Goal: Task Accomplishment & Management: Manage account settings

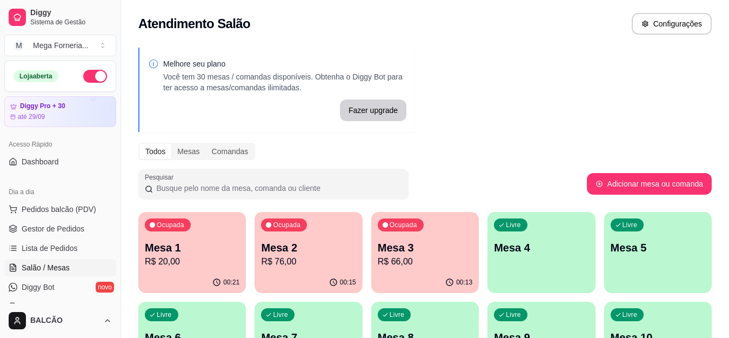
click at [186, 242] on p "Mesa 1" at bounding box center [192, 247] width 95 height 15
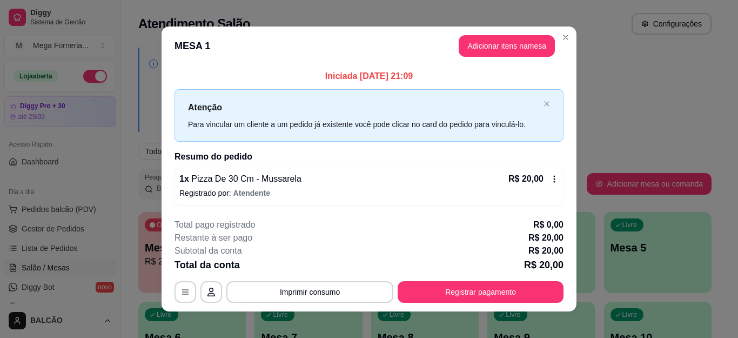
scroll to position [108, 0]
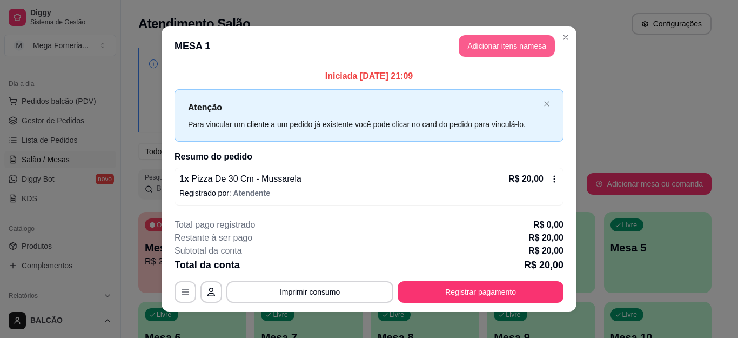
click at [514, 36] on button "Adicionar itens na mesa" at bounding box center [507, 46] width 96 height 22
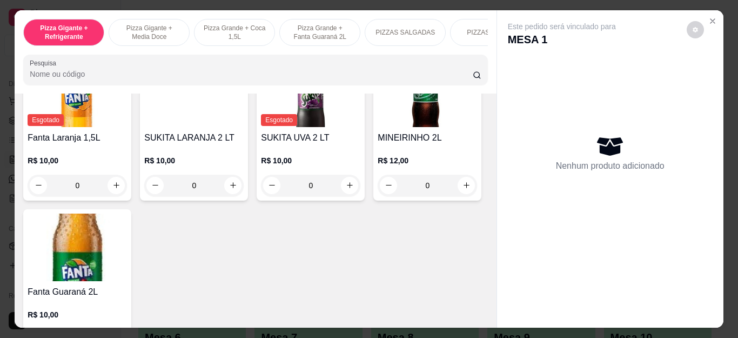
scroll to position [2810, 0]
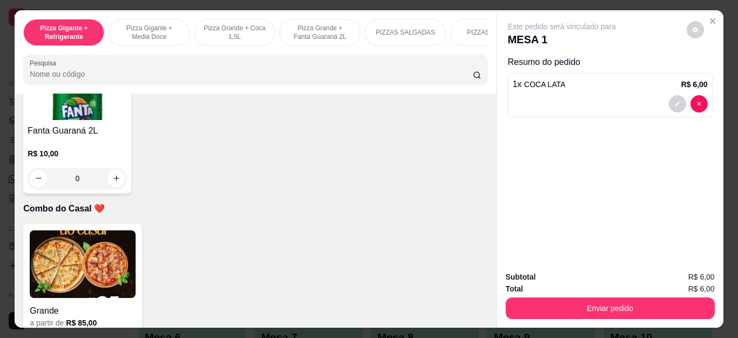
type input "1"
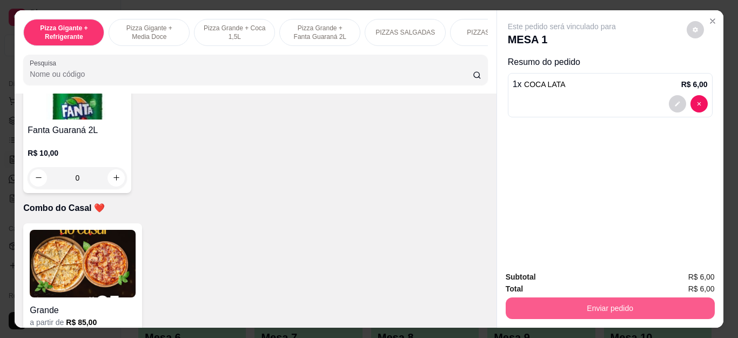
click at [605, 304] on button "Enviar pedido" at bounding box center [610, 308] width 209 height 22
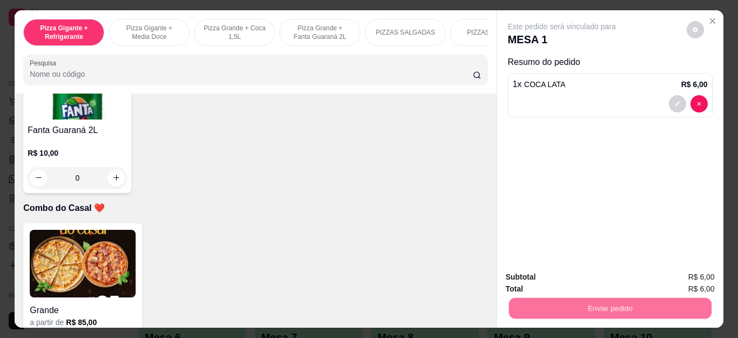
click at [557, 270] on button "Não registrar e enviar pedido" at bounding box center [573, 277] width 109 height 20
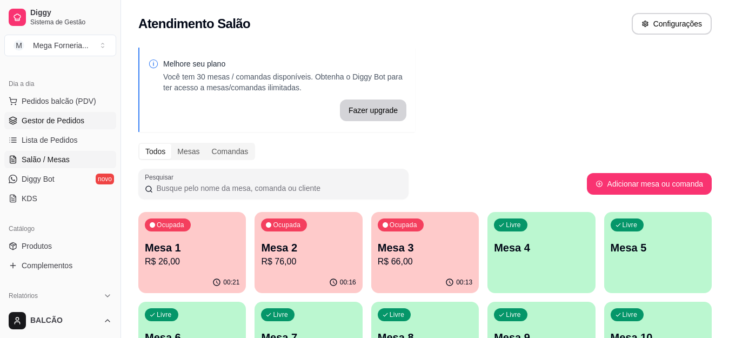
click at [68, 117] on span "Gestor de Pedidos" at bounding box center [53, 120] width 63 height 11
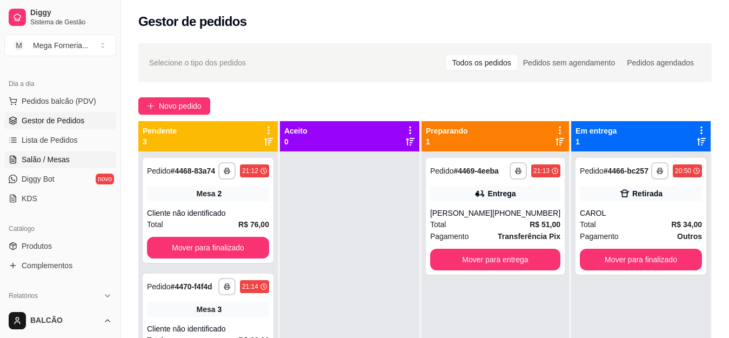
click at [42, 165] on link "Salão / Mesas" at bounding box center [60, 159] width 112 height 17
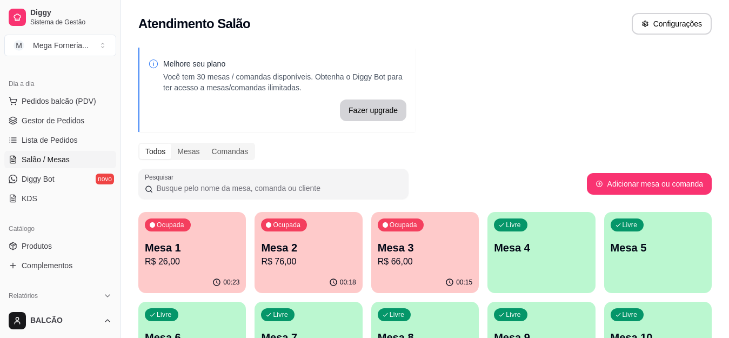
click at [205, 253] on p "Mesa 1" at bounding box center [192, 247] width 95 height 15
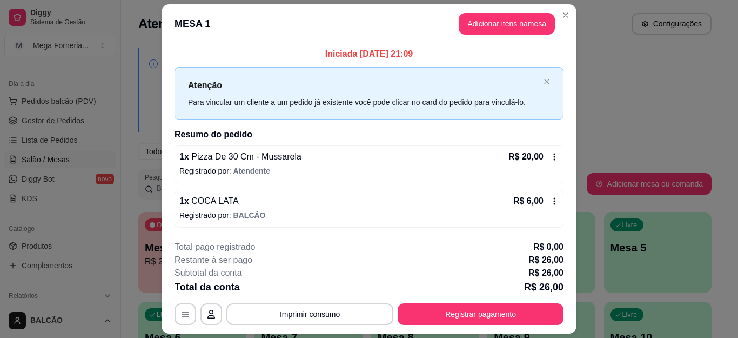
scroll to position [30, 0]
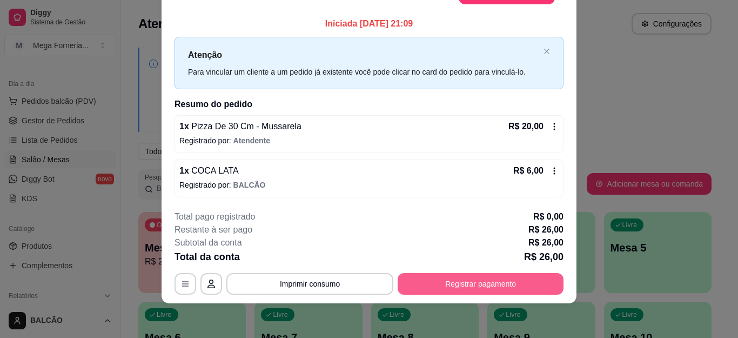
click at [507, 283] on button "Registrar pagamento" at bounding box center [481, 284] width 166 height 22
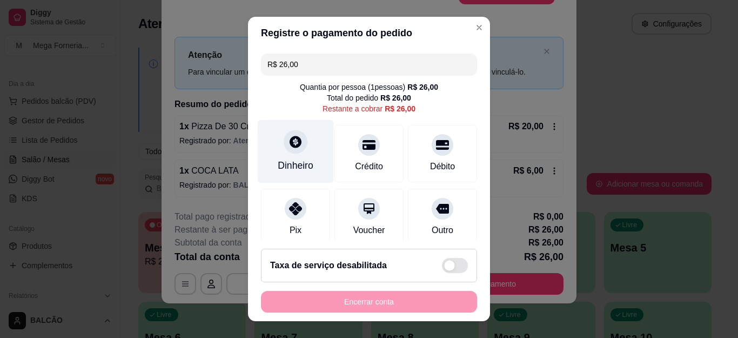
click at [295, 149] on icon at bounding box center [296, 142] width 14 height 14
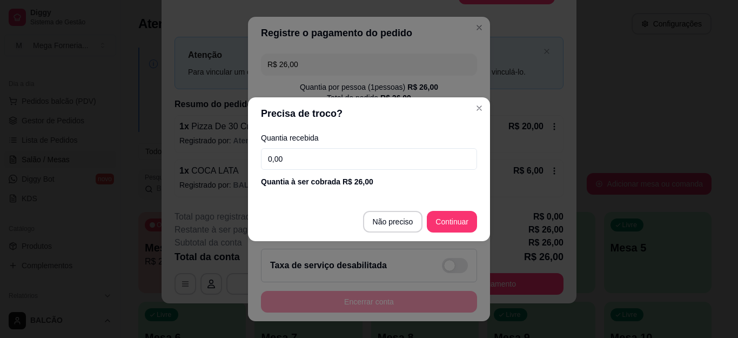
click at [316, 159] on input "0,00" at bounding box center [369, 159] width 216 height 22
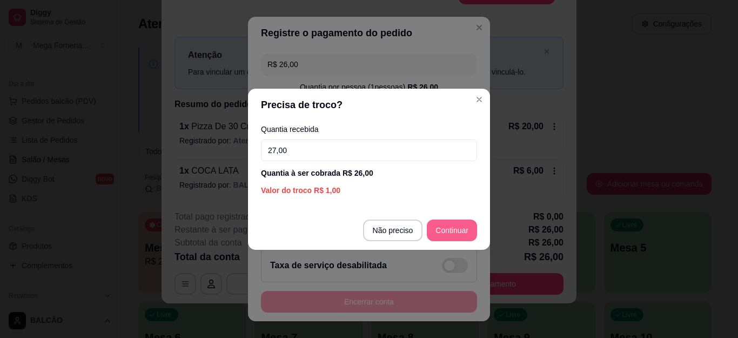
type input "27,00"
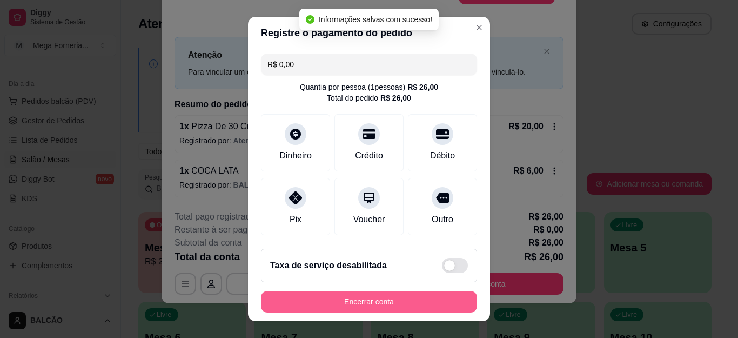
type input "R$ 0,00"
click at [410, 300] on button "Encerrar conta" at bounding box center [369, 302] width 216 height 22
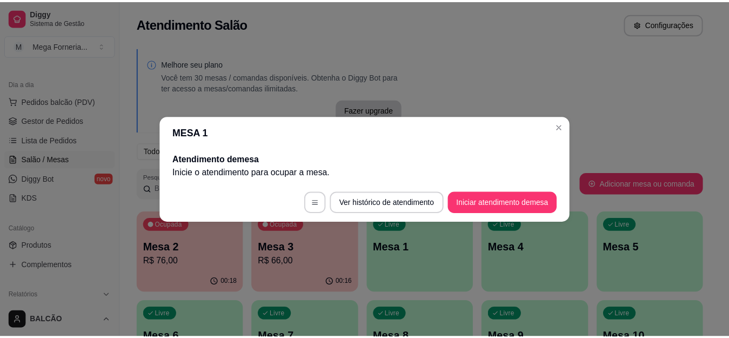
scroll to position [0, 0]
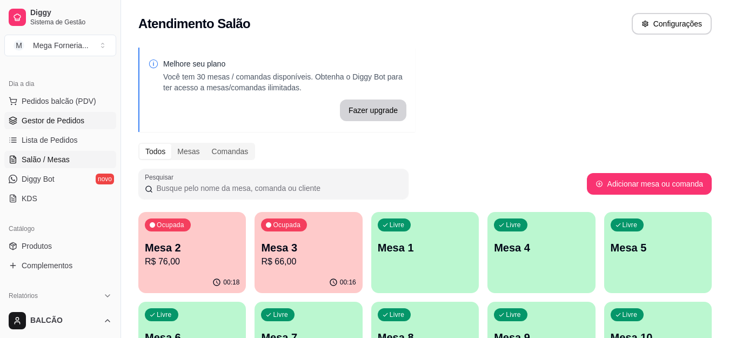
click at [21, 121] on link "Gestor de Pedidos" at bounding box center [60, 120] width 112 height 17
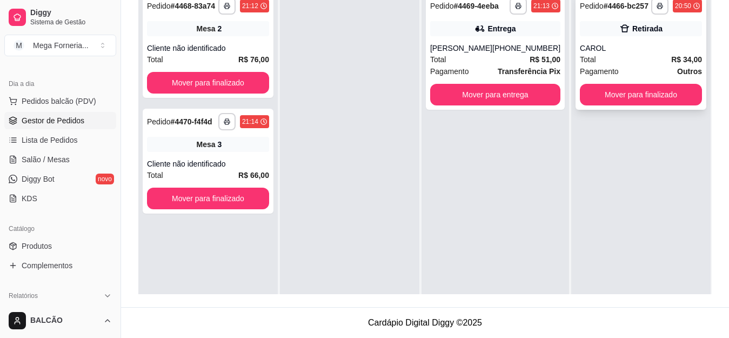
click at [596, 44] on div "CAROL" at bounding box center [641, 48] width 122 height 11
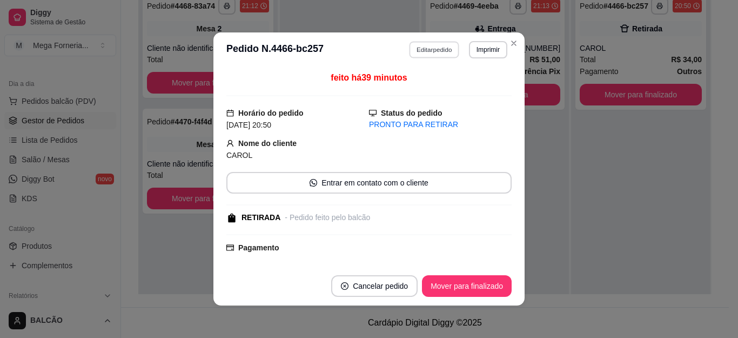
click at [425, 54] on button "Editar pedido" at bounding box center [435, 49] width 50 height 17
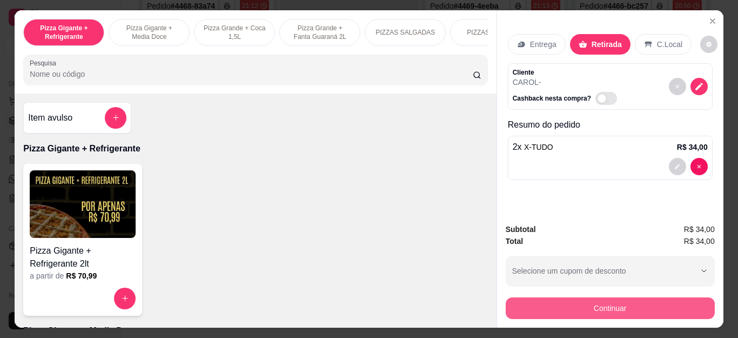
click at [560, 310] on button "Continuar" at bounding box center [610, 308] width 209 height 22
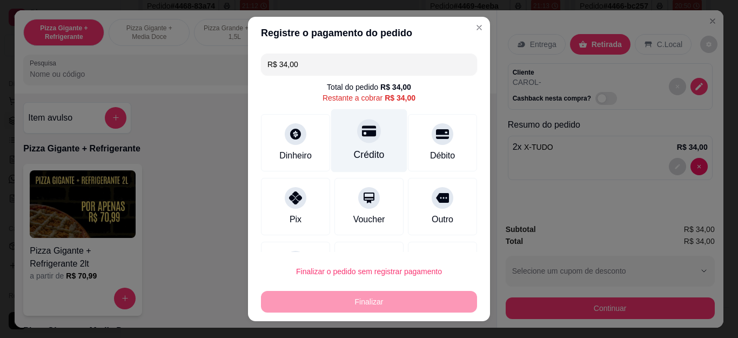
click at [354, 150] on div "Crédito" at bounding box center [369, 155] width 31 height 14
type input "R$ 0,00"
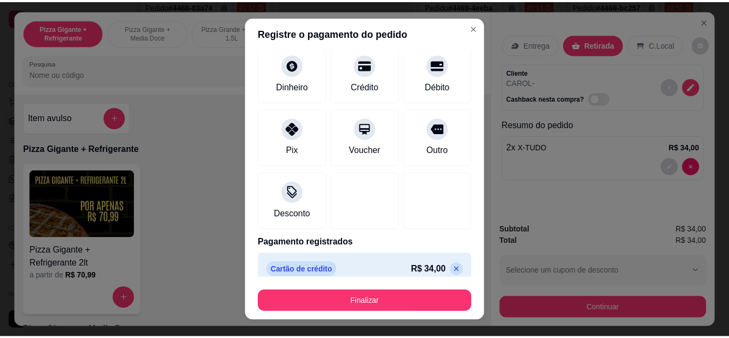
scroll to position [71, 0]
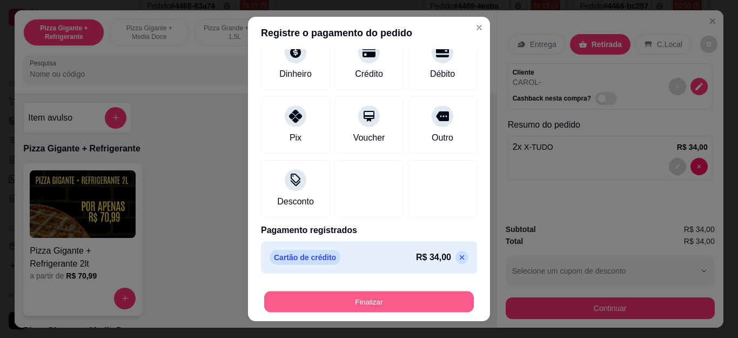
click at [377, 305] on button "Finalizar" at bounding box center [369, 301] width 210 height 21
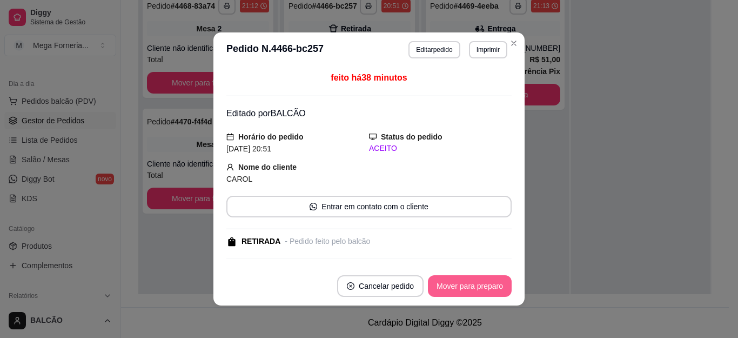
click at [490, 287] on button "Mover para preparo" at bounding box center [470, 286] width 84 height 22
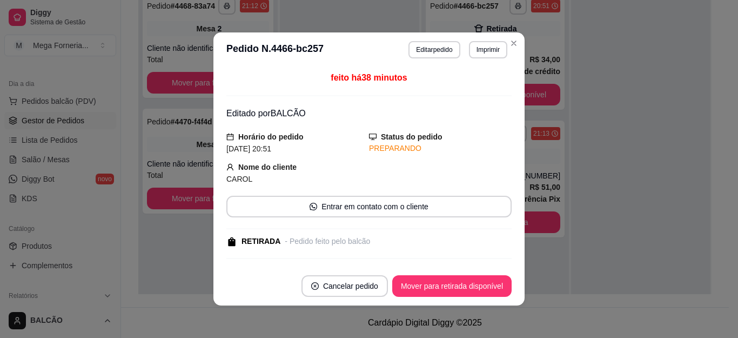
click at [490, 287] on button "Mover para retirada disponível" at bounding box center [451, 286] width 119 height 22
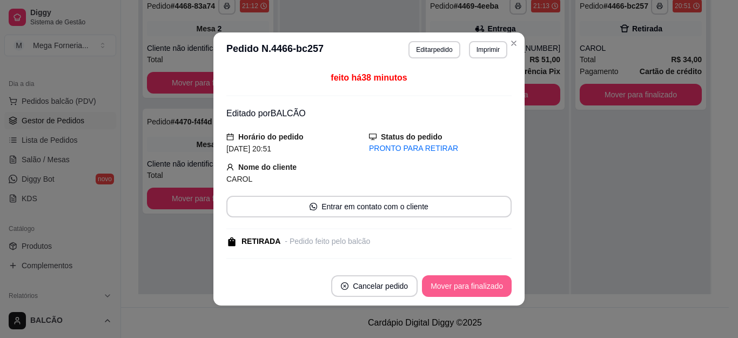
click at [490, 287] on button "Mover para finalizado" at bounding box center [467, 286] width 90 height 22
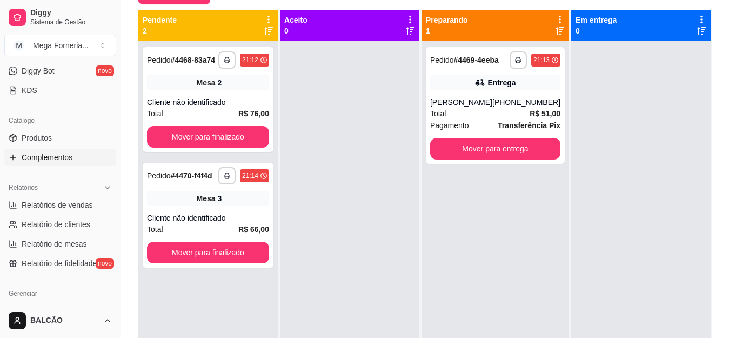
scroll to position [162, 0]
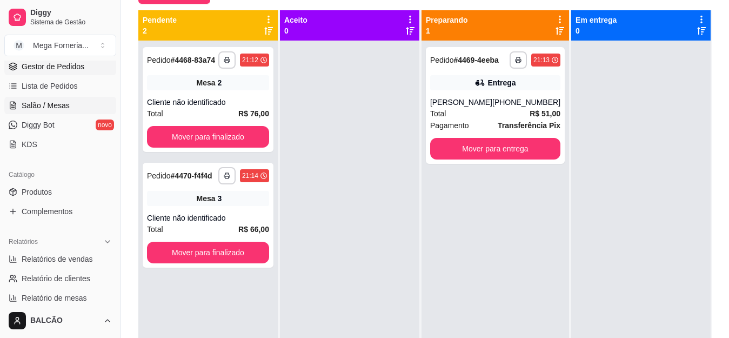
click at [38, 111] on link "Salão / Mesas" at bounding box center [60, 105] width 112 height 17
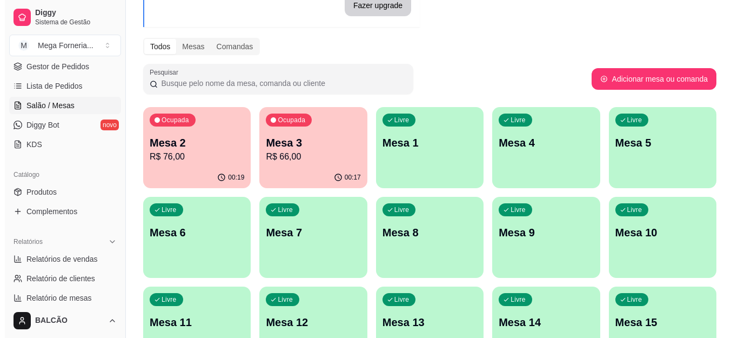
scroll to position [108, 0]
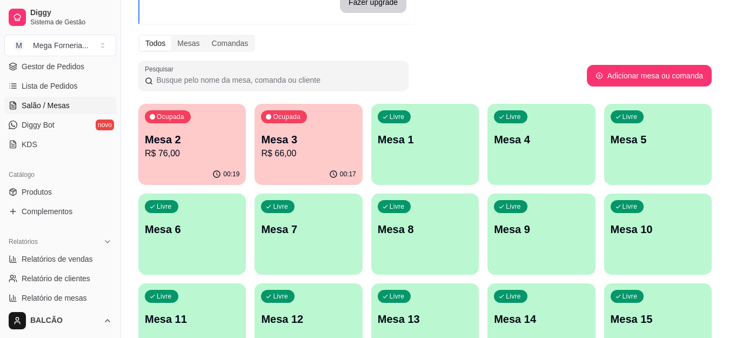
click at [309, 150] on p "R$ 66,00" at bounding box center [308, 153] width 95 height 13
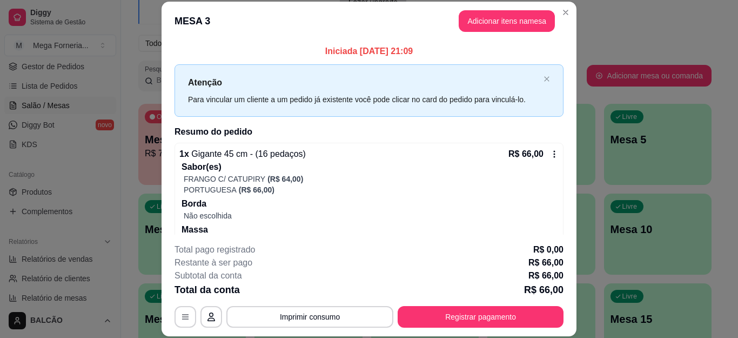
scroll to position [37, 0]
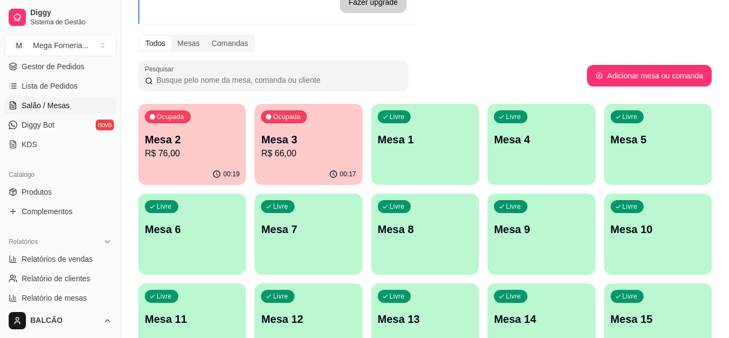
click at [208, 148] on p "R$ 76,00" at bounding box center [192, 153] width 95 height 13
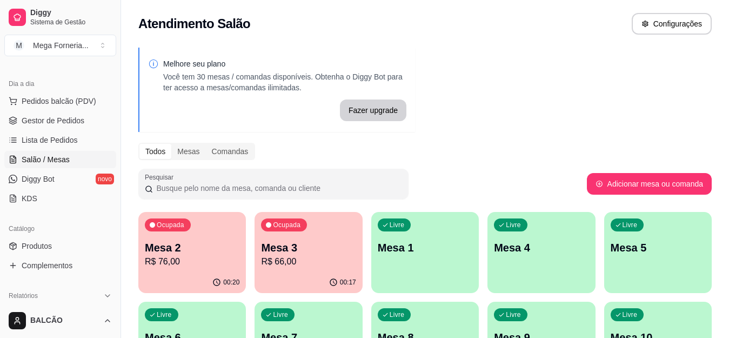
scroll to position [54, 0]
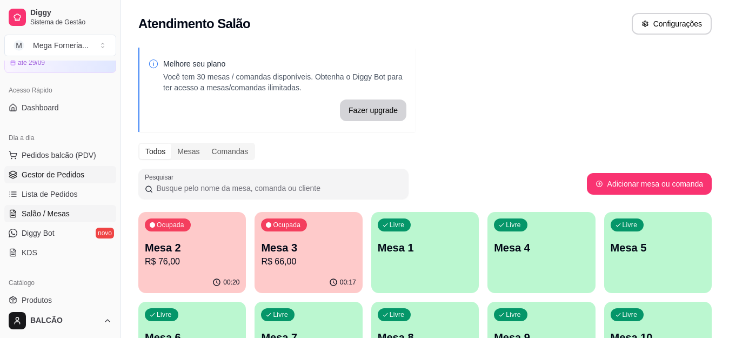
click at [79, 177] on span "Gestor de Pedidos" at bounding box center [53, 174] width 63 height 11
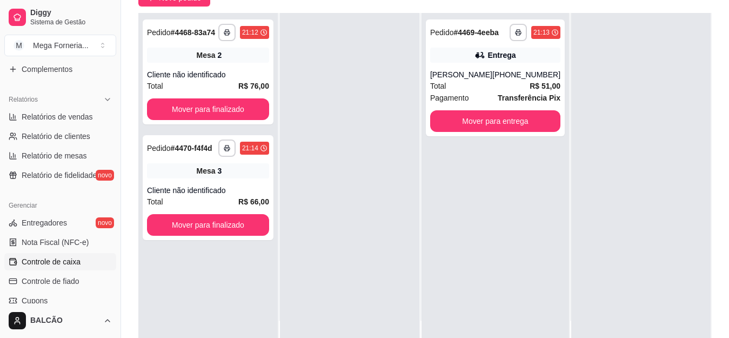
scroll to position [324, 0]
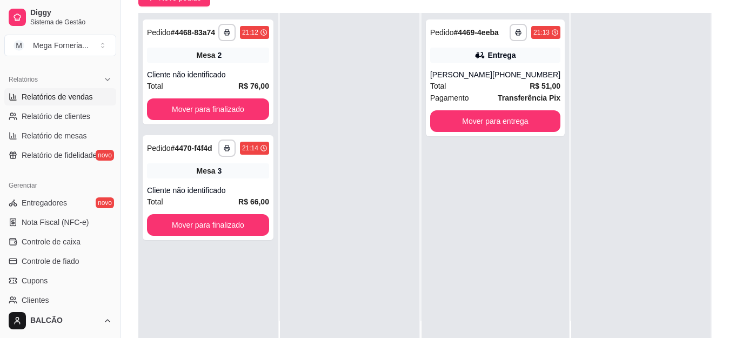
click at [62, 94] on span "Relatórios de vendas" at bounding box center [57, 96] width 71 height 11
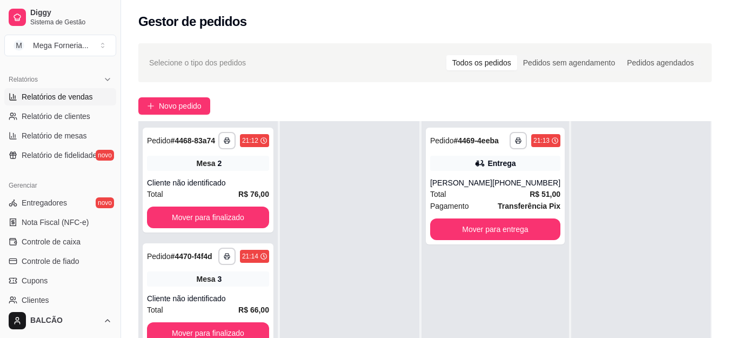
select select "ALL"
select select "0"
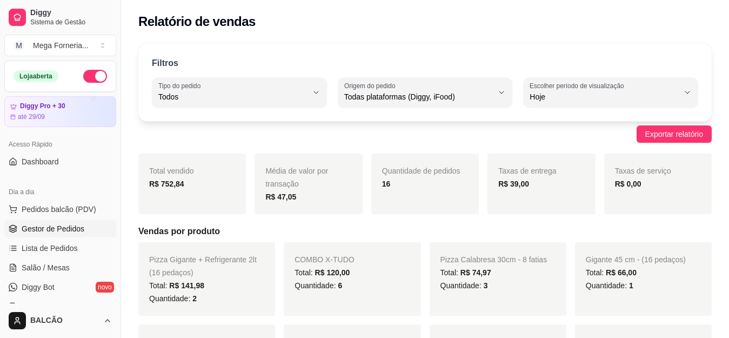
click at [63, 224] on span "Gestor de Pedidos" at bounding box center [53, 228] width 63 height 11
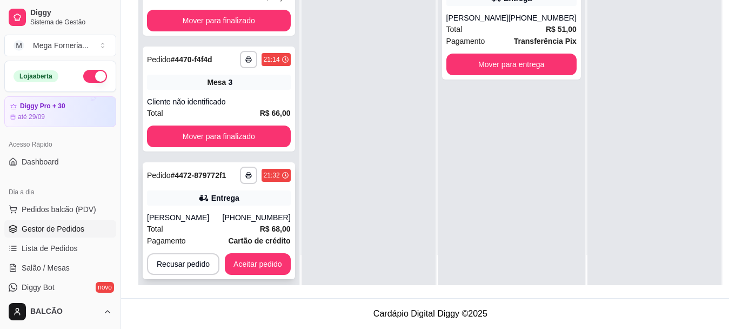
scroll to position [174, 0]
click at [271, 254] on button "Aceitar pedido" at bounding box center [258, 263] width 64 height 21
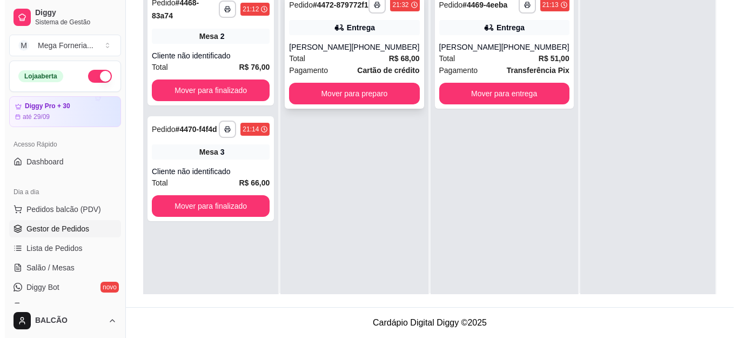
scroll to position [0, 0]
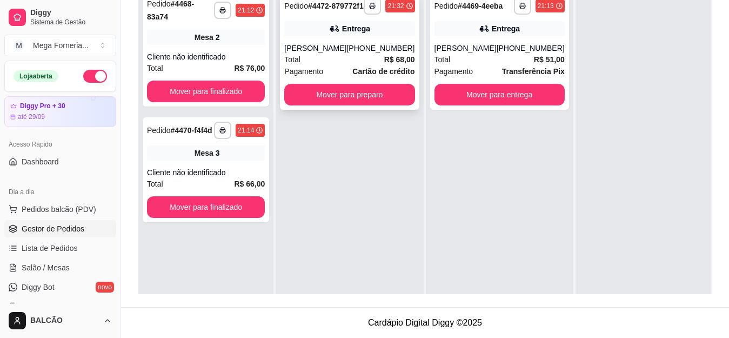
click at [379, 54] on div "[PHONE_NUMBER]" at bounding box center [380, 48] width 68 height 11
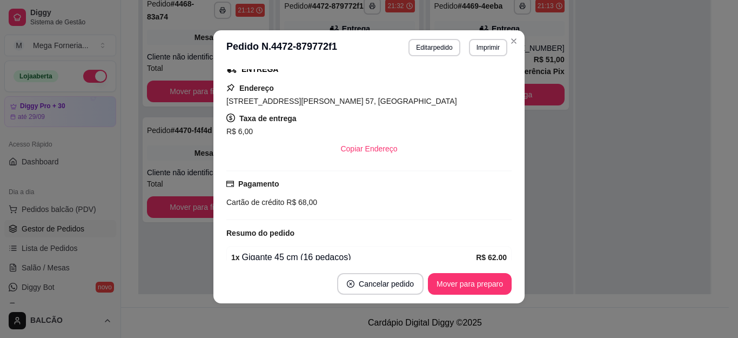
scroll to position [199, 0]
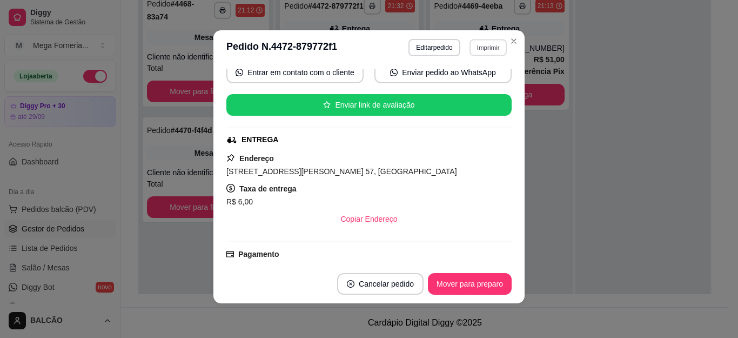
click at [477, 48] on button "Imprimir" at bounding box center [488, 47] width 37 height 17
click at [474, 87] on button "IMPRESSORA" at bounding box center [464, 85] width 78 height 17
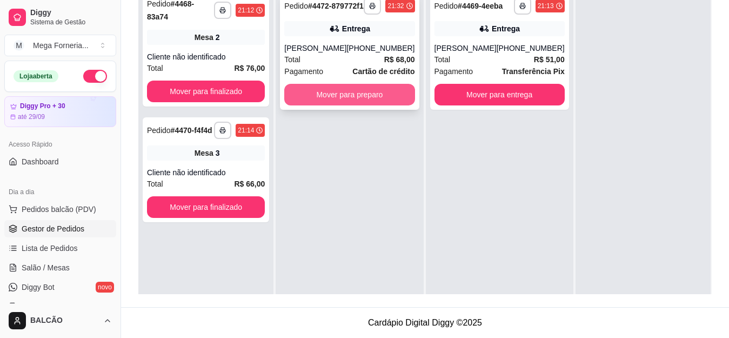
click at [370, 105] on button "Mover para preparo" at bounding box center [349, 95] width 130 height 22
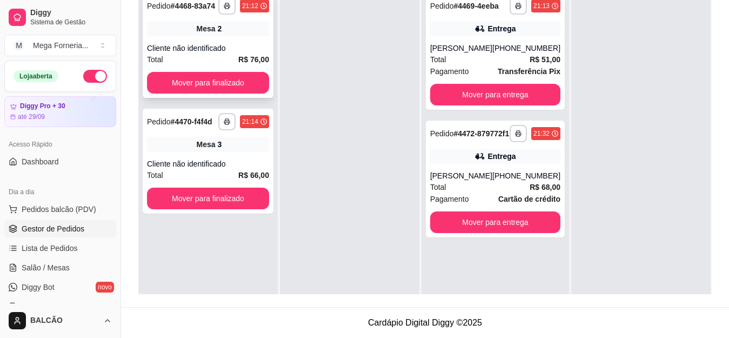
click at [208, 43] on div "Cliente não identificado" at bounding box center [208, 48] width 122 height 11
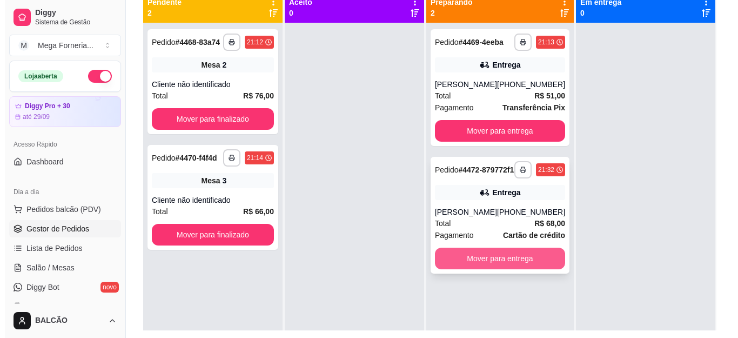
scroll to position [111, 0]
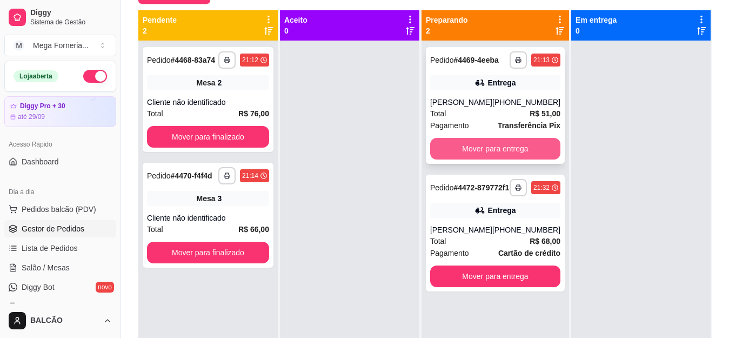
click at [481, 143] on button "Mover para entrega" at bounding box center [495, 149] width 130 height 22
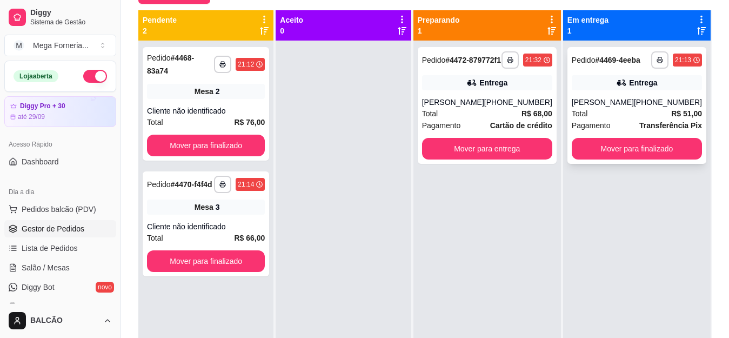
click at [630, 78] on div "Entrega" at bounding box center [643, 82] width 28 height 11
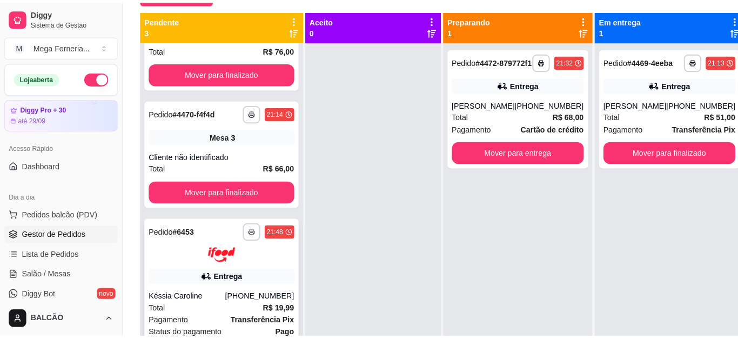
scroll to position [30, 0]
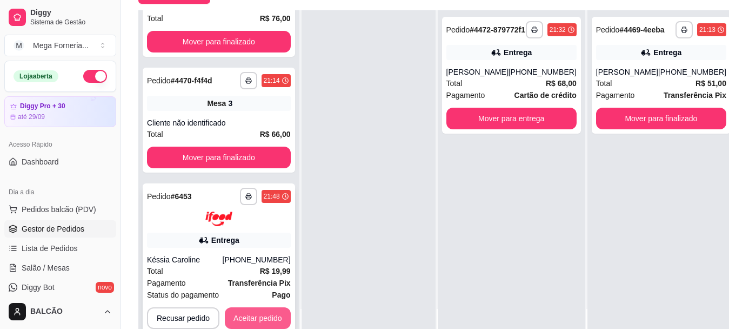
click at [259, 316] on button "Aceitar pedido" at bounding box center [258, 318] width 66 height 22
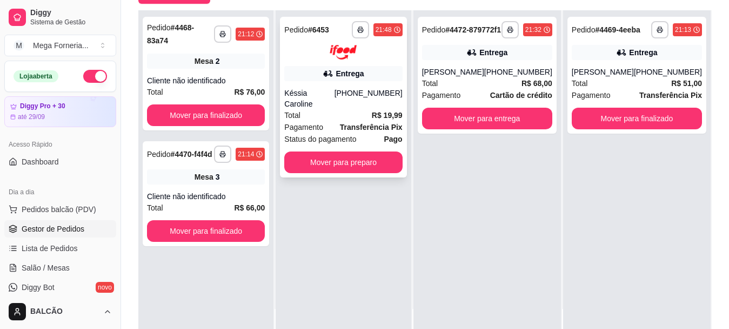
click at [390, 76] on div "Entrega" at bounding box center [343, 73] width 118 height 15
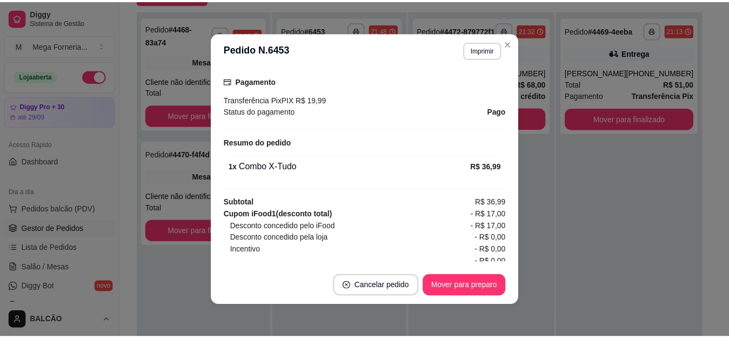
scroll to position [353, 0]
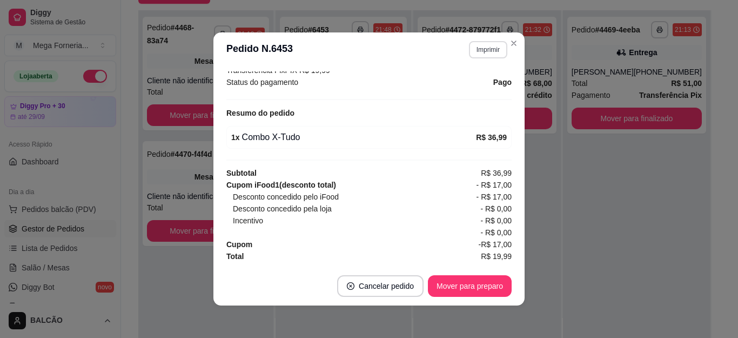
click at [482, 54] on button "Imprimir" at bounding box center [488, 49] width 38 height 17
click at [478, 92] on button "IMPRESSORA" at bounding box center [465, 87] width 76 height 17
click at [446, 279] on button "Mover para preparo" at bounding box center [470, 286] width 84 height 22
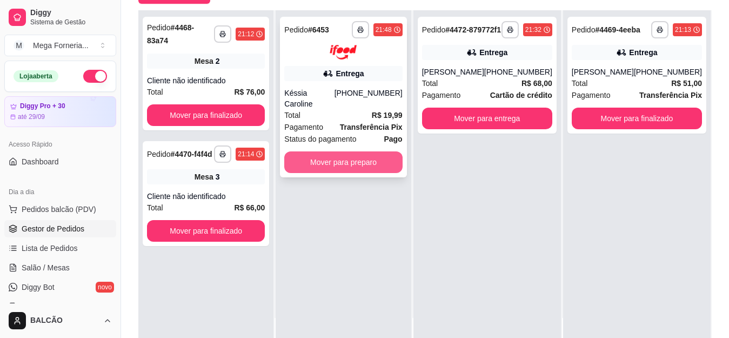
click at [349, 158] on button "Mover para preparo" at bounding box center [343, 162] width 118 height 22
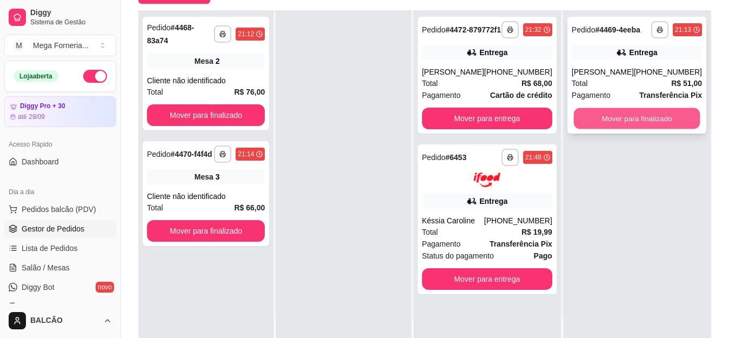
click at [606, 126] on button "Mover para finalizado" at bounding box center [636, 118] width 126 height 21
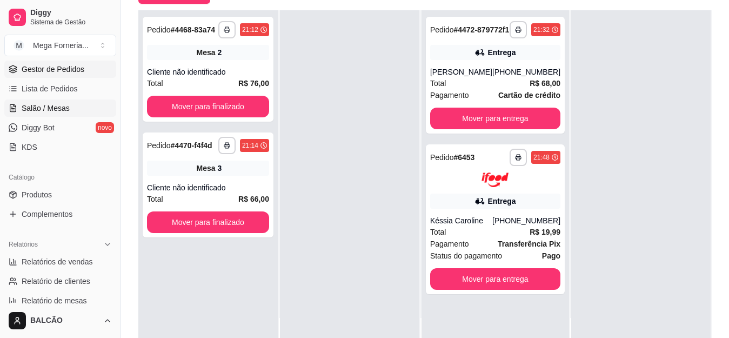
scroll to position [162, 0]
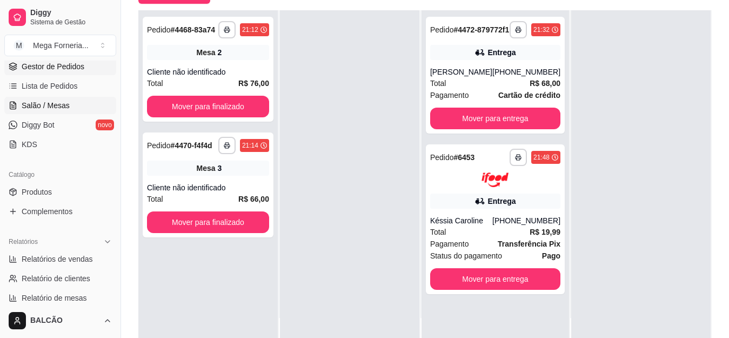
click at [49, 112] on link "Salão / Mesas" at bounding box center [60, 105] width 112 height 17
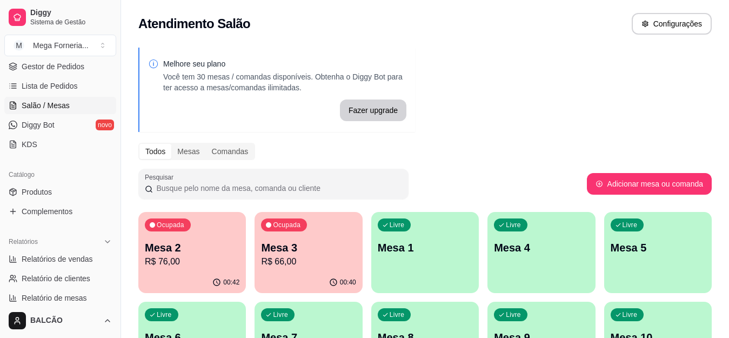
click at [183, 265] on p "R$ 76,00" at bounding box center [192, 261] width 95 height 13
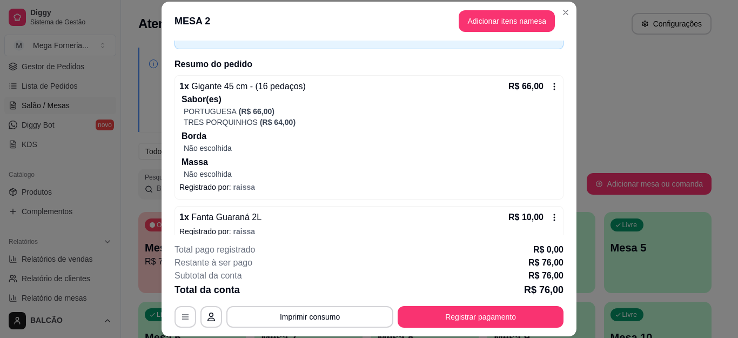
scroll to position [81, 0]
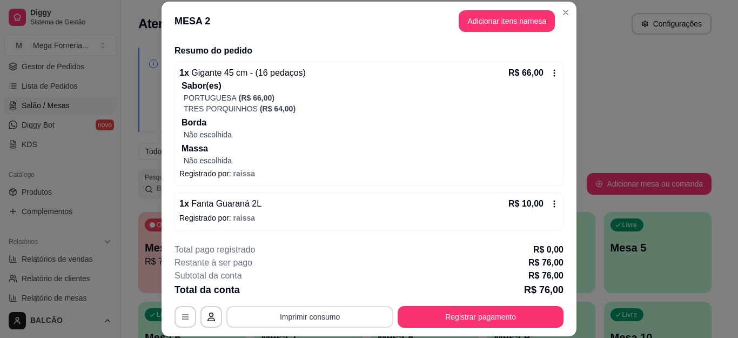
click at [295, 321] on button "Imprimir consumo" at bounding box center [309, 317] width 167 height 22
click at [289, 295] on button "IMPRESSORA" at bounding box center [309, 291] width 78 height 17
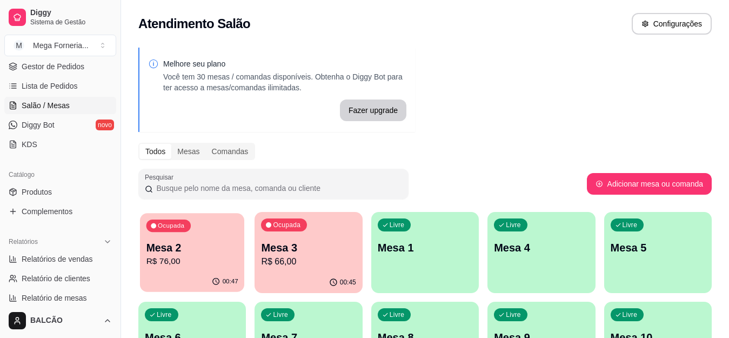
click at [204, 233] on div "Ocupada Mesa 2 R$ 76,00" at bounding box center [192, 242] width 104 height 58
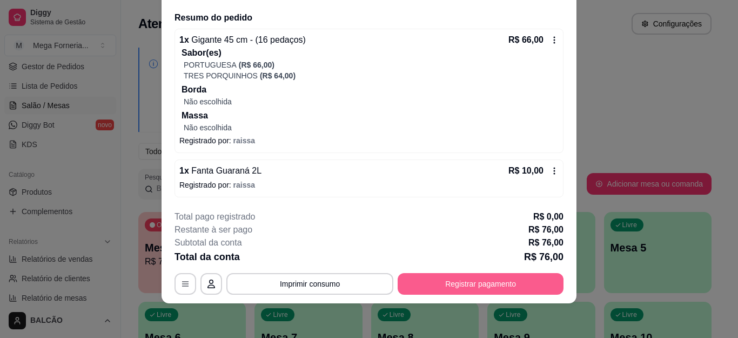
click at [444, 283] on button "Registrar pagamento" at bounding box center [481, 284] width 166 height 22
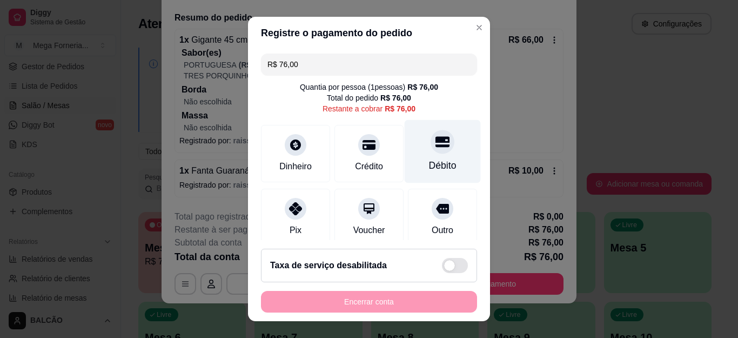
click at [429, 163] on div "Débito" at bounding box center [443, 165] width 28 height 14
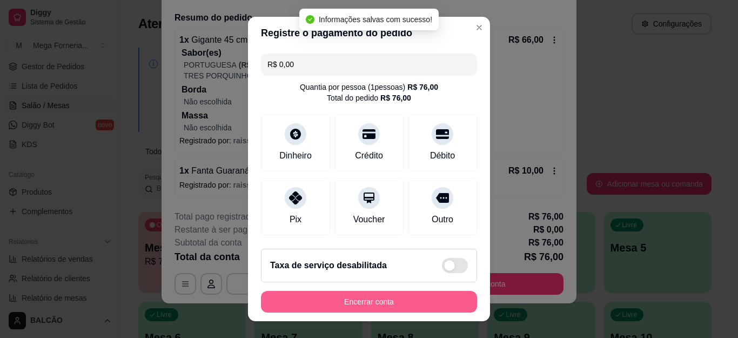
type input "R$ 0,00"
click at [403, 302] on button "Encerrar conta" at bounding box center [369, 302] width 216 height 22
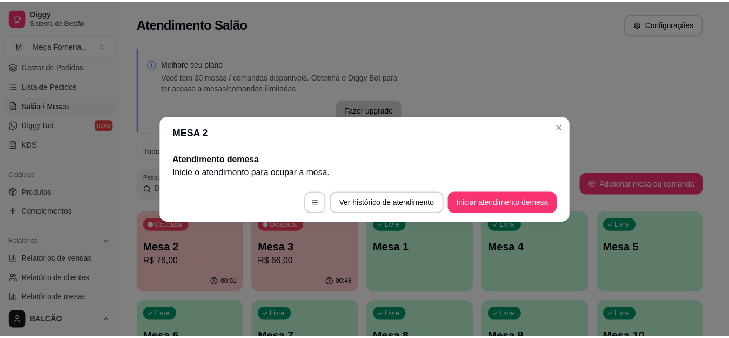
scroll to position [0, 0]
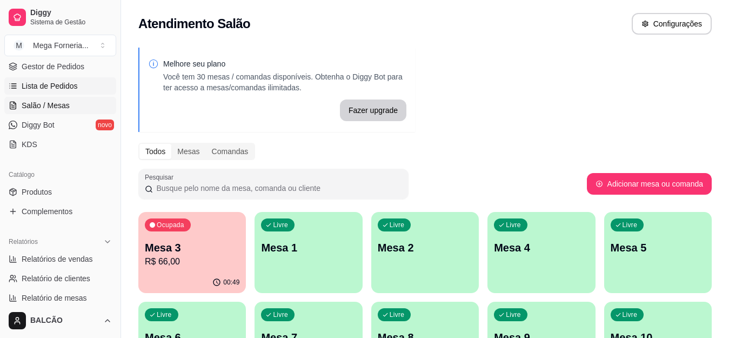
click at [57, 84] on span "Lista de Pedidos" at bounding box center [50, 86] width 56 height 11
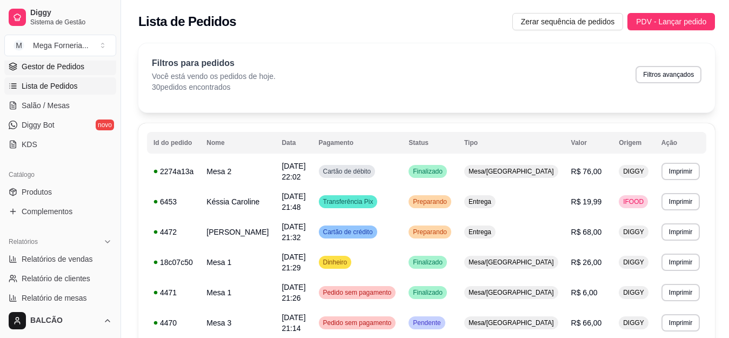
click at [46, 65] on span "Gestor de Pedidos" at bounding box center [53, 66] width 63 height 11
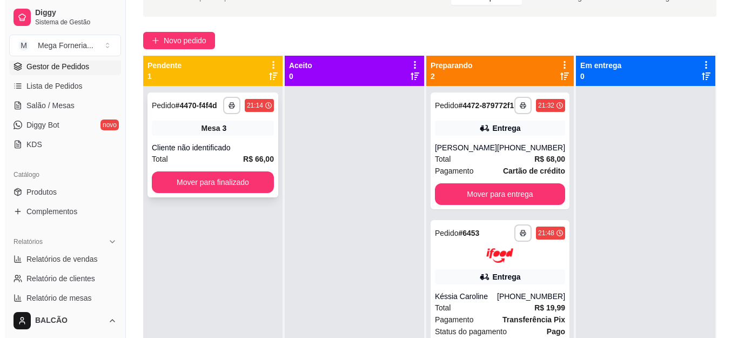
scroll to position [54, 0]
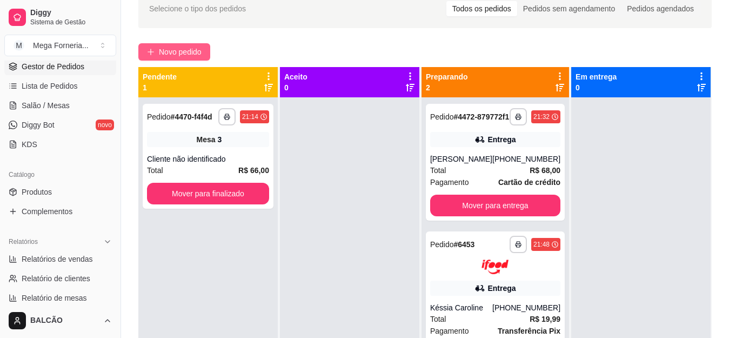
click at [173, 54] on span "Novo pedido" at bounding box center [180, 52] width 43 height 12
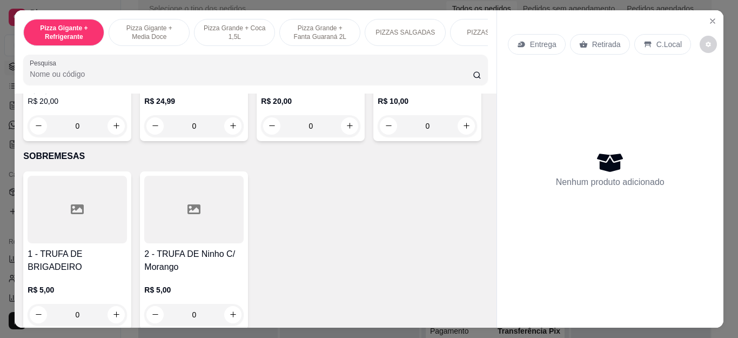
scroll to position [1243, 0]
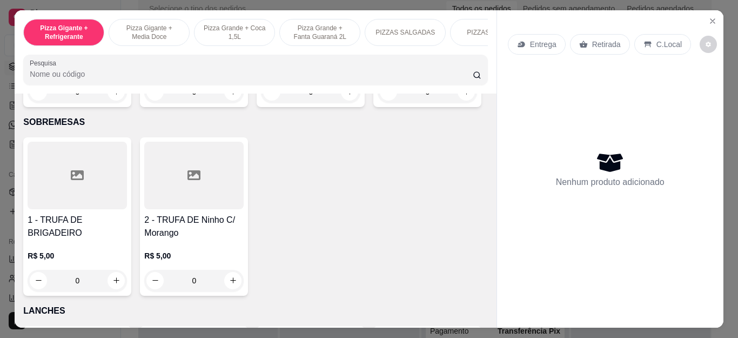
click at [378, 103] on div "0" at bounding box center [427, 92] width 99 height 22
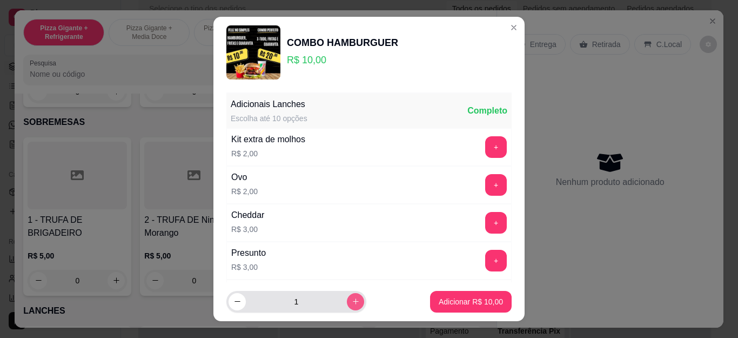
click at [347, 301] on button "increase-product-quantity" at bounding box center [355, 301] width 17 height 17
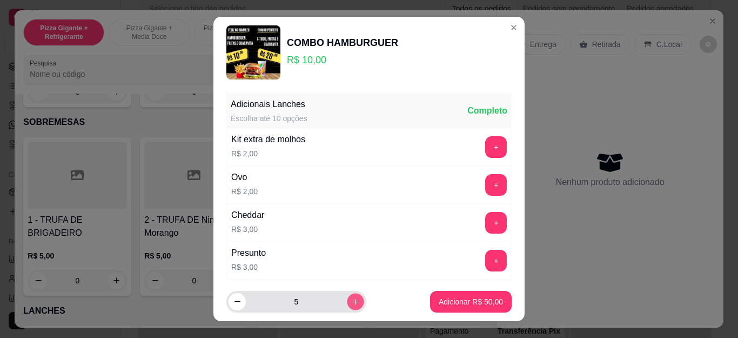
type input "6"
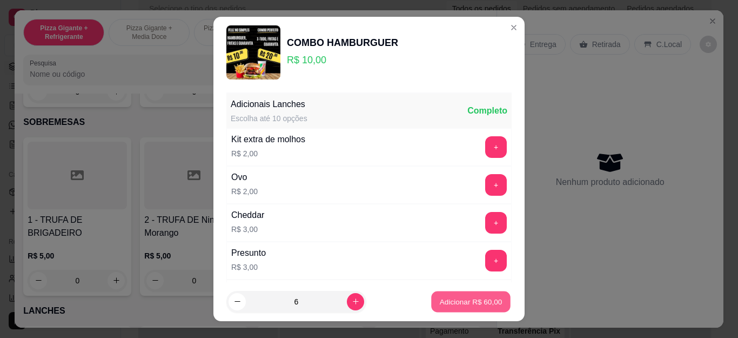
click at [458, 294] on button "Adicionar R$ 60,00" at bounding box center [470, 301] width 79 height 21
type input "6"
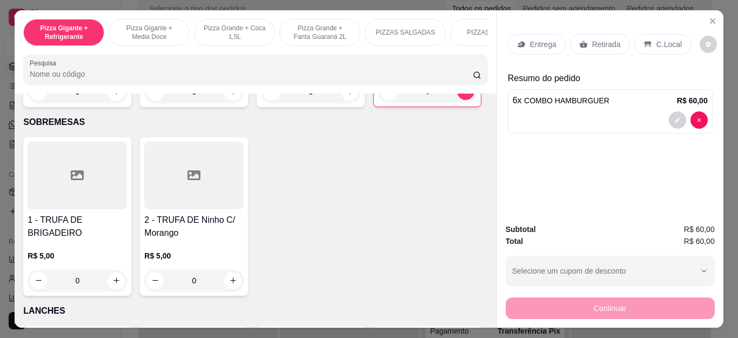
click at [550, 41] on p "Entrega" at bounding box center [543, 44] width 26 height 11
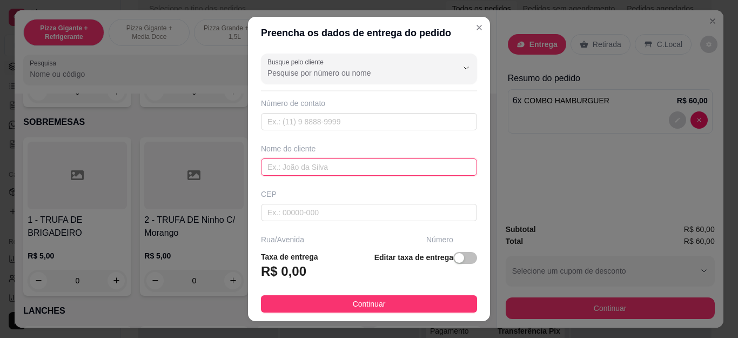
click at [389, 168] on input "text" at bounding box center [369, 166] width 216 height 17
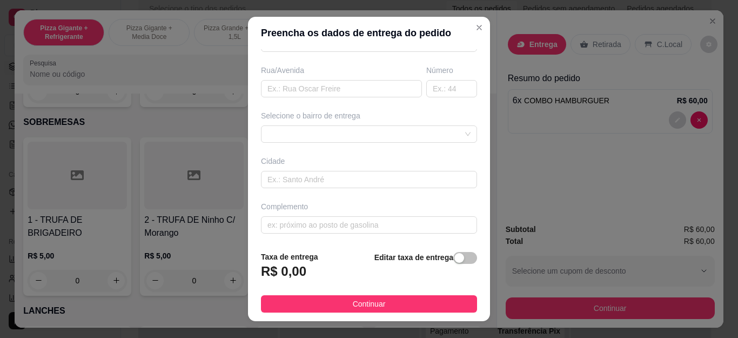
scroll to position [171, 0]
type input "[PERSON_NAME]"
click at [354, 148] on div "Busque pelo cliente Número de contato Nome do cliente [PERSON_NAME] Rua/[GEOGRA…" at bounding box center [369, 145] width 242 height 193
click at [349, 128] on div at bounding box center [369, 131] width 216 height 17
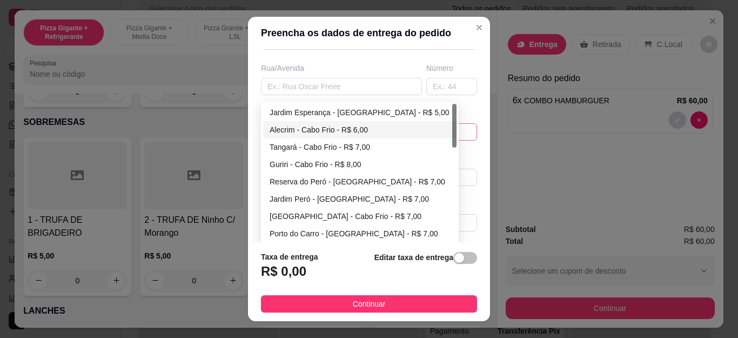
click at [337, 124] on div "Alecrim - Cabo Frio - R$ 6,00" at bounding box center [360, 130] width 181 height 12
type input "Cabo Frio"
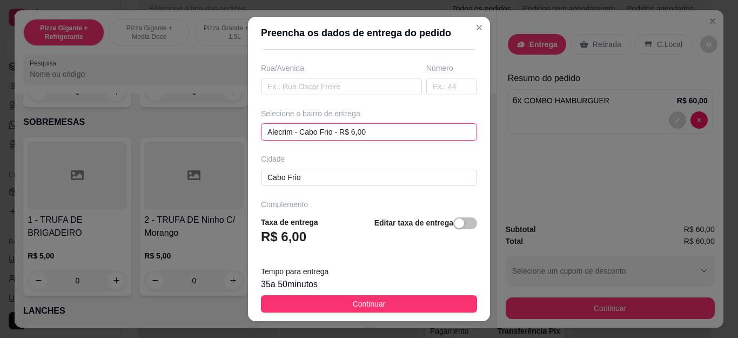
click at [328, 128] on div "Alecrim - Cabo Frio - R$ 6,00 Alecrim - Cabo Frio - R$ 6,00 6648ee9ef18e8d34e2f…" at bounding box center [369, 131] width 216 height 17
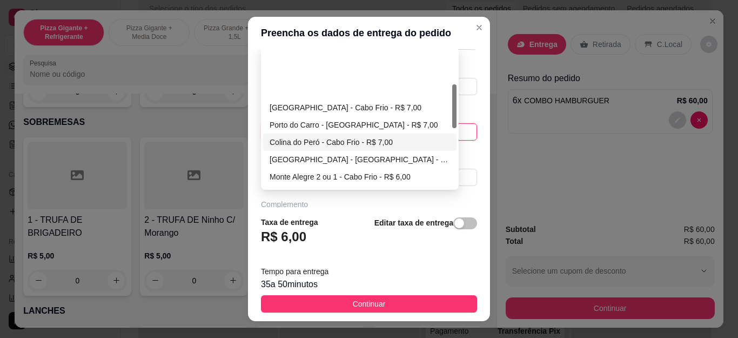
scroll to position [108, 0]
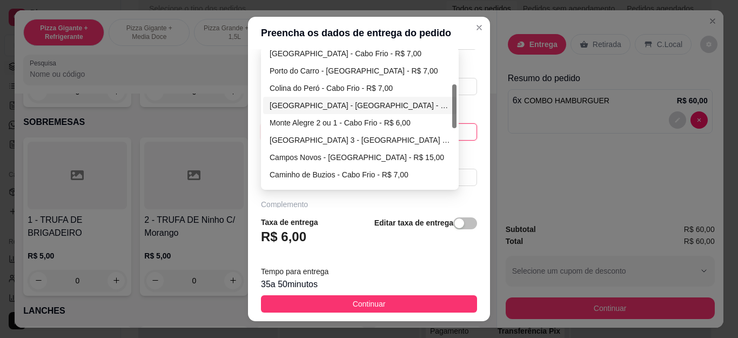
click at [281, 97] on div "[GEOGRAPHIC_DATA] - [GEOGRAPHIC_DATA] - R$ 6,00" at bounding box center [359, 105] width 193 height 17
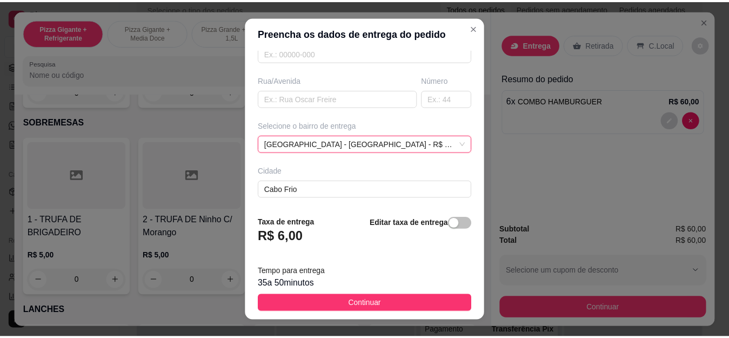
scroll to position [171, 0]
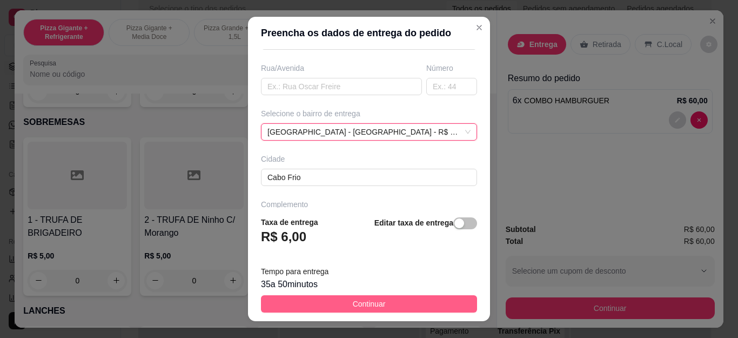
click at [356, 300] on span "Continuar" at bounding box center [369, 304] width 33 height 12
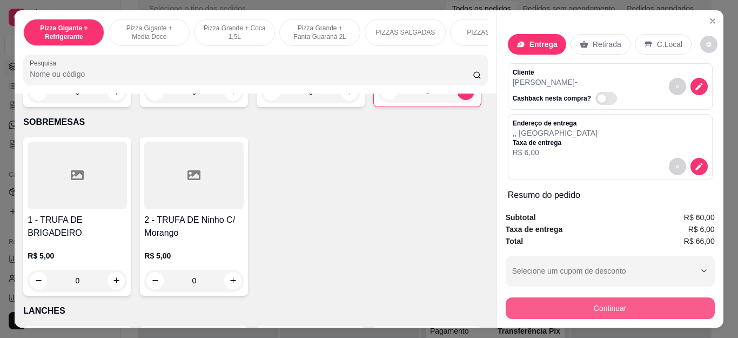
click at [542, 303] on button "Continuar" at bounding box center [610, 308] width 209 height 22
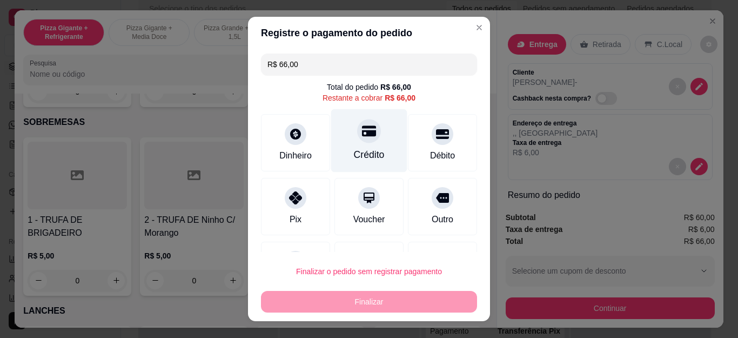
click at [360, 159] on div "Crédito" at bounding box center [369, 155] width 31 height 14
type input "R$ 0,00"
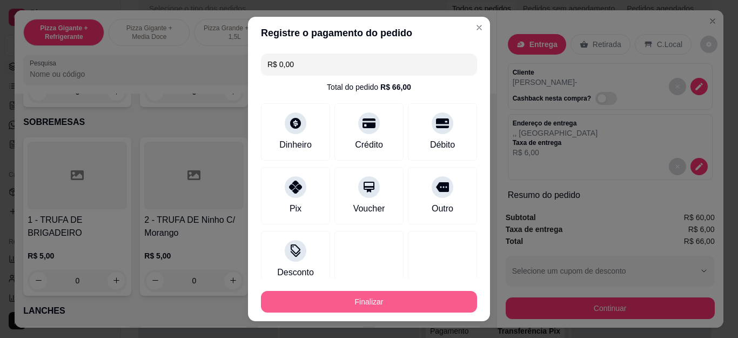
click at [411, 310] on button "Finalizar" at bounding box center [369, 302] width 216 height 22
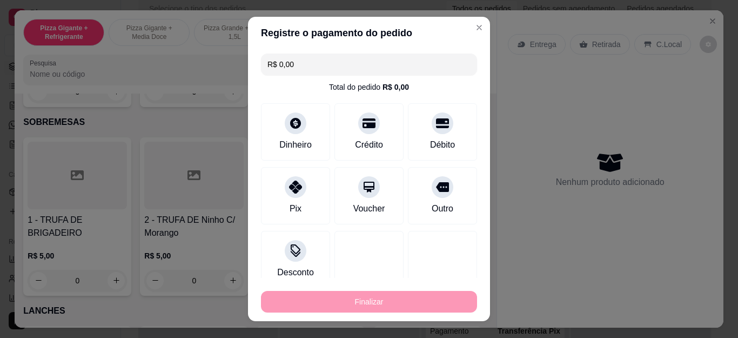
type input "0"
type input "-R$ 66,00"
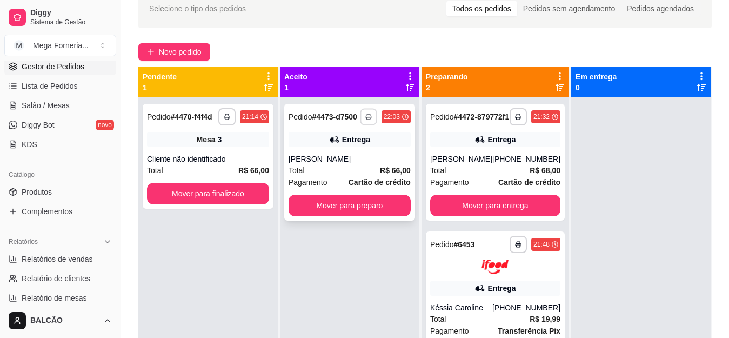
click at [369, 118] on icon "button" at bounding box center [368, 116] width 6 height 6
click at [364, 151] on button "IMPRESSORA" at bounding box center [339, 154] width 78 height 17
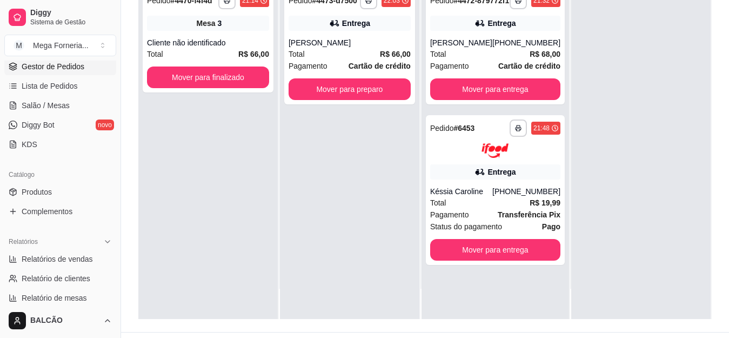
scroll to position [162, 0]
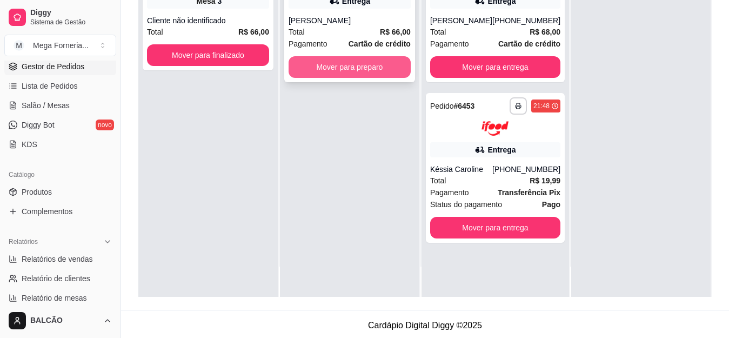
click at [368, 69] on button "Mover para preparo" at bounding box center [350, 67] width 122 height 22
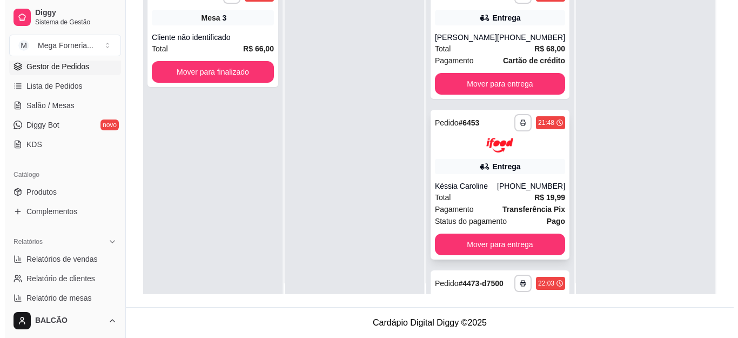
scroll to position [0, 0]
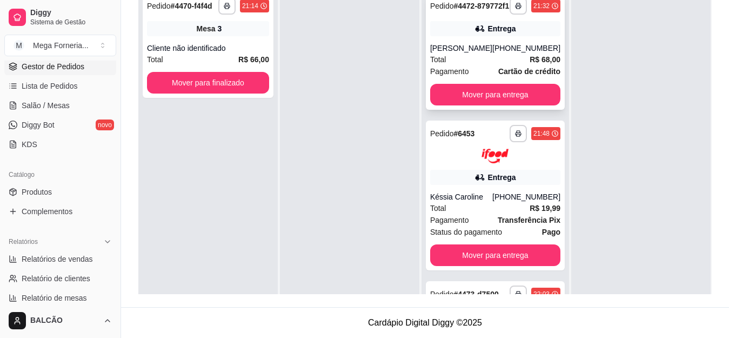
click at [469, 65] on div "Total R$ 68,00" at bounding box center [495, 60] width 130 height 12
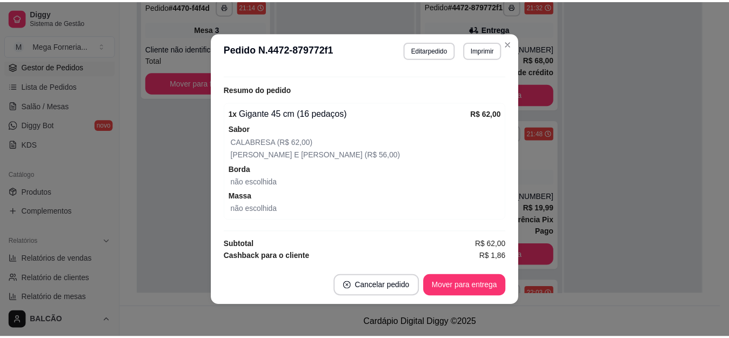
scroll to position [427, 0]
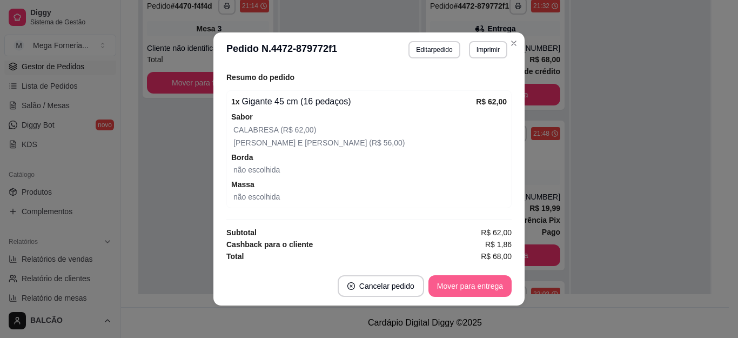
click at [451, 292] on button "Mover para entrega" at bounding box center [470, 286] width 83 height 22
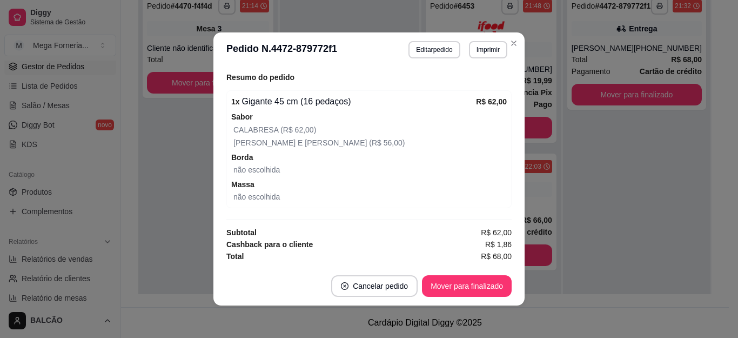
click at [516, 34] on header "**********" at bounding box center [368, 49] width 311 height 35
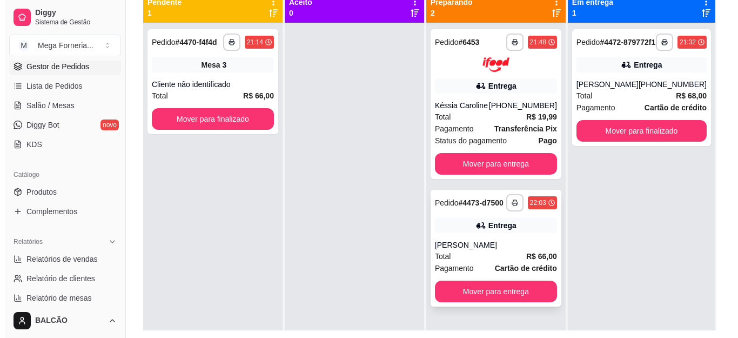
scroll to position [111, 0]
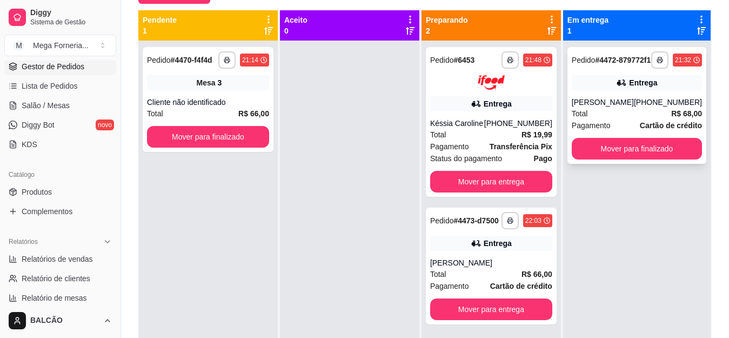
click at [584, 85] on div "Entrega" at bounding box center [637, 82] width 130 height 15
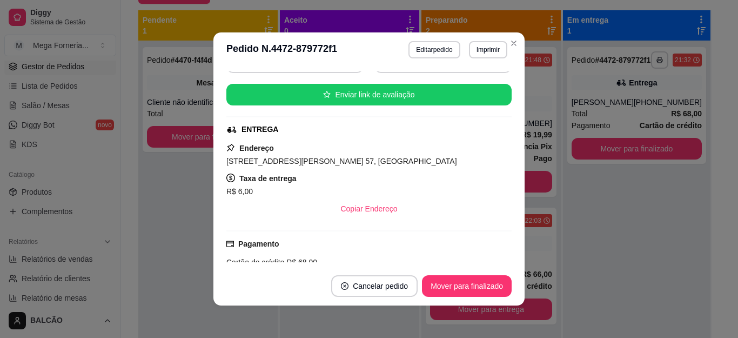
scroll to position [120, 0]
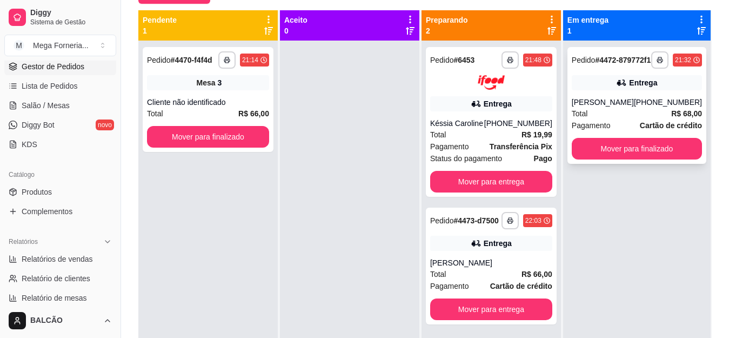
click at [612, 80] on div "**********" at bounding box center [636, 105] width 139 height 117
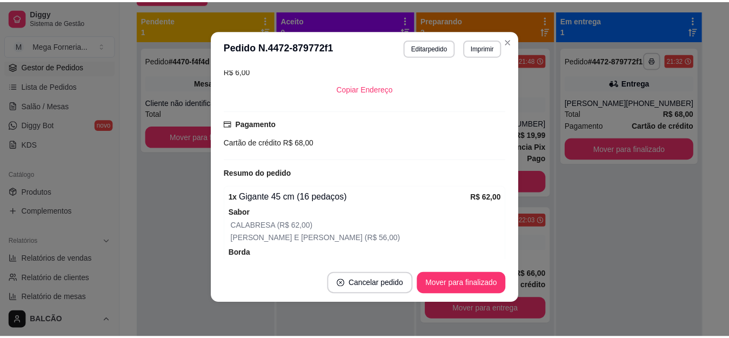
scroll to position [389, 0]
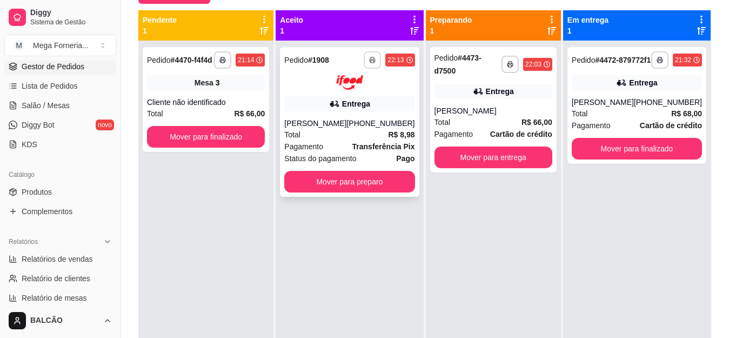
click at [369, 65] on button "button" at bounding box center [372, 59] width 17 height 17
click at [332, 101] on button "IMPRESSORA" at bounding box center [340, 97] width 76 height 17
click at [355, 192] on button "Mover para preparo" at bounding box center [349, 182] width 130 height 22
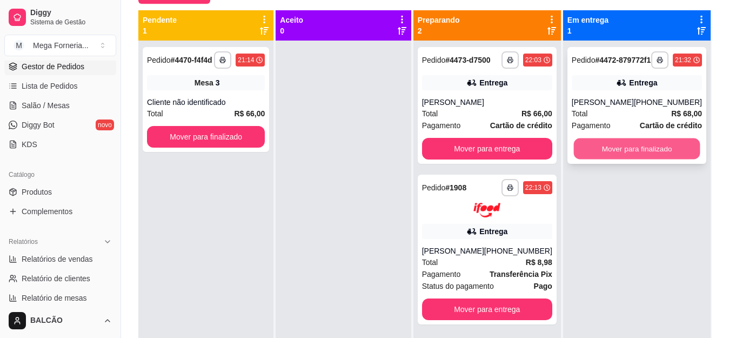
click at [629, 156] on button "Mover para finalizado" at bounding box center [636, 148] width 126 height 21
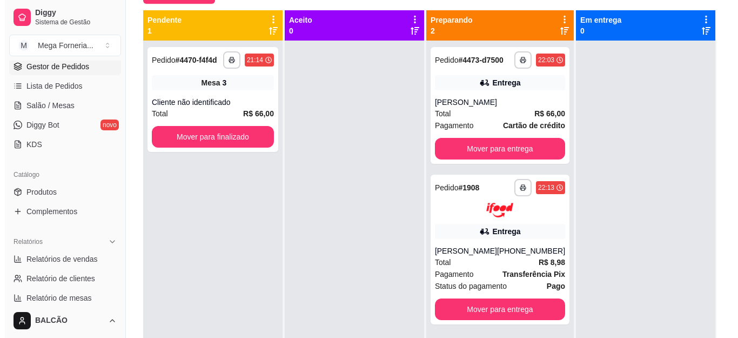
scroll to position [0, 0]
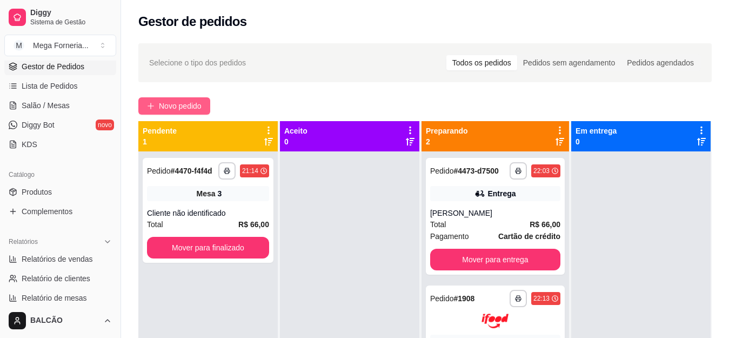
click at [195, 108] on span "Novo pedido" at bounding box center [180, 106] width 43 height 12
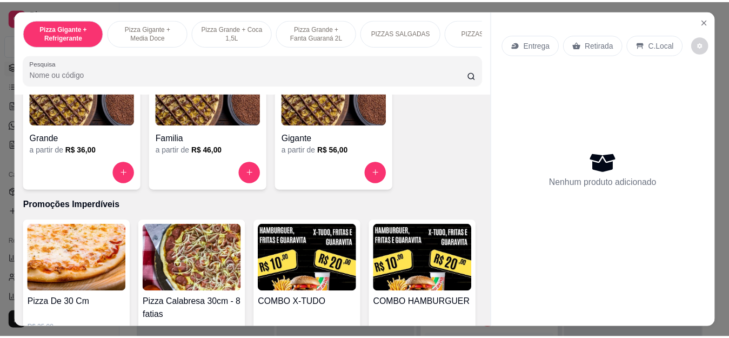
scroll to position [973, 0]
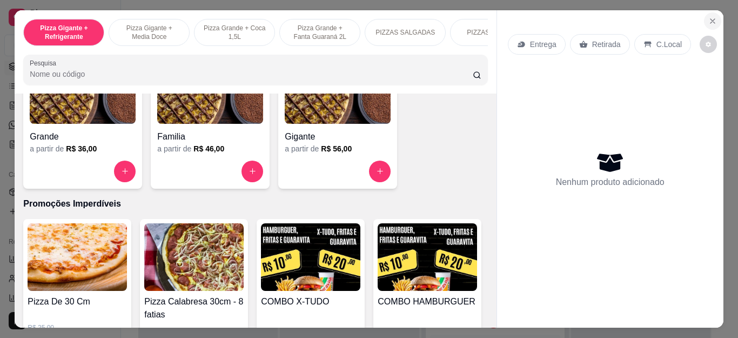
click at [709, 19] on icon "Close" at bounding box center [713, 21] width 9 height 9
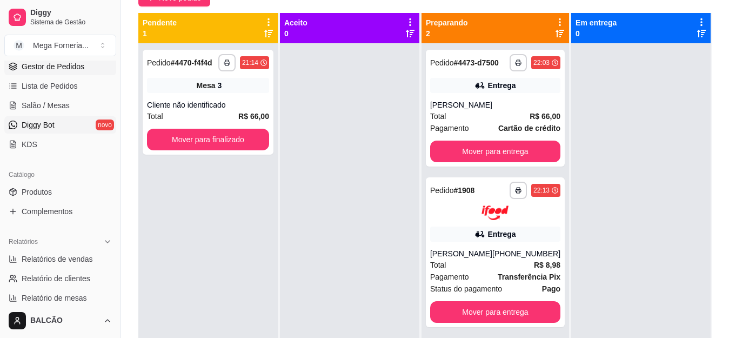
scroll to position [108, 0]
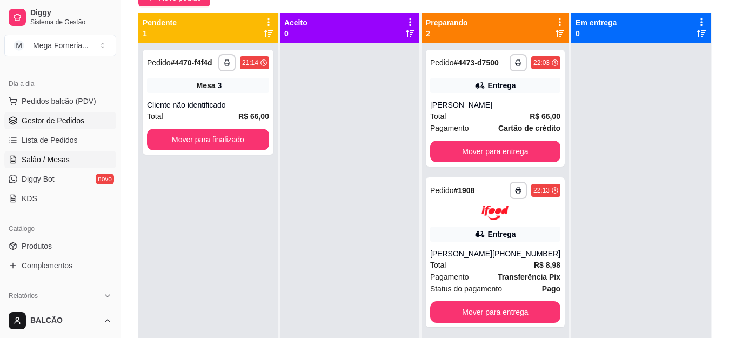
click at [60, 166] on link "Salão / Mesas" at bounding box center [60, 159] width 112 height 17
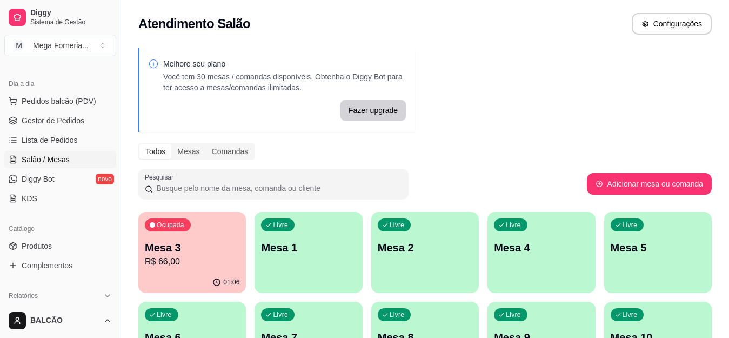
click at [182, 240] on p "Mesa 3" at bounding box center [192, 247] width 95 height 15
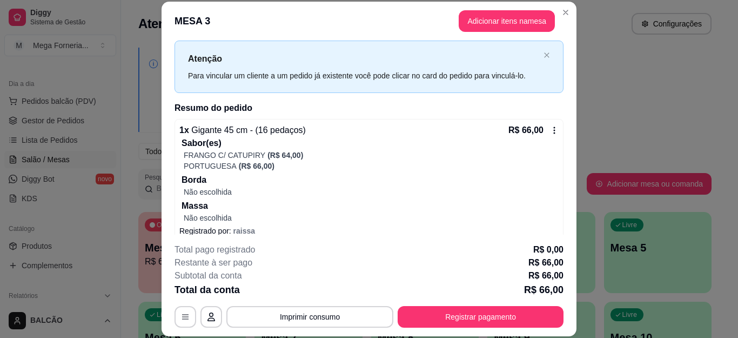
scroll to position [37, 0]
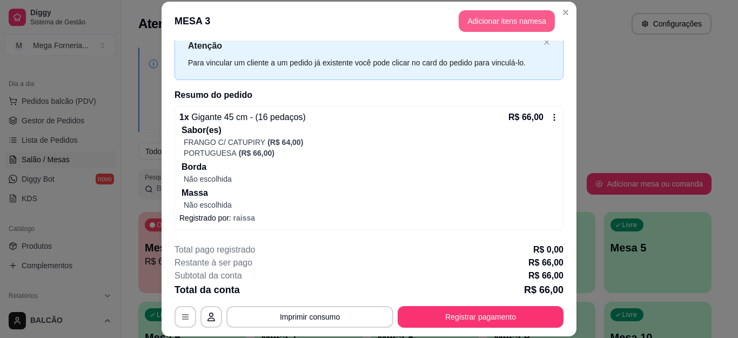
click at [498, 26] on button "Adicionar itens na mesa" at bounding box center [507, 21] width 96 height 22
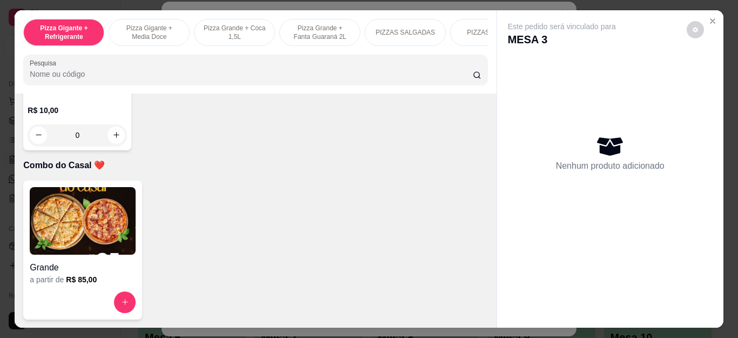
scroll to position [2918, 0]
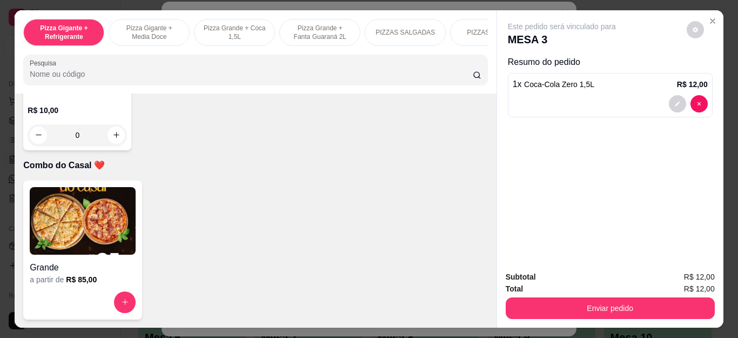
type input "1"
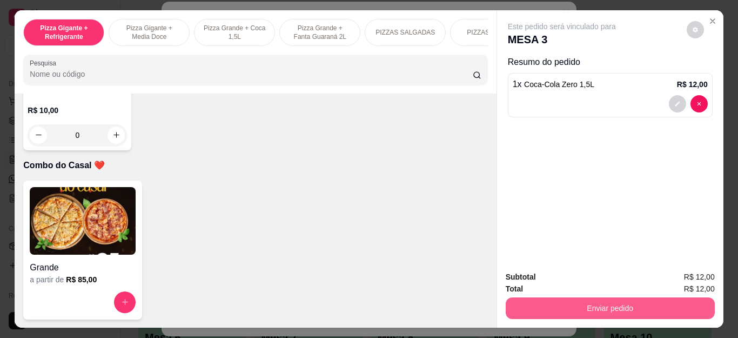
click at [516, 298] on button "Enviar pedido" at bounding box center [610, 308] width 209 height 22
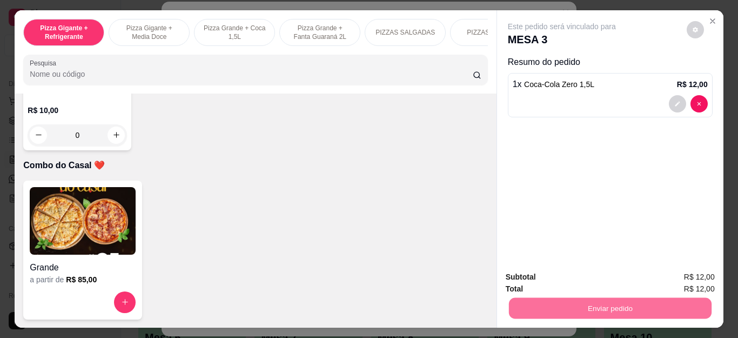
click at [540, 274] on button "Não registrar e enviar pedido" at bounding box center [574, 277] width 112 height 21
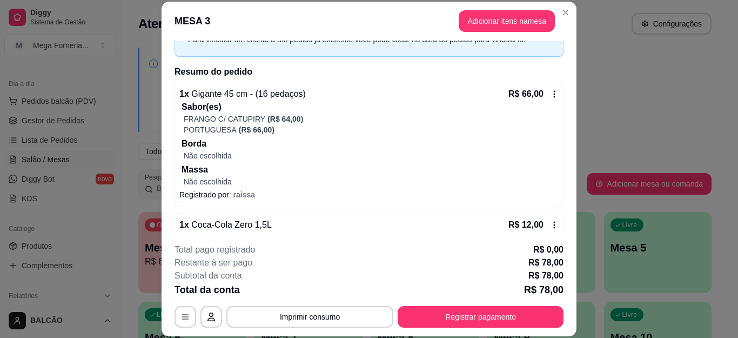
scroll to position [81, 0]
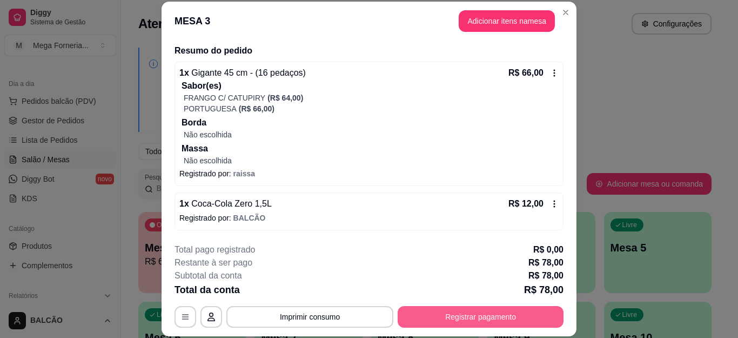
click at [488, 315] on button "Registrar pagamento" at bounding box center [481, 317] width 166 height 22
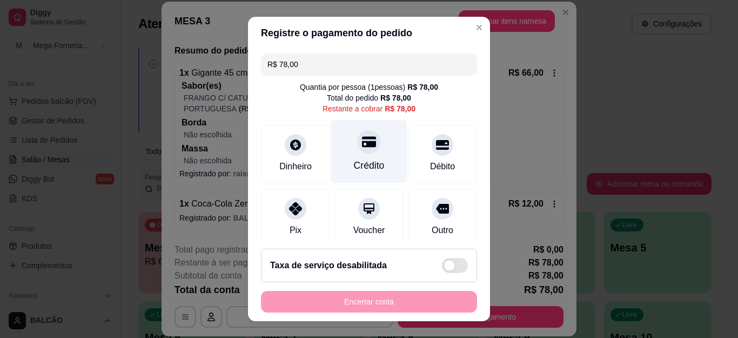
click at [366, 142] on div at bounding box center [369, 142] width 24 height 24
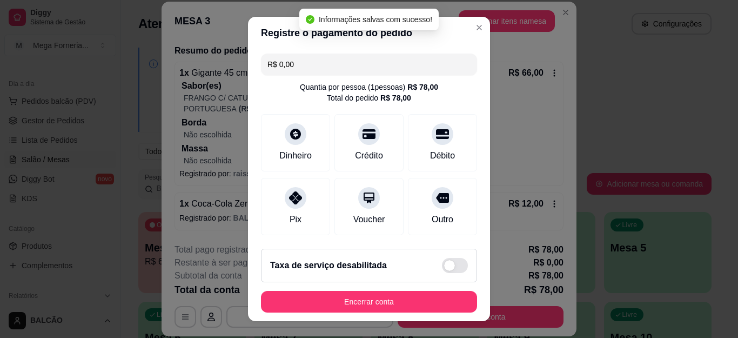
type input "R$ 0,00"
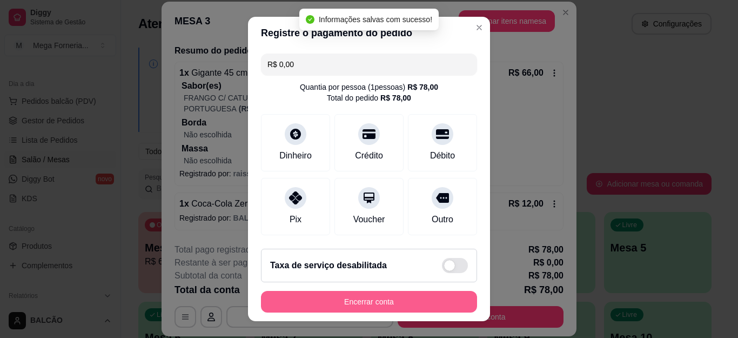
click at [440, 309] on button "Encerrar conta" at bounding box center [369, 302] width 216 height 22
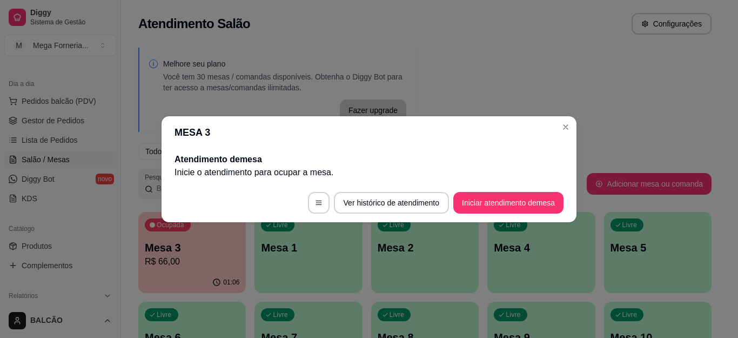
scroll to position [0, 0]
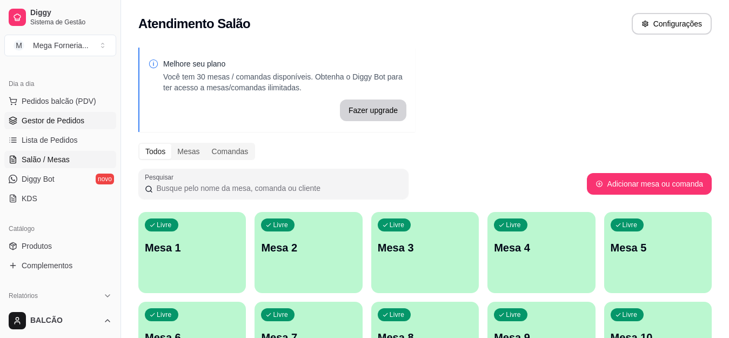
click at [30, 125] on span "Gestor de Pedidos" at bounding box center [53, 120] width 63 height 11
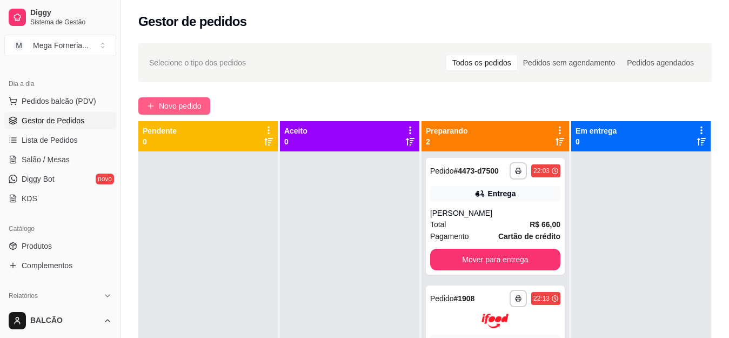
click at [165, 112] on button "Novo pedido" at bounding box center [174, 105] width 72 height 17
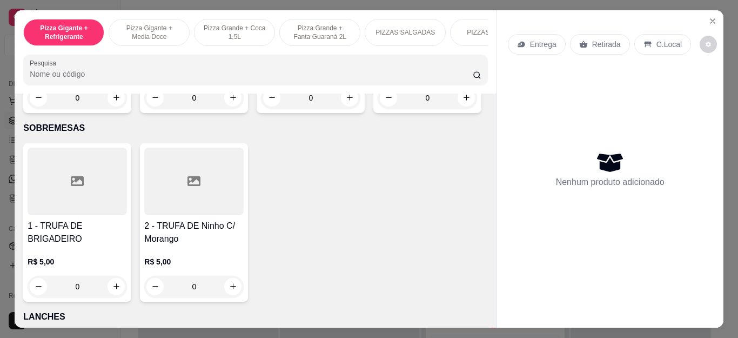
scroll to position [1243, 0]
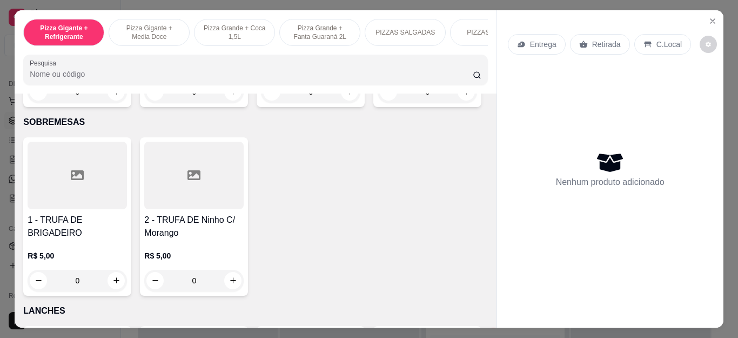
click at [378, 103] on div "0" at bounding box center [427, 92] width 99 height 22
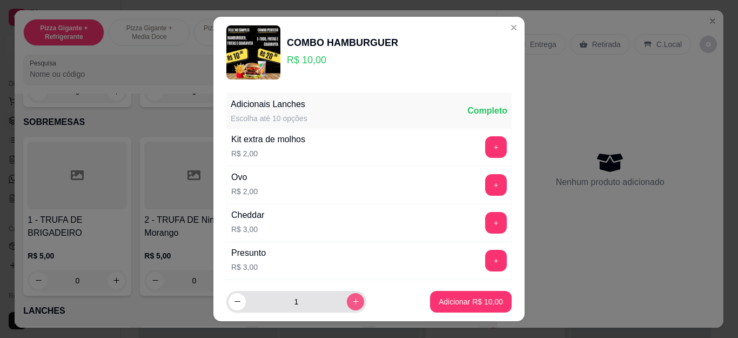
click at [352, 297] on icon "increase-product-quantity" at bounding box center [356, 301] width 8 height 8
type input "2"
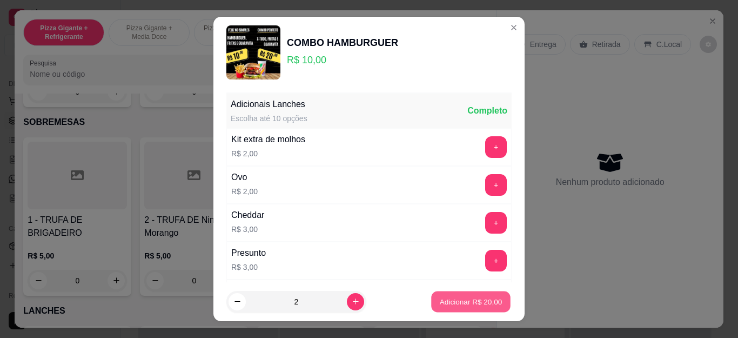
click at [462, 306] on p "Adicionar R$ 20,00" at bounding box center [471, 301] width 63 height 10
type input "2"
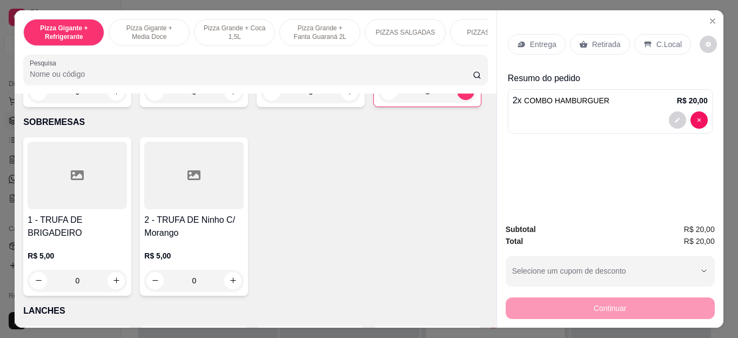
scroll to position [1189, 0]
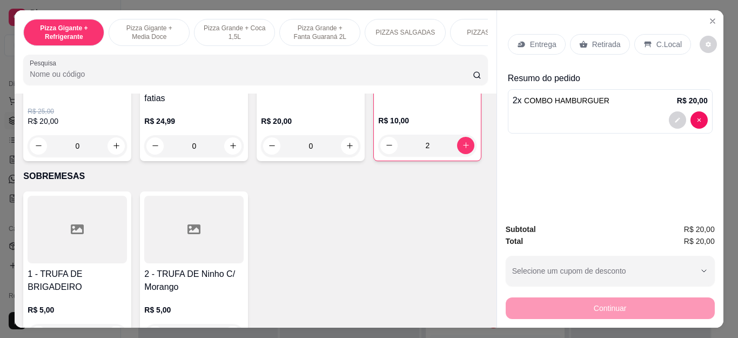
click at [341, 152] on div "0" at bounding box center [310, 146] width 99 height 22
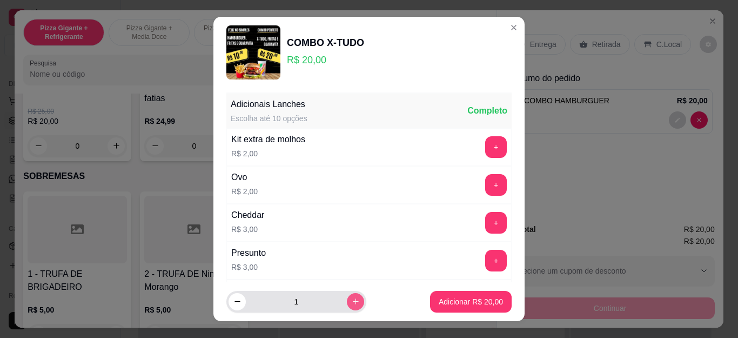
click at [347, 299] on button "increase-product-quantity" at bounding box center [355, 301] width 17 height 17
type input "2"
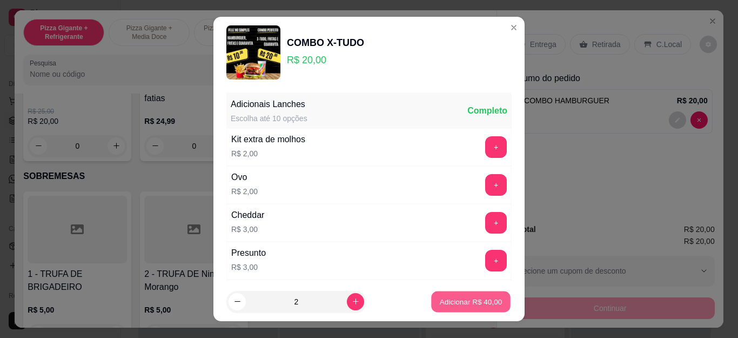
click at [433, 307] on button "Adicionar R$ 40,00" at bounding box center [470, 301] width 79 height 21
type input "2"
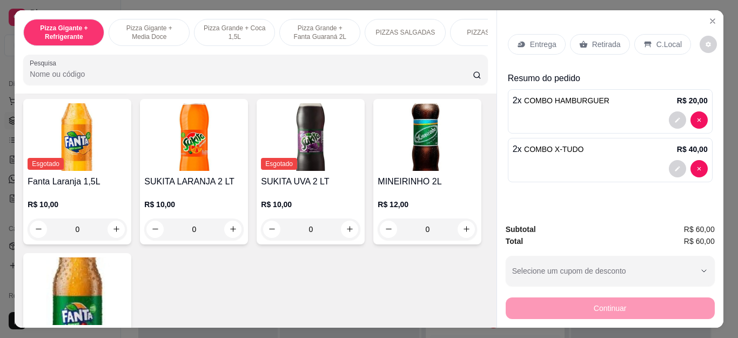
scroll to position [2432, 0]
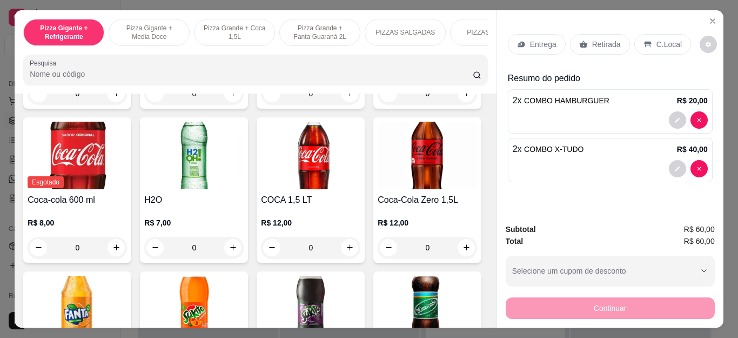
type input "1"
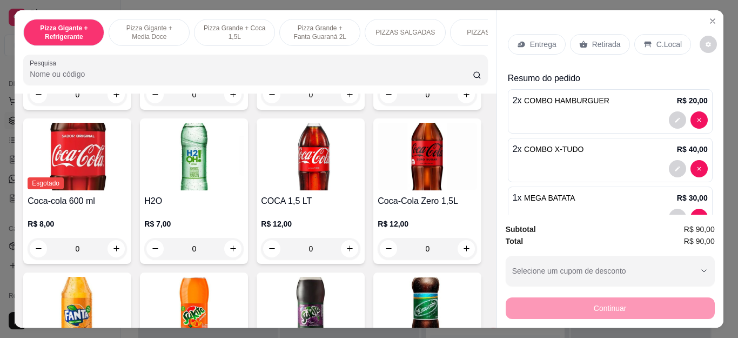
click at [532, 43] on p "Entrega" at bounding box center [543, 44] width 26 height 11
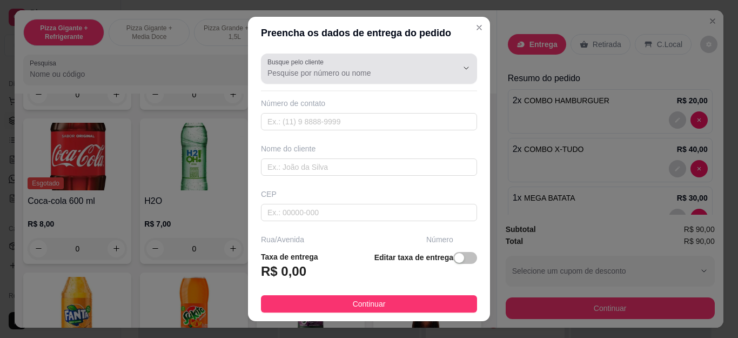
click at [330, 72] on input "Busque pelo cliente" at bounding box center [354, 73] width 173 height 11
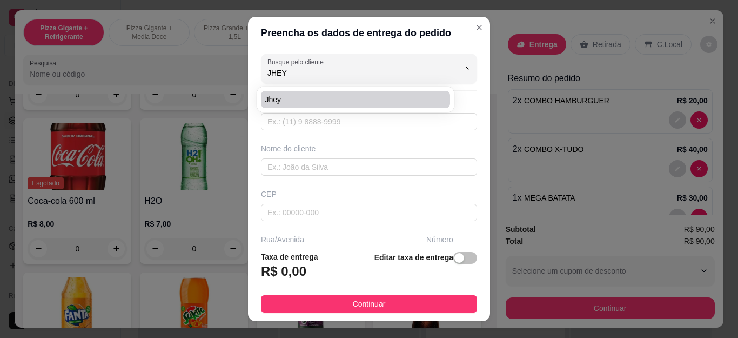
click at [350, 99] on span "Jhey" at bounding box center [350, 99] width 170 height 11
type input "Jhey"
type input "22981093246"
type input "Jhey"
type input "Cabo Frio"
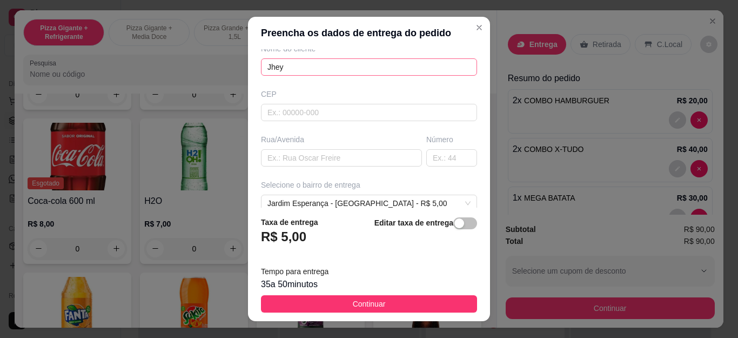
scroll to position [108, 0]
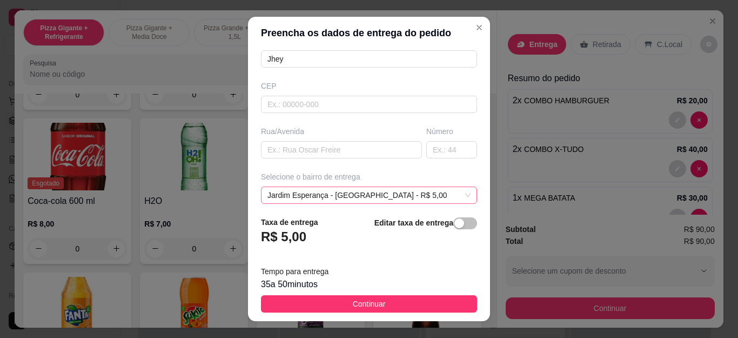
click at [392, 195] on span "Jardim Esperança - [GEOGRAPHIC_DATA] - R$ 5,00" at bounding box center [369, 195] width 203 height 16
type input "Jhey"
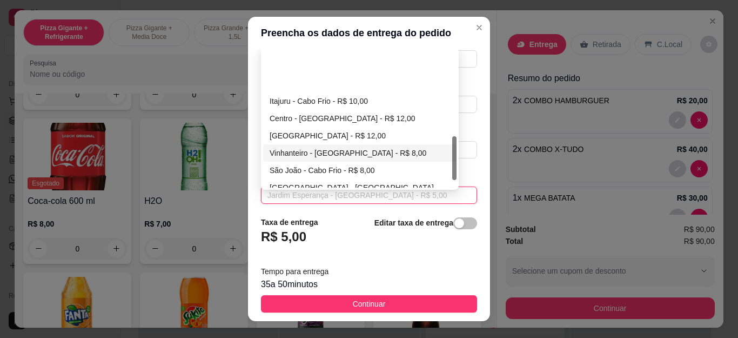
scroll to position [270, 0]
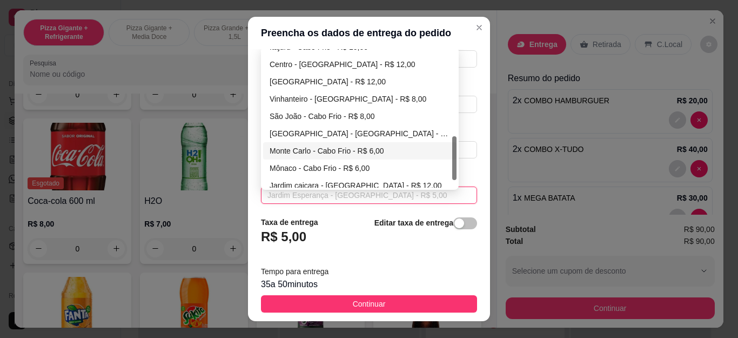
click at [304, 149] on div "Monte Carlo - Cabo Frio - R$ 6,00" at bounding box center [360, 151] width 181 height 12
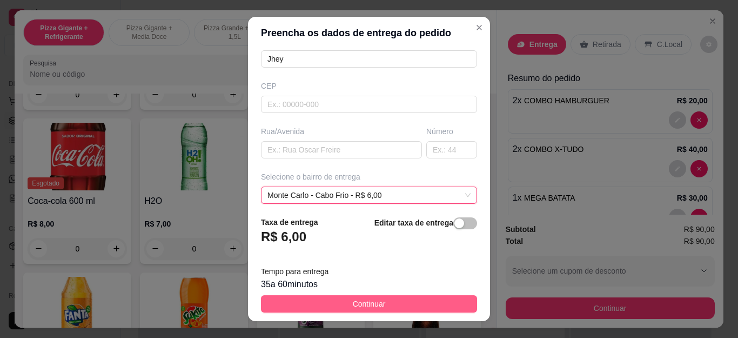
click at [361, 304] on span "Continuar" at bounding box center [369, 304] width 33 height 12
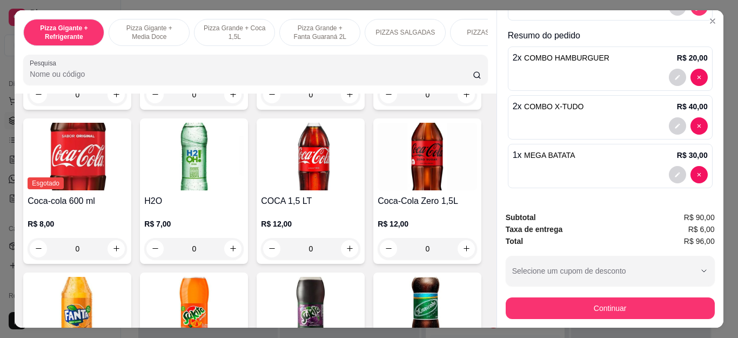
scroll to position [29, 0]
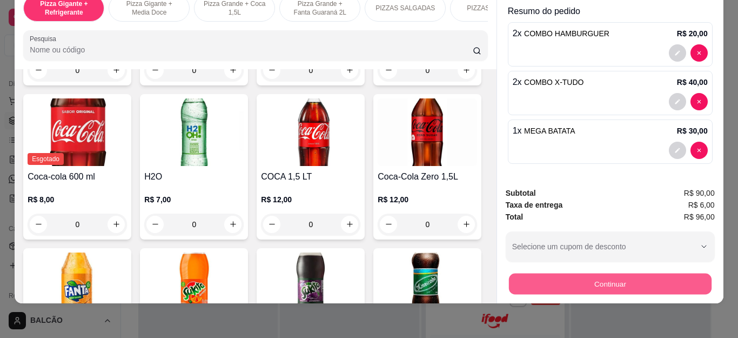
click at [610, 274] on button "Continuar" at bounding box center [610, 283] width 203 height 21
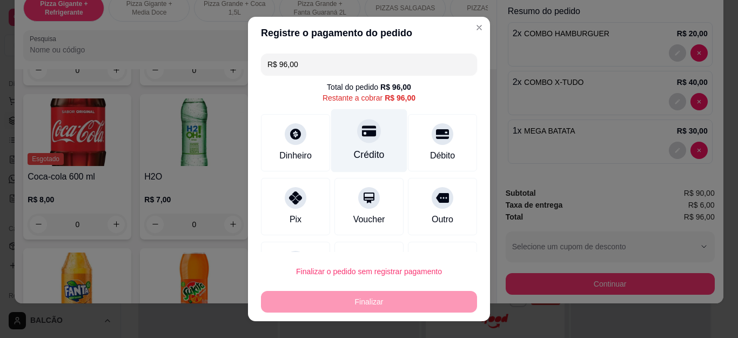
click at [363, 142] on div "Crédito" at bounding box center [369, 140] width 76 height 63
type input "R$ 0,00"
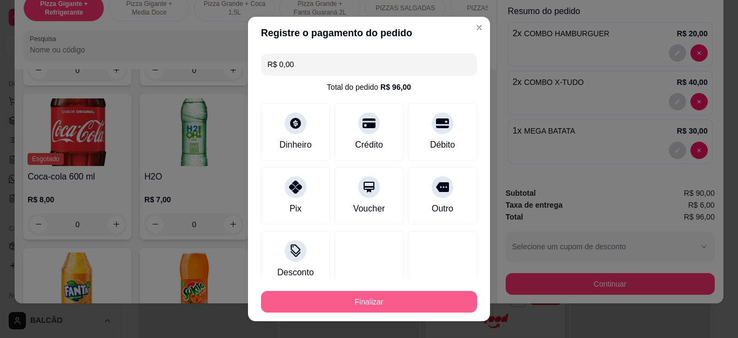
click at [355, 304] on button "Finalizar" at bounding box center [369, 302] width 216 height 22
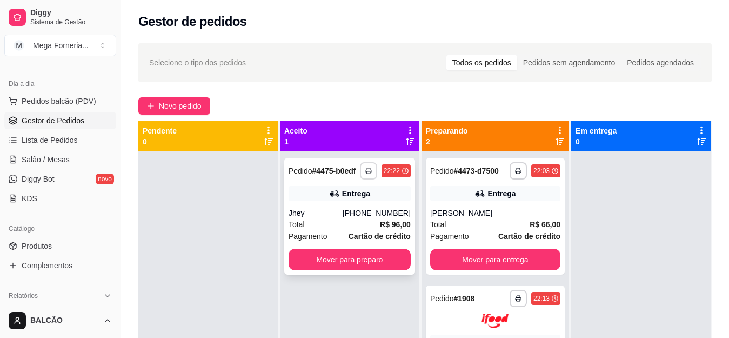
click at [369, 168] on icon "button" at bounding box center [368, 171] width 6 height 6
click at [349, 210] on button "IMPRESSORA" at bounding box center [340, 208] width 76 height 17
click at [48, 162] on span "Salão / Mesas" at bounding box center [46, 159] width 48 height 11
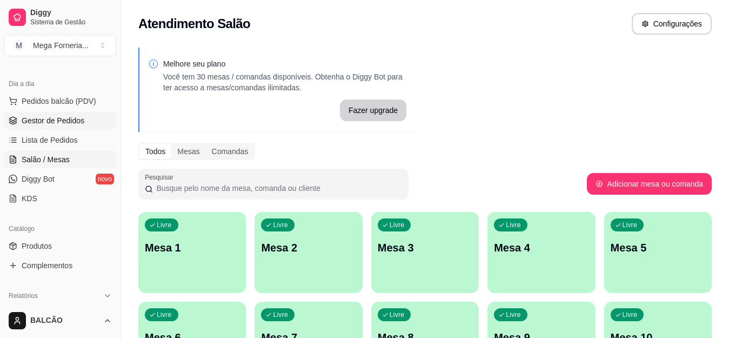
click at [48, 123] on span "Gestor de Pedidos" at bounding box center [53, 120] width 63 height 11
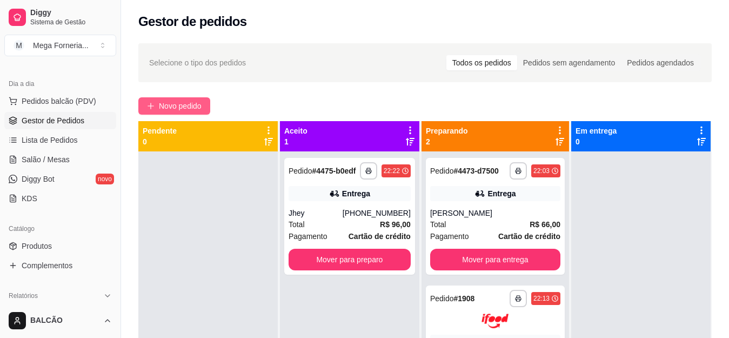
click at [188, 105] on span "Novo pedido" at bounding box center [180, 106] width 43 height 12
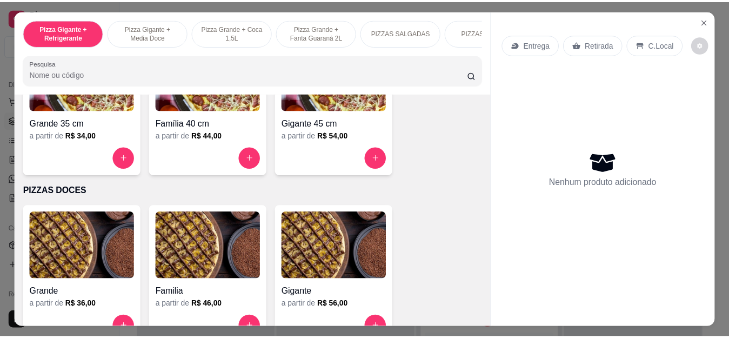
scroll to position [811, 0]
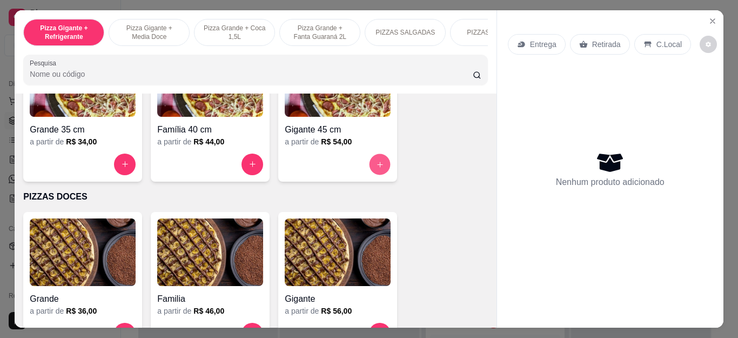
click at [378, 163] on button "increase-product-quantity" at bounding box center [380, 163] width 21 height 21
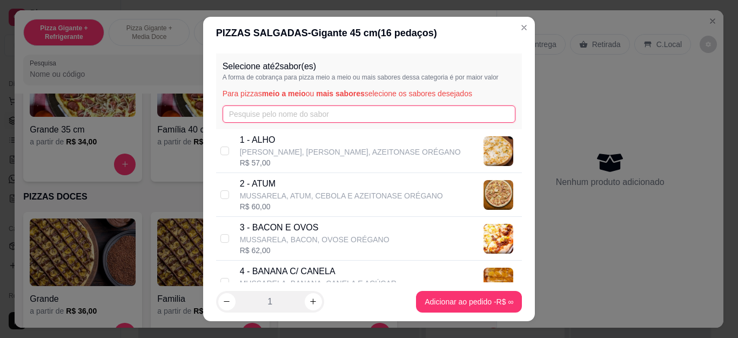
click at [255, 110] on input "text" at bounding box center [369, 113] width 293 height 17
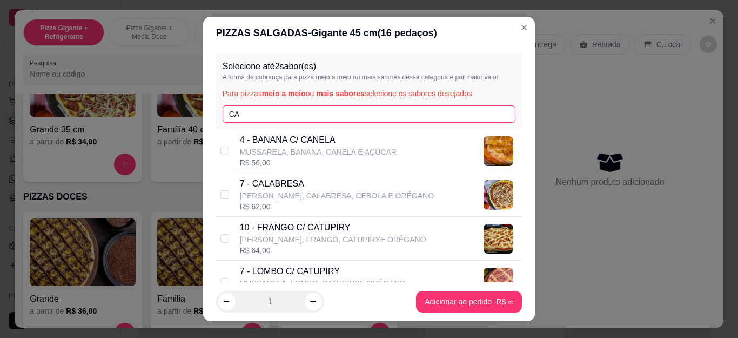
type input "CA"
click at [253, 189] on p "7 - CALABRESA" at bounding box center [337, 183] width 194 height 13
checkbox input "true"
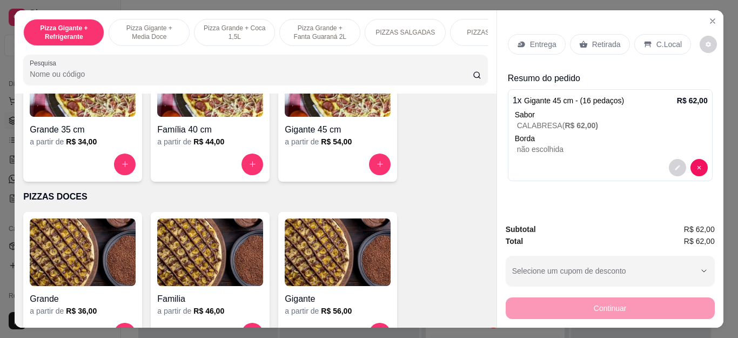
click at [579, 45] on div "Retirada" at bounding box center [600, 44] width 60 height 21
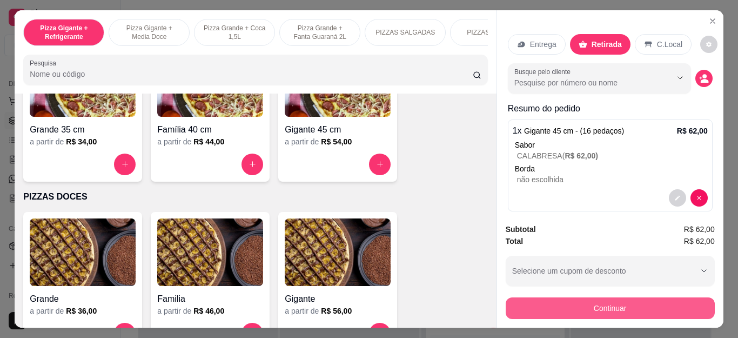
click at [570, 309] on button "Continuar" at bounding box center [610, 308] width 209 height 22
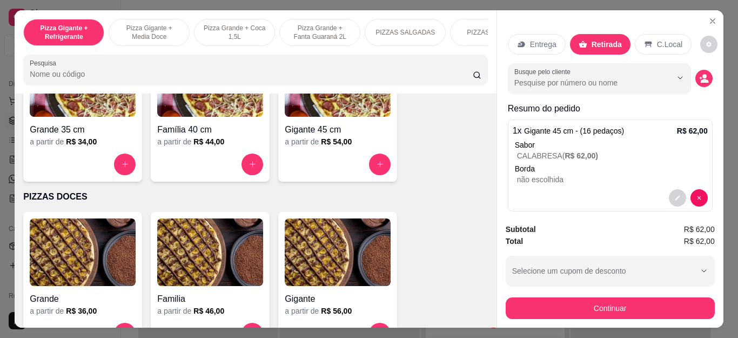
click at [431, 205] on div at bounding box center [443, 195] width 24 height 24
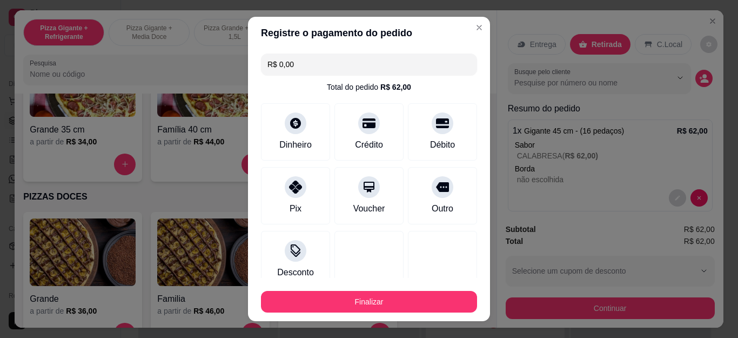
click at [420, 318] on footer "Finalizar" at bounding box center [369, 299] width 242 height 43
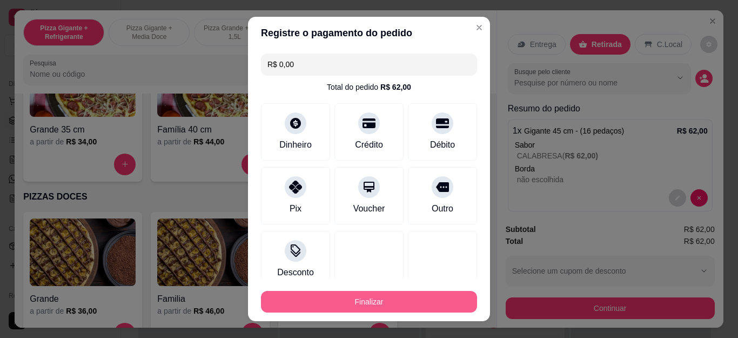
click at [422, 306] on button "Finalizar" at bounding box center [369, 302] width 216 height 22
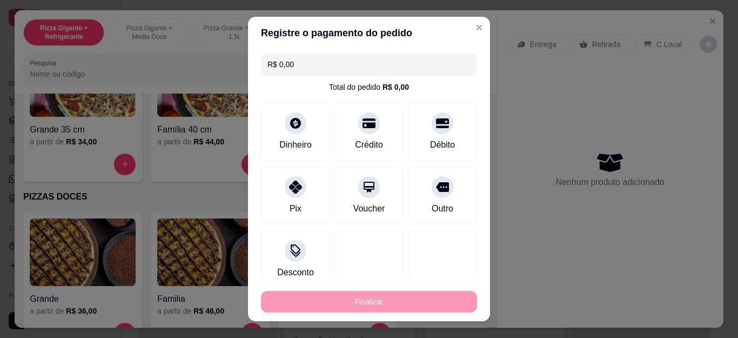
type input "-R$ 62,00"
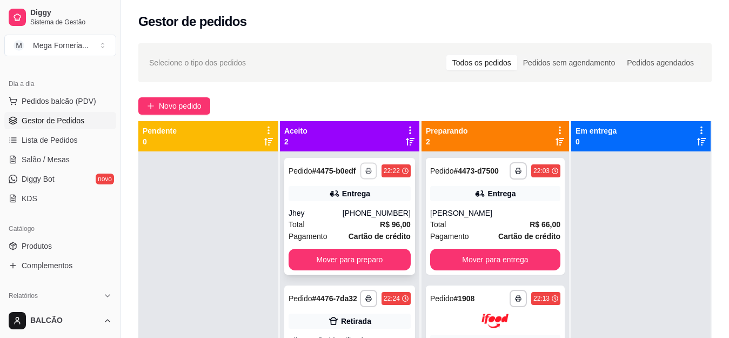
click at [370, 170] on icon "button" at bounding box center [368, 171] width 6 height 6
click at [348, 206] on button "IMPRESSORA" at bounding box center [339, 208] width 78 height 17
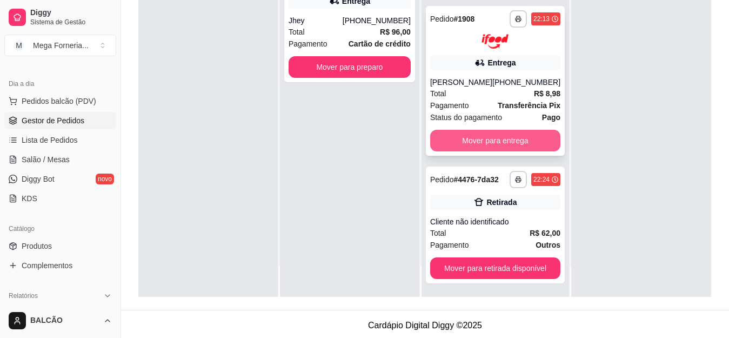
scroll to position [117, 0]
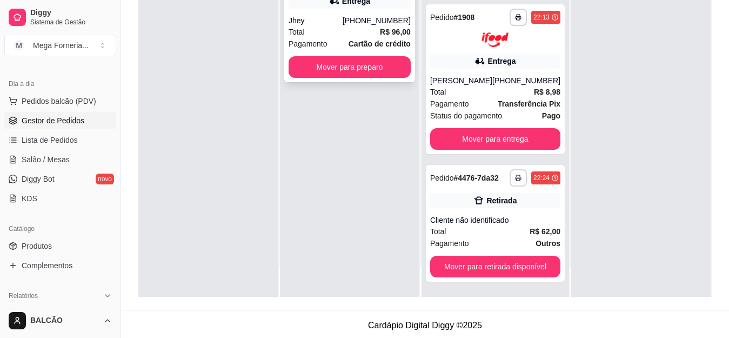
click at [363, 33] on div "Total R$ 96,00" at bounding box center [350, 32] width 122 height 12
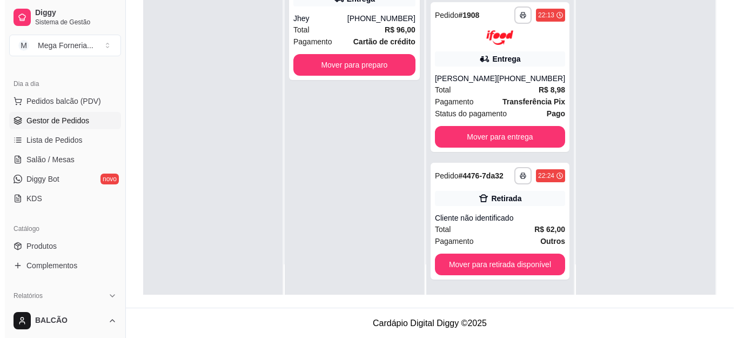
scroll to position [165, 0]
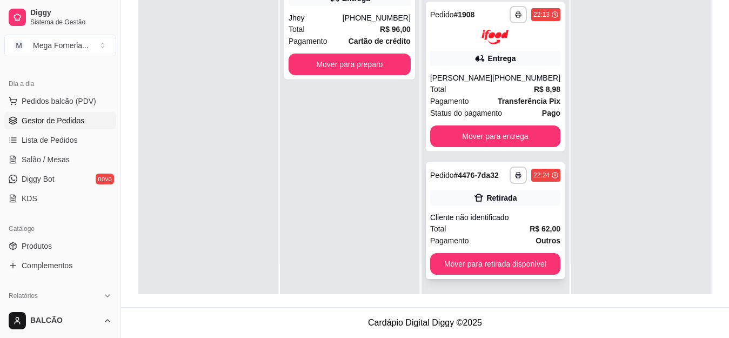
click at [486, 202] on div "Retirada" at bounding box center [501, 197] width 30 height 11
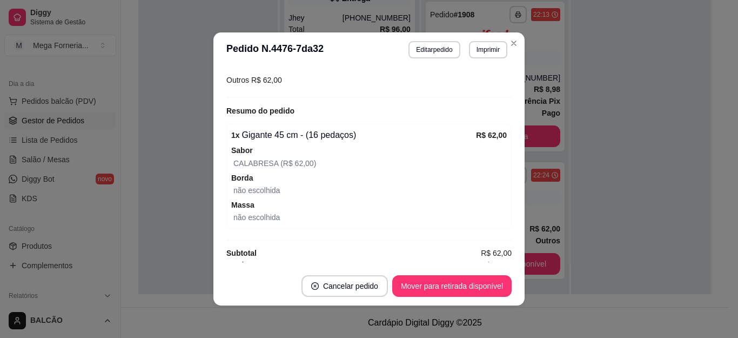
scroll to position [171, 0]
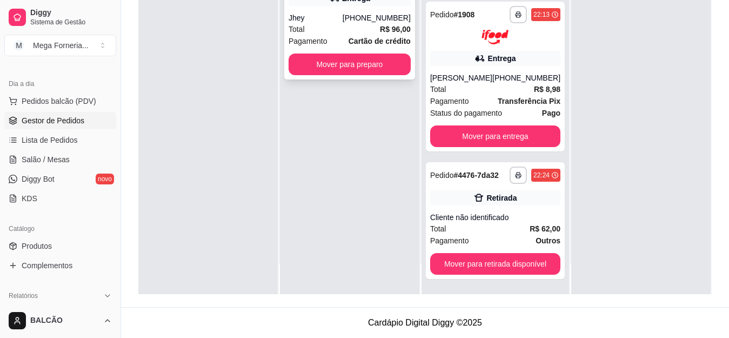
click at [383, 33] on strong "R$ 96,00" at bounding box center [395, 29] width 31 height 9
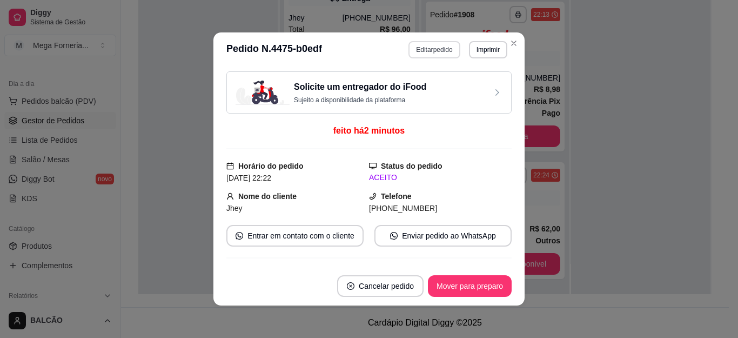
click at [433, 50] on button "Editar pedido" at bounding box center [434, 49] width 51 height 17
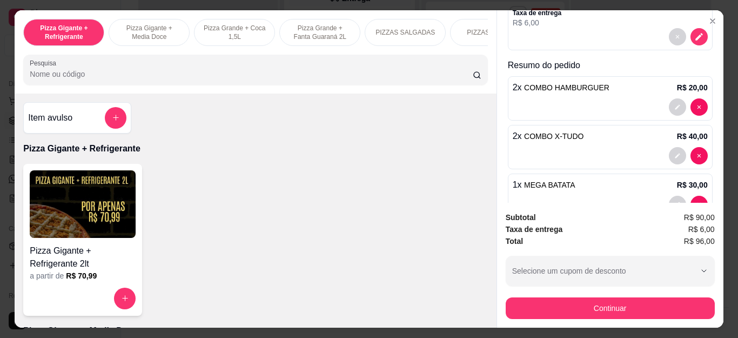
scroll to position [159, 0]
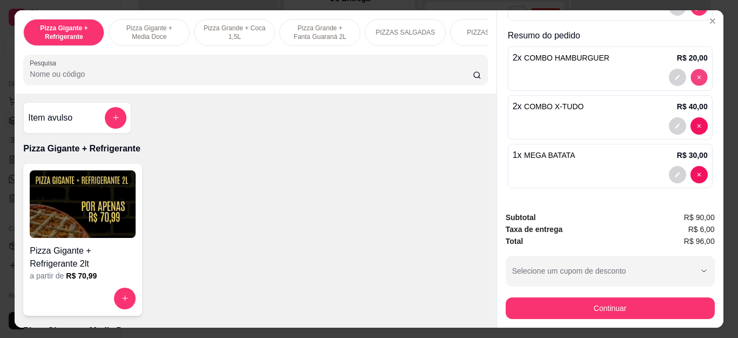
type input "0"
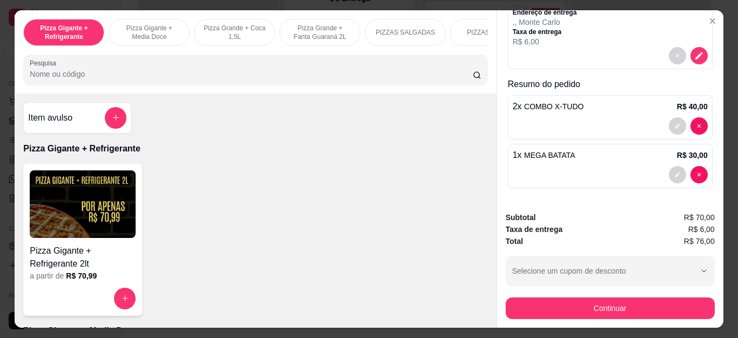
scroll to position [111, 0]
type input "0"
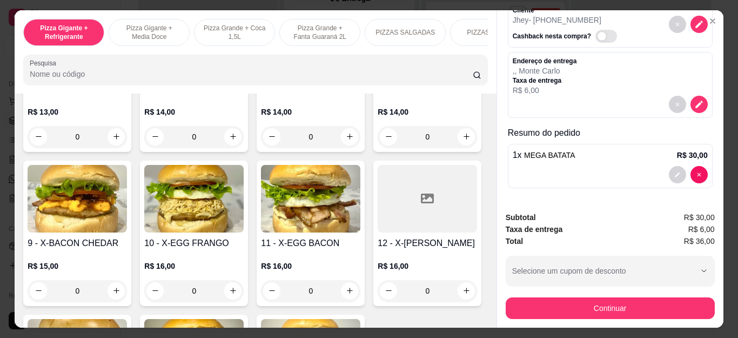
scroll to position [1675, 0]
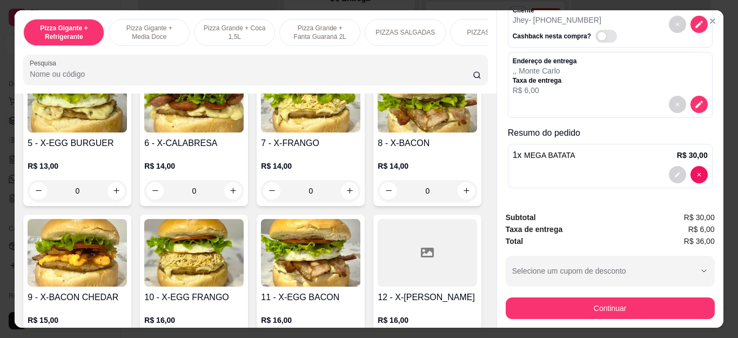
click at [114, 48] on div "0" at bounding box center [77, 37] width 99 height 22
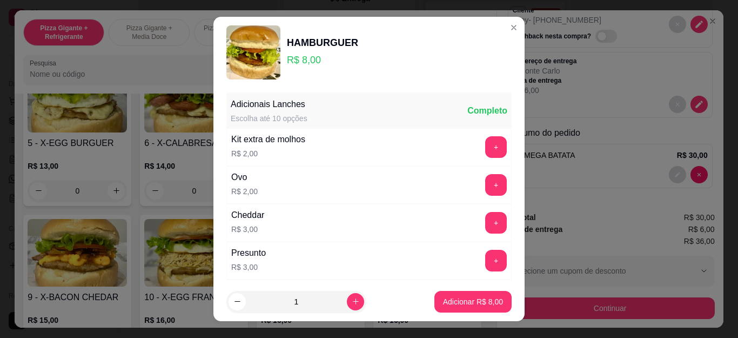
click at [352, 305] on icon "increase-product-quantity" at bounding box center [356, 301] width 8 height 8
type input "2"
click at [463, 303] on p "Adicionar R$ 16,00" at bounding box center [471, 301] width 64 height 11
type input "2"
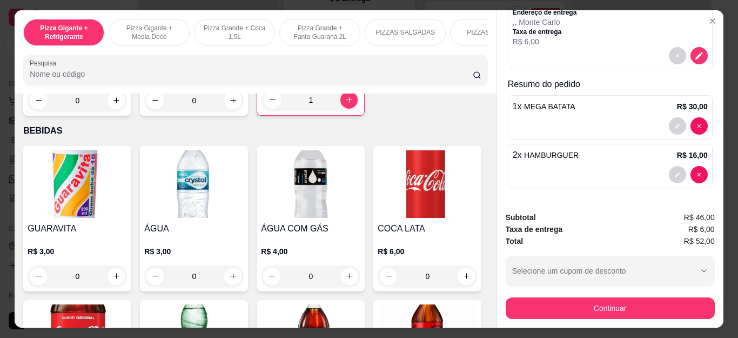
scroll to position [2270, 0]
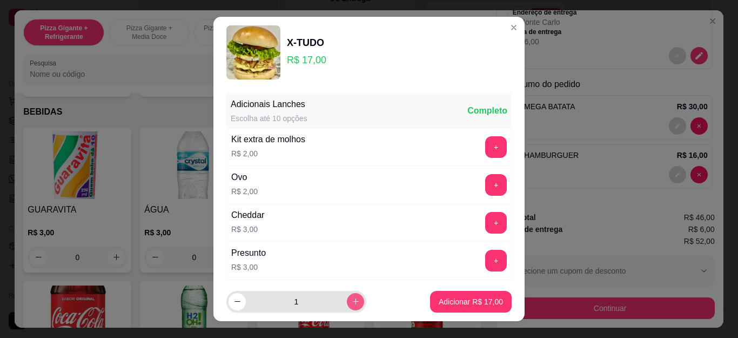
click at [347, 303] on button "increase-product-quantity" at bounding box center [355, 301] width 17 height 17
type input "2"
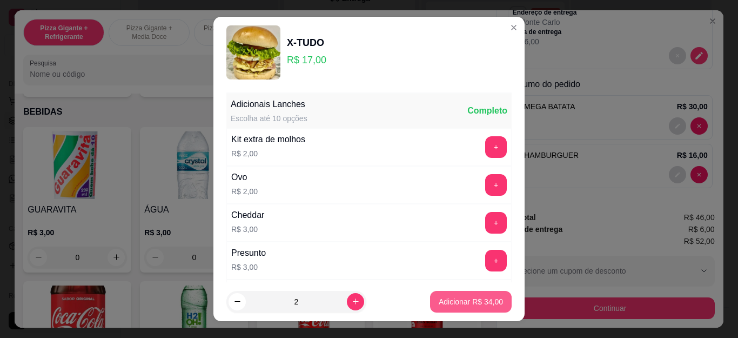
click at [443, 297] on p "Adicionar R$ 34,00" at bounding box center [471, 301] width 64 height 11
type input "2"
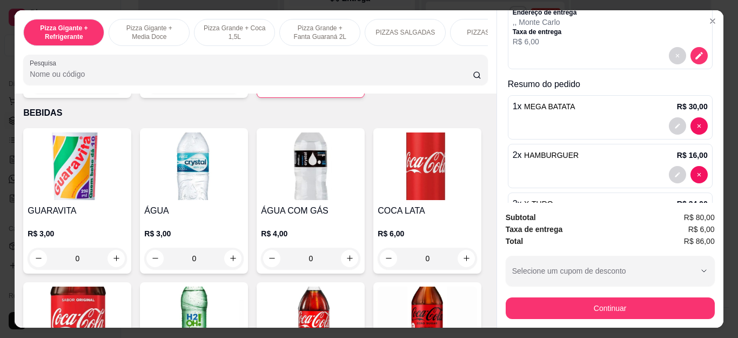
scroll to position [2271, 0]
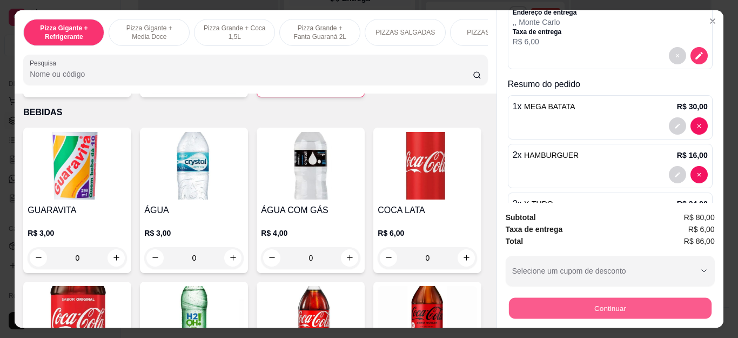
click at [543, 303] on button "Continuar" at bounding box center [610, 308] width 203 height 21
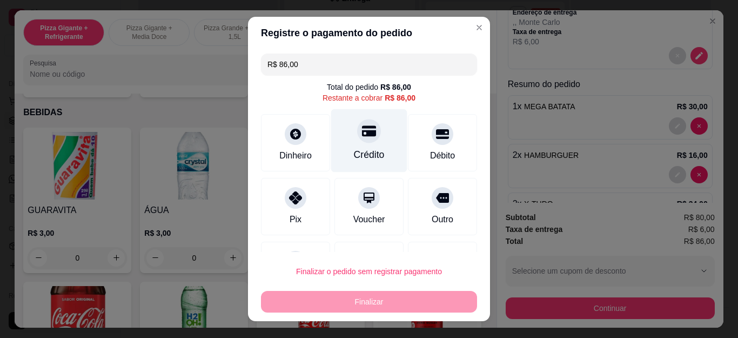
click at [374, 139] on div "Crédito" at bounding box center [369, 140] width 76 height 63
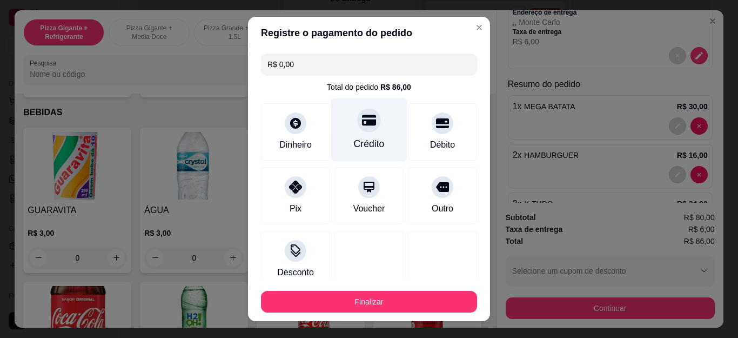
type input "R$ 0,00"
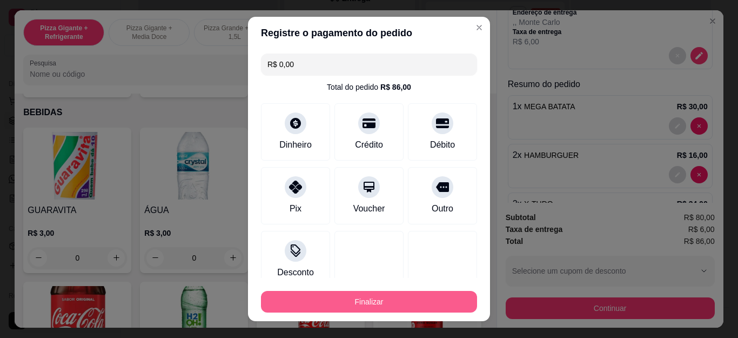
click at [358, 297] on button "Finalizar" at bounding box center [369, 302] width 216 height 22
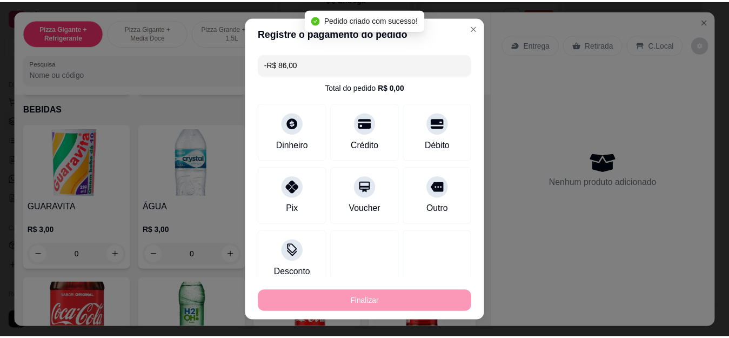
scroll to position [0, 0]
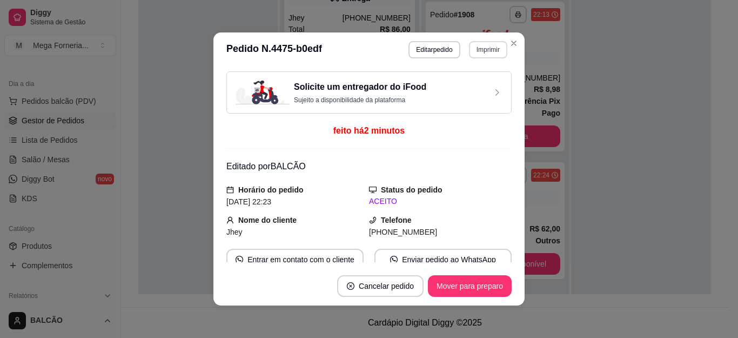
click at [486, 46] on button "Imprimir" at bounding box center [488, 49] width 38 height 17
click at [467, 89] on button "IMPRESSORA" at bounding box center [464, 87] width 78 height 17
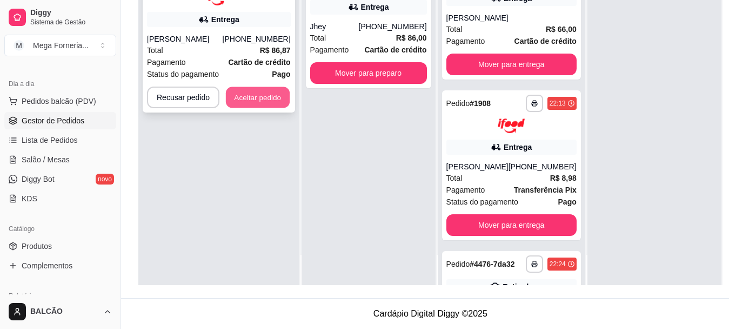
click at [269, 97] on button "Aceitar pedido" at bounding box center [258, 96] width 64 height 21
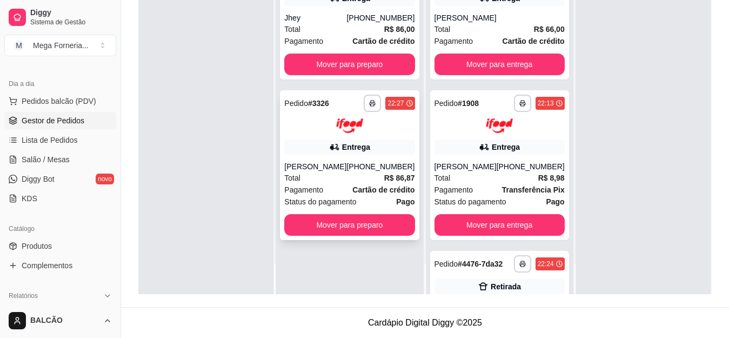
click at [350, 152] on div "Entrega" at bounding box center [356, 147] width 28 height 11
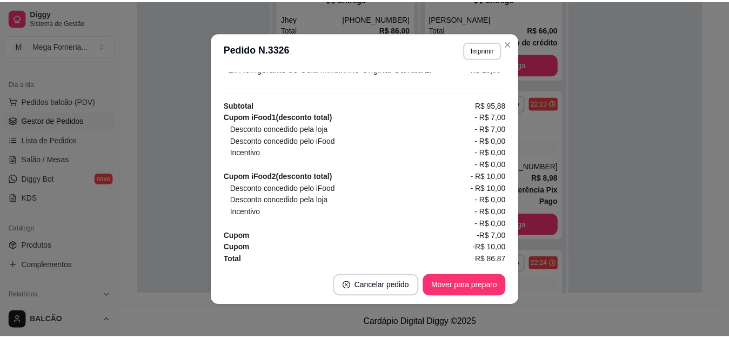
scroll to position [490, 0]
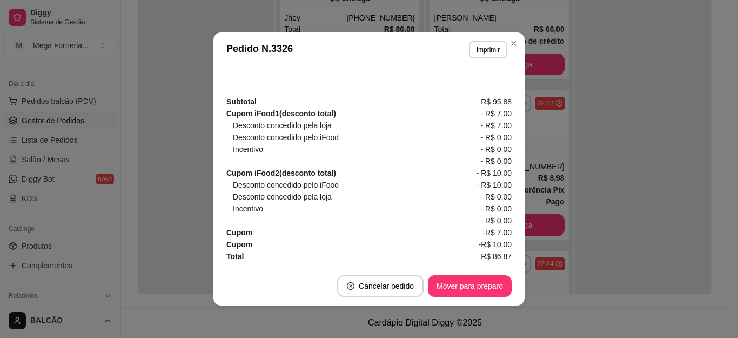
click at [292, 112] on strong "Cupom iFood 1 (desconto total)" at bounding box center [281, 113] width 110 height 9
click at [302, 173] on strong "Cupom iFood 2 (desconto total)" at bounding box center [281, 173] width 110 height 9
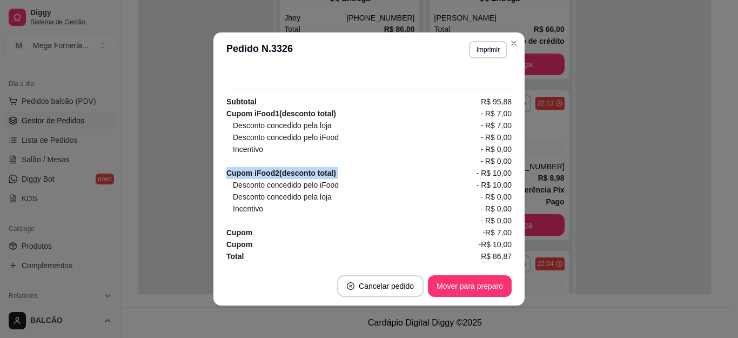
click at [302, 173] on strong "Cupom iFood 2 (desconto total)" at bounding box center [281, 173] width 110 height 9
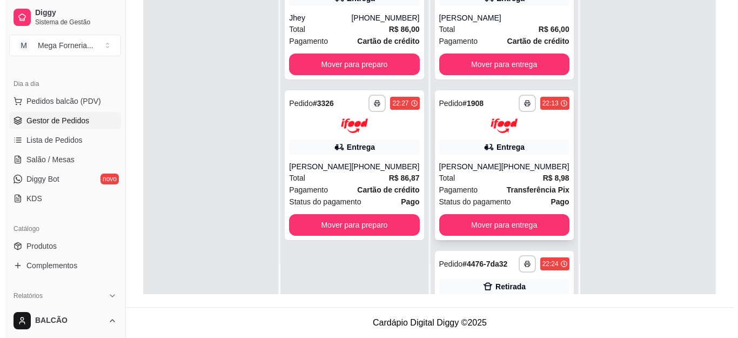
scroll to position [0, 0]
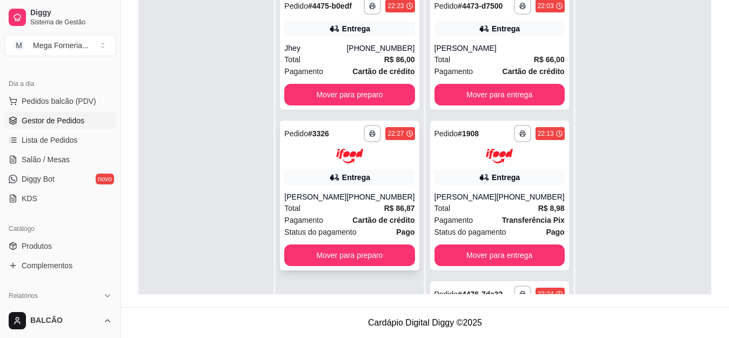
click at [346, 184] on div "Entrega" at bounding box center [349, 177] width 130 height 15
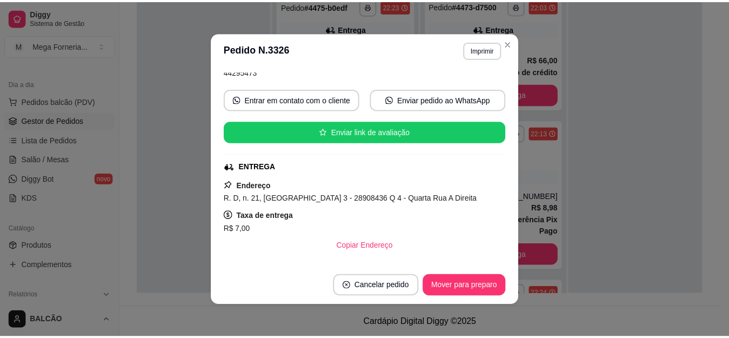
scroll to position [162, 0]
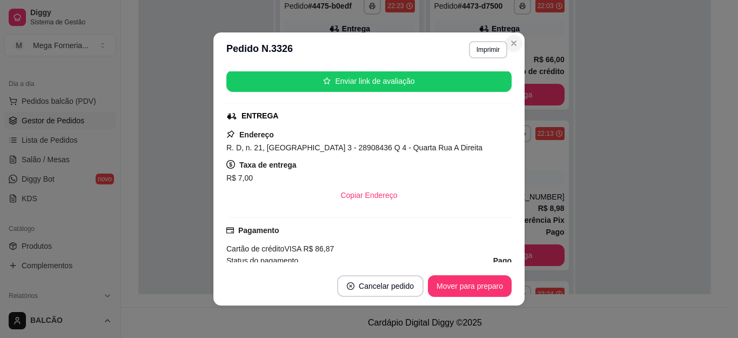
click at [505, 50] on section "**********" at bounding box center [368, 168] width 311 height 273
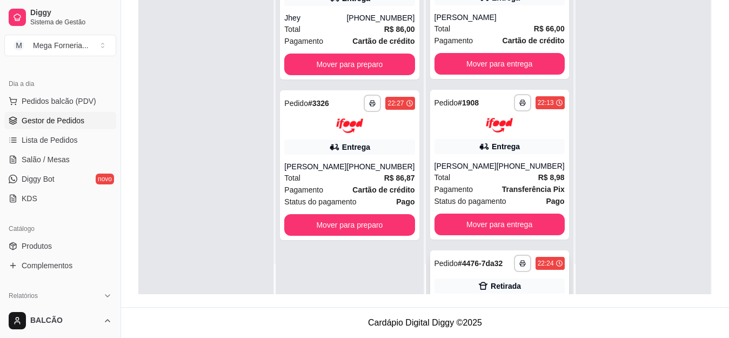
scroll to position [0, 0]
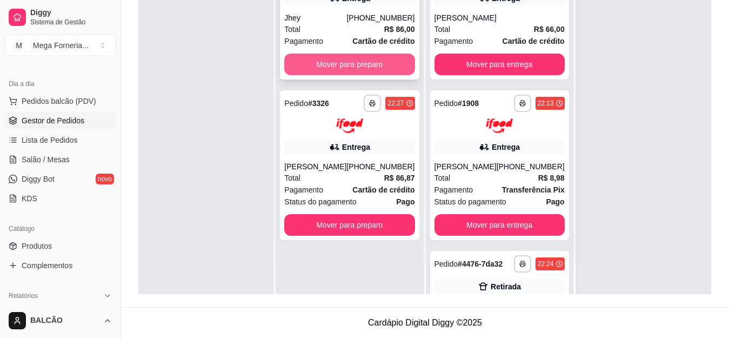
click at [328, 68] on button "Mover para preparo" at bounding box center [349, 65] width 130 height 22
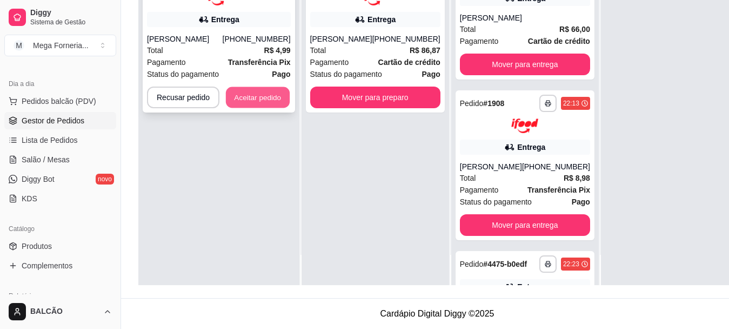
click at [236, 93] on button "Aceitar pedido" at bounding box center [258, 96] width 64 height 21
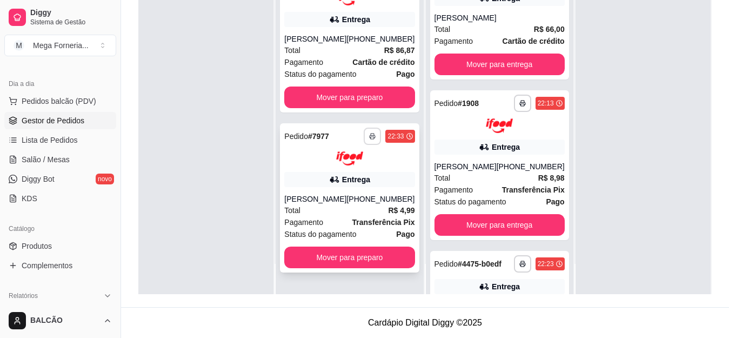
click at [369, 133] on icon "button" at bounding box center [372, 136] width 6 height 6
click at [352, 172] on button "IMPRESSORA" at bounding box center [335, 173] width 78 height 17
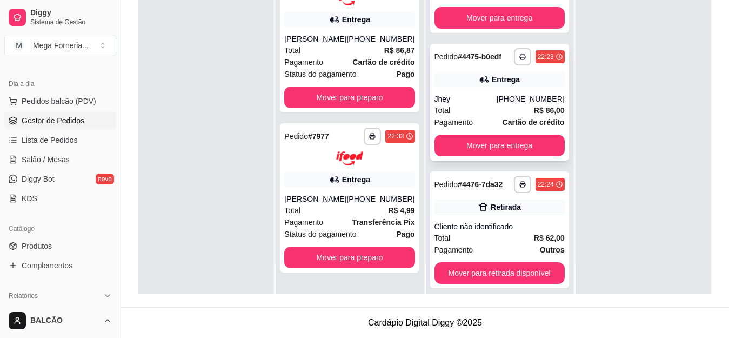
scroll to position [253, 0]
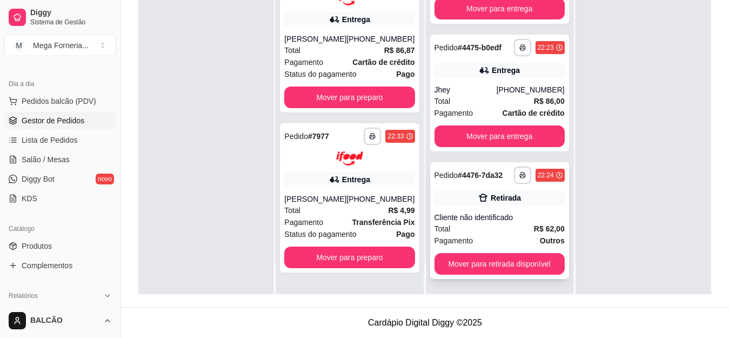
click at [478, 193] on icon at bounding box center [483, 197] width 11 height 11
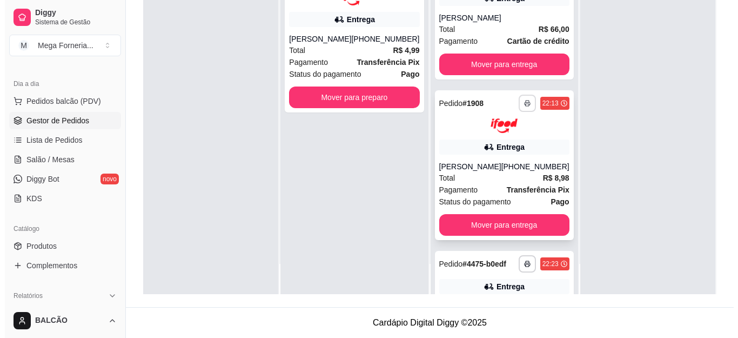
scroll to position [0, 0]
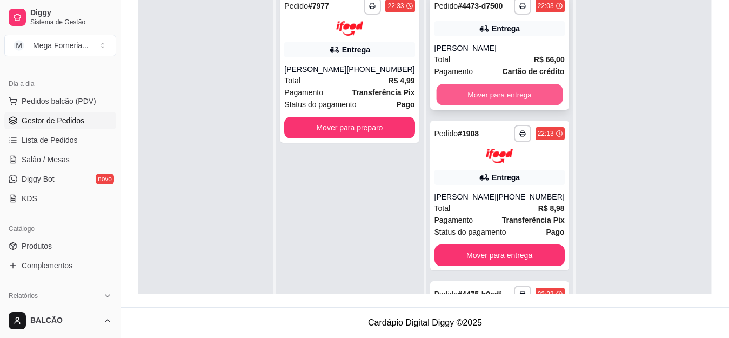
click at [492, 100] on button "Mover para entrega" at bounding box center [499, 94] width 126 height 21
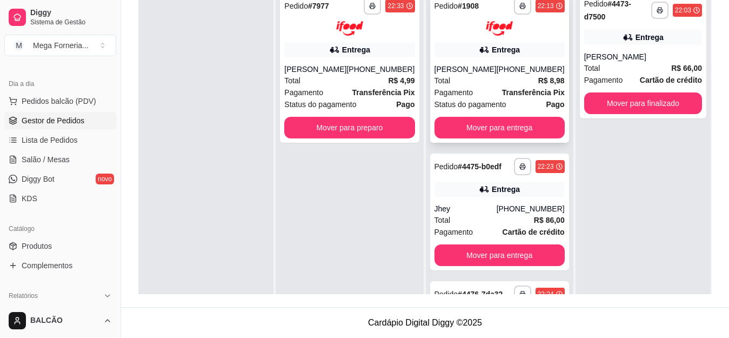
click at [469, 70] on div "[PERSON_NAME]" at bounding box center [466, 69] width 62 height 11
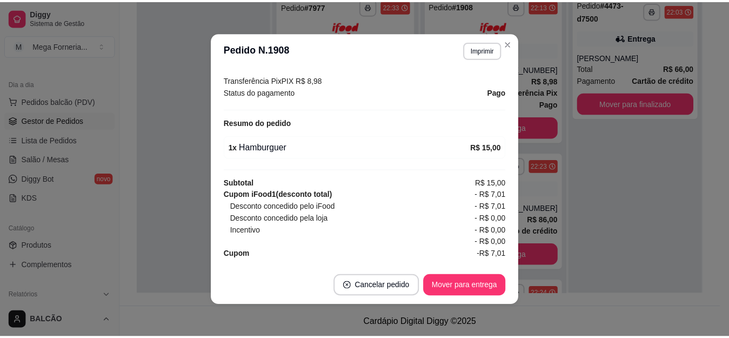
scroll to position [353, 0]
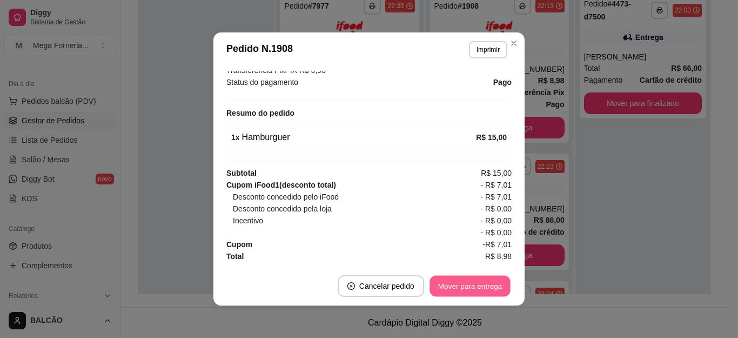
click at [484, 285] on button "Mover para entrega" at bounding box center [470, 286] width 81 height 21
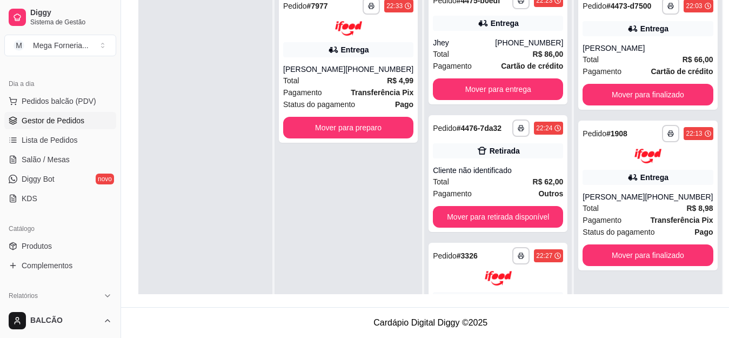
scroll to position [0, 0]
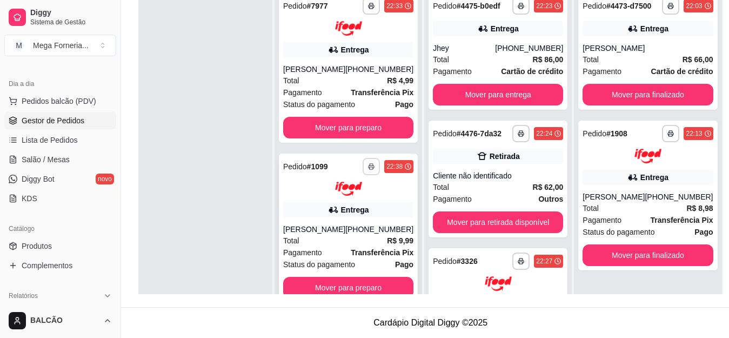
click at [367, 171] on button "button" at bounding box center [371, 166] width 17 height 17
click at [357, 204] on button "IMPRESSORA" at bounding box center [335, 204] width 78 height 17
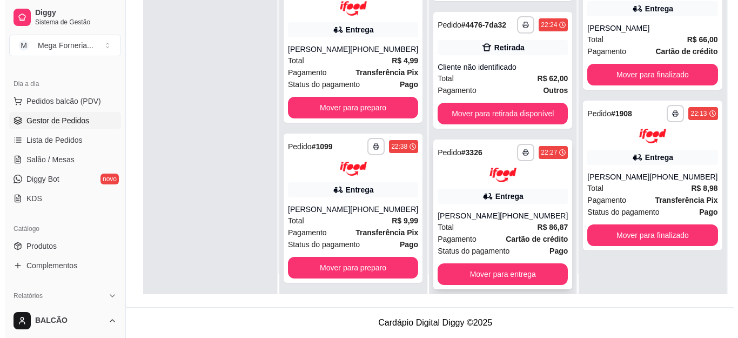
scroll to position [30, 0]
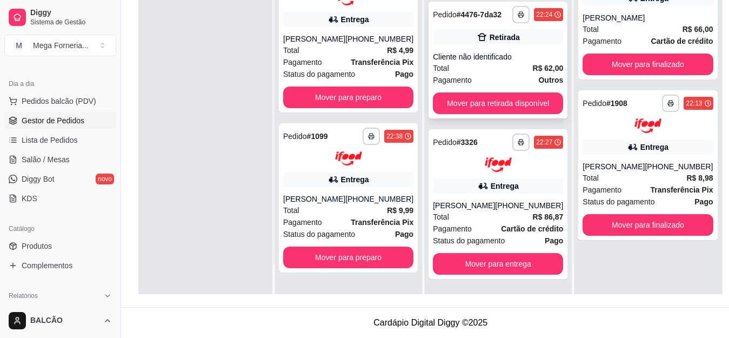
click at [489, 46] on div "**********" at bounding box center [498, 60] width 139 height 117
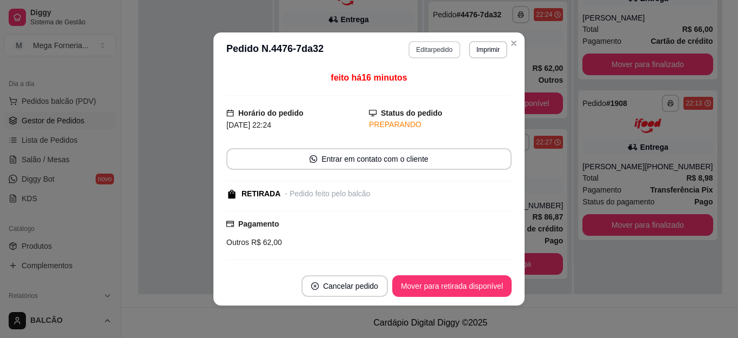
click at [436, 51] on button "Editar pedido" at bounding box center [434, 49] width 51 height 17
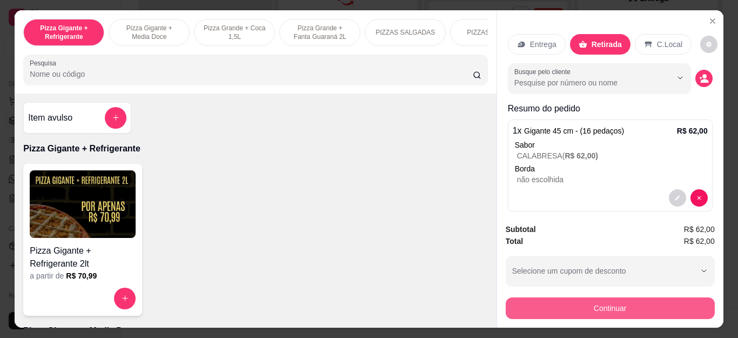
click at [569, 297] on button "Continuar" at bounding box center [610, 308] width 209 height 22
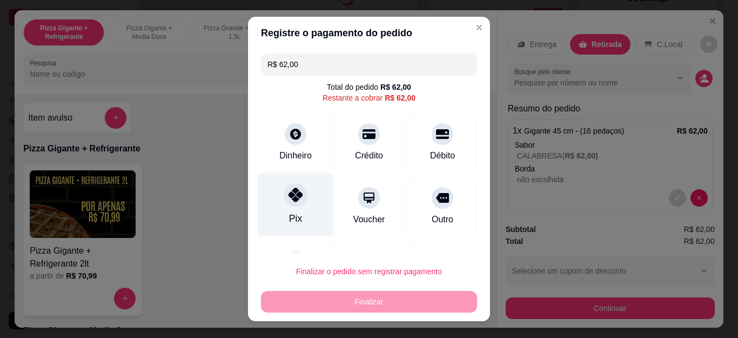
click at [284, 194] on div at bounding box center [296, 195] width 24 height 24
type input "R$ 0,00"
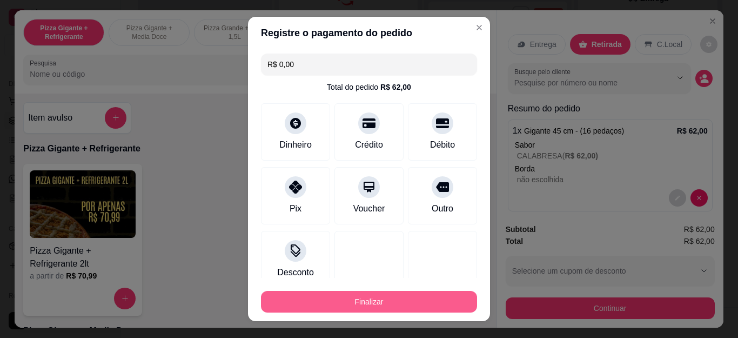
click at [380, 305] on button "Finalizar" at bounding box center [369, 302] width 216 height 22
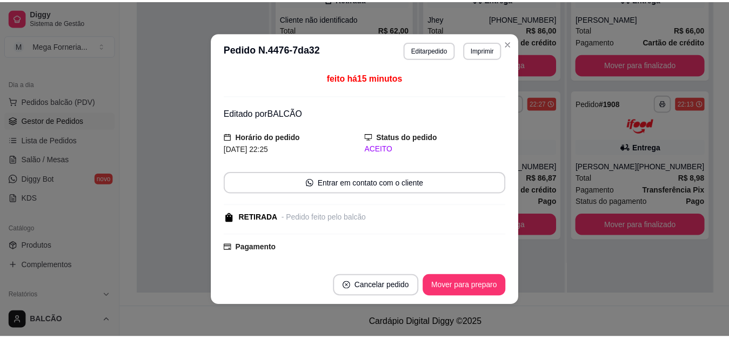
scroll to position [0, 0]
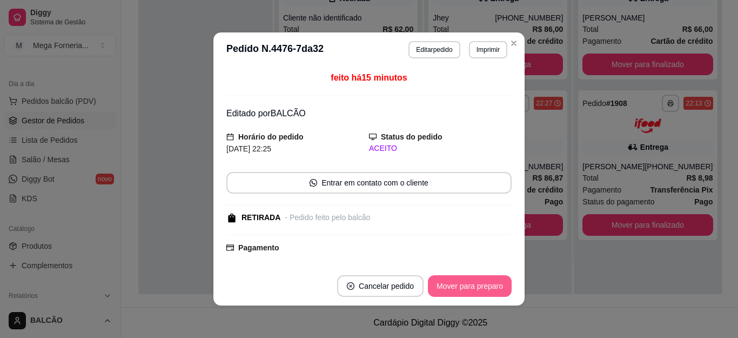
click at [473, 286] on button "Mover para preparo" at bounding box center [470, 286] width 84 height 22
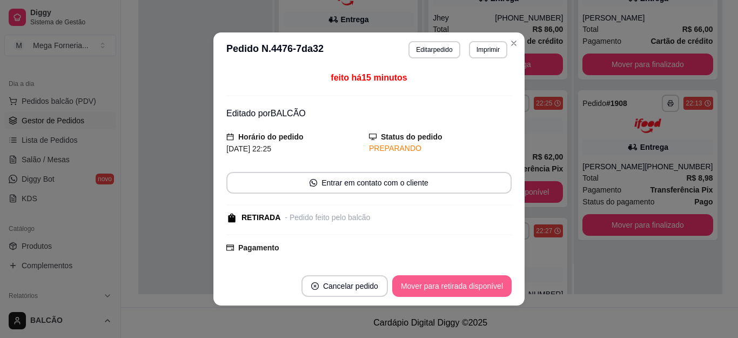
click at [473, 286] on button "Mover para retirada disponível" at bounding box center [451, 286] width 119 height 22
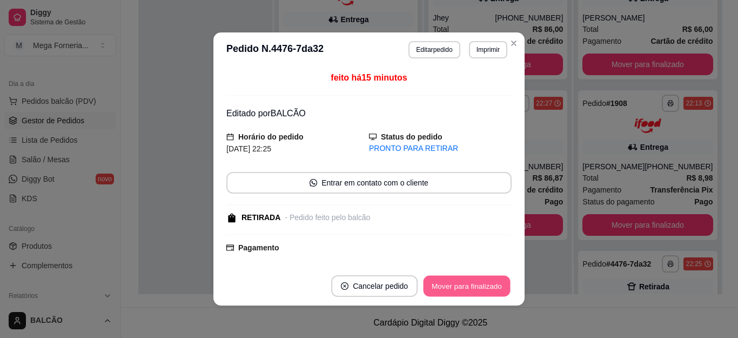
click at [473, 286] on button "Mover para finalizado" at bounding box center [467, 286] width 87 height 21
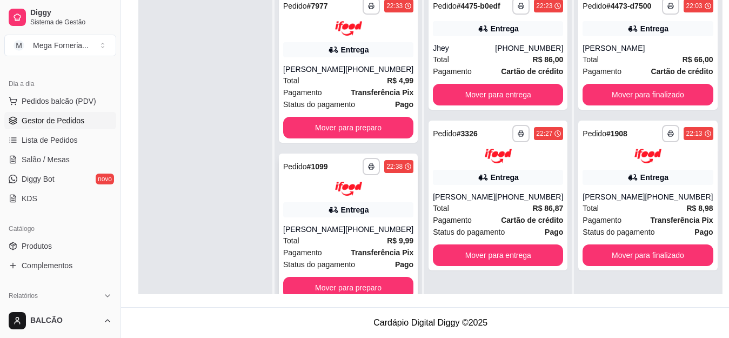
click at [333, 212] on icon at bounding box center [333, 209] width 8 height 6
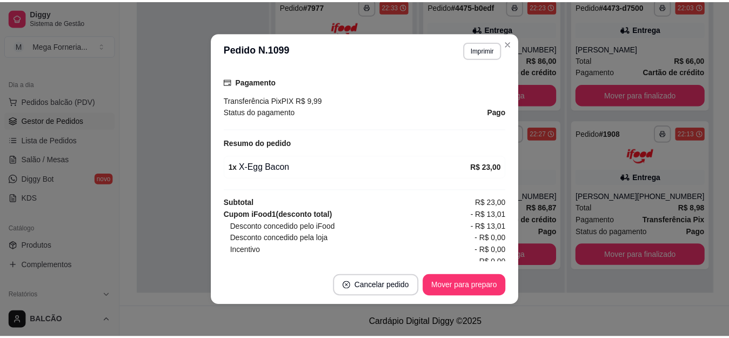
scroll to position [324, 0]
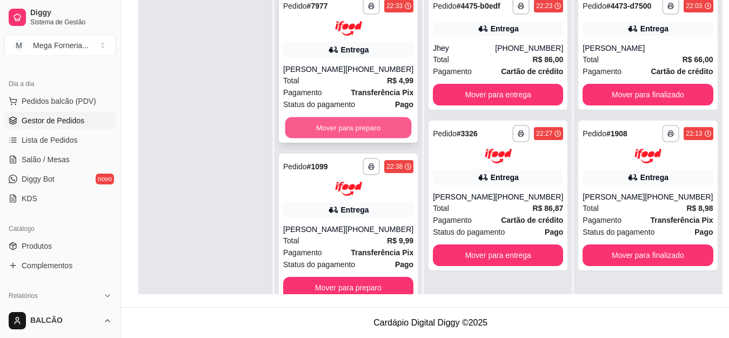
click at [398, 131] on button "Mover para preparo" at bounding box center [348, 127] width 126 height 21
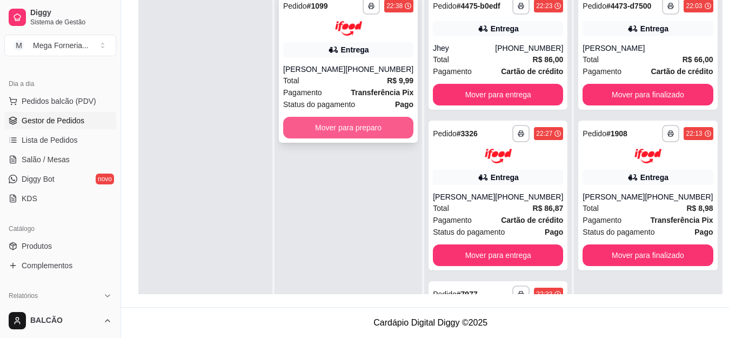
click at [406, 130] on button "Mover para preparo" at bounding box center [348, 128] width 130 height 22
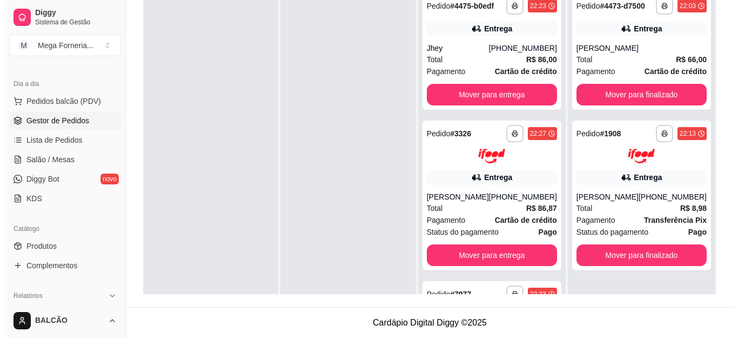
scroll to position [0, 0]
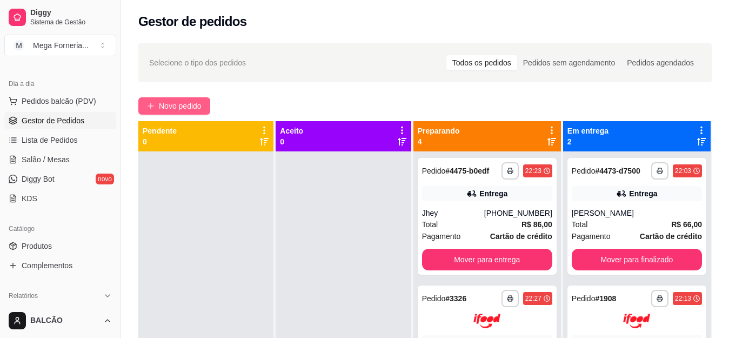
click at [171, 106] on span "Novo pedido" at bounding box center [180, 106] width 43 height 12
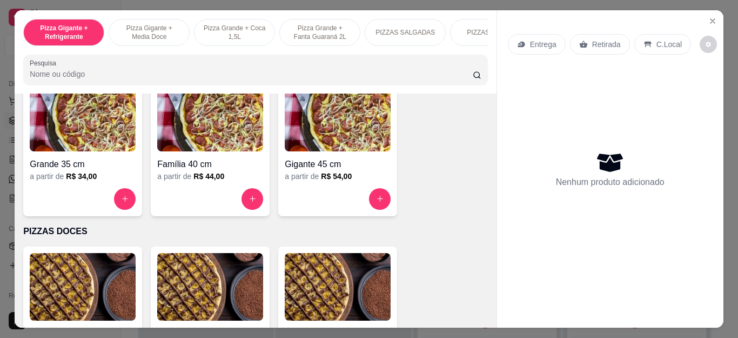
scroll to position [771, 0]
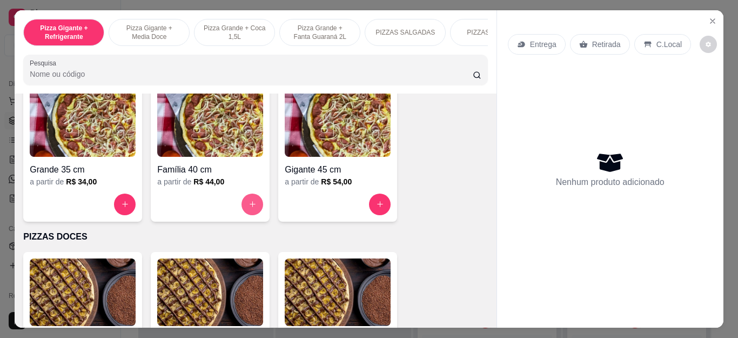
click at [244, 203] on button "increase-product-quantity" at bounding box center [253, 204] width 22 height 22
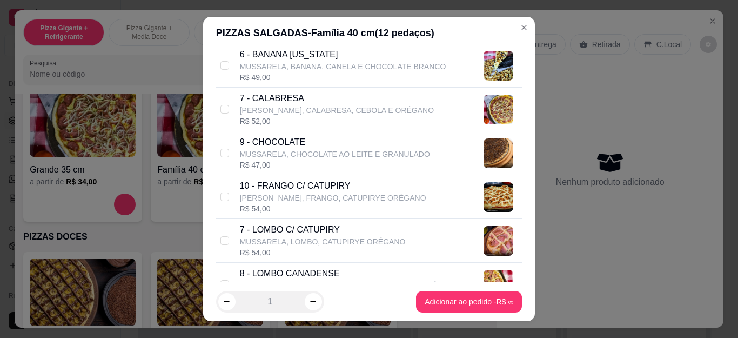
scroll to position [378, 0]
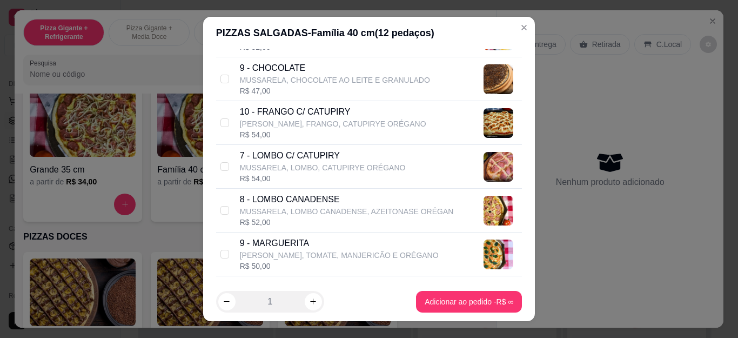
click at [263, 109] on p "10 - FRANGO C/ CATUPIRY" at bounding box center [333, 111] width 186 height 13
checkbox input "true"
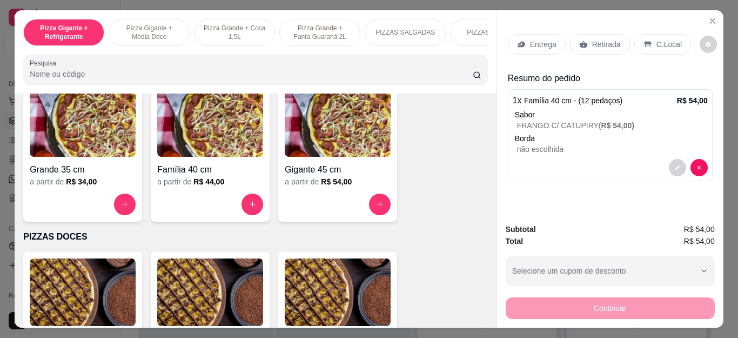
click at [541, 39] on p "Entrega" at bounding box center [543, 44] width 26 height 11
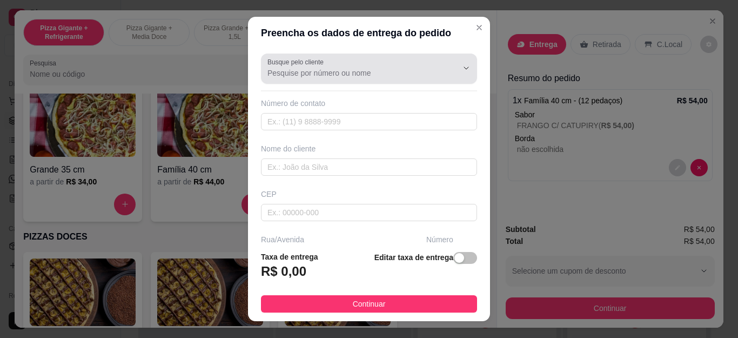
click at [361, 67] on div at bounding box center [369, 69] width 203 height 22
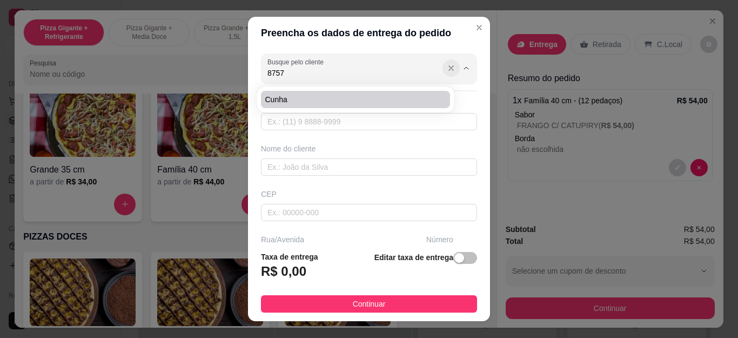
type input "8757"
click at [447, 68] on icon "Show suggestions" at bounding box center [451, 68] width 9 height 9
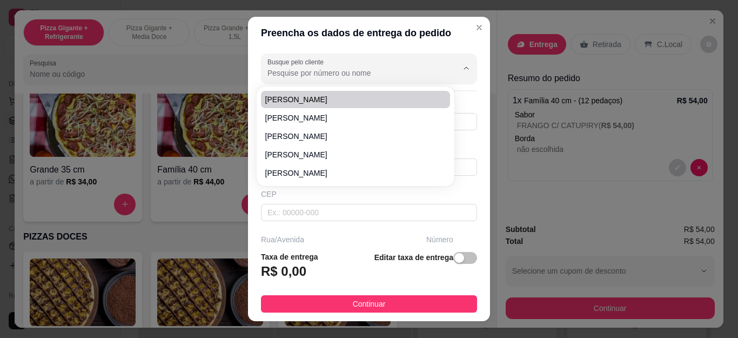
click at [337, 72] on input "Busque pelo cliente" at bounding box center [354, 73] width 173 height 11
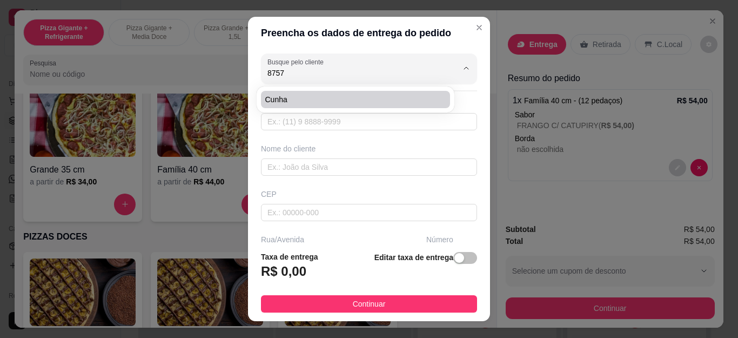
click at [349, 95] on span "cunha" at bounding box center [350, 99] width 170 height 11
type input "cunha"
type input "22992898757"
type input "cunha"
type input "Cabo Frio"
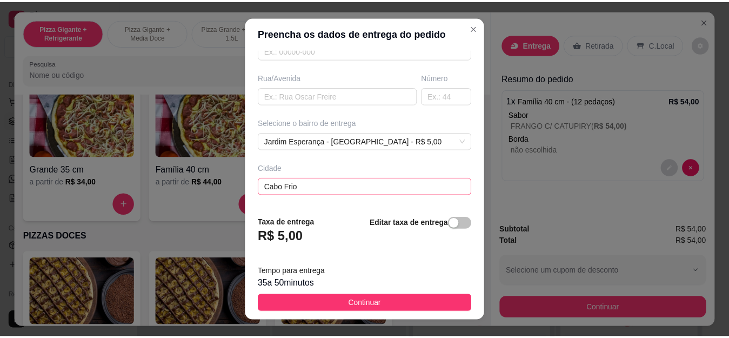
scroll to position [206, 0]
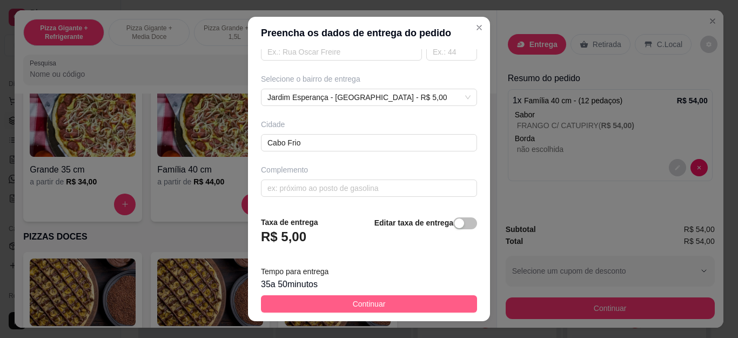
type input "cunha"
click at [336, 302] on button "Continuar" at bounding box center [369, 303] width 216 height 17
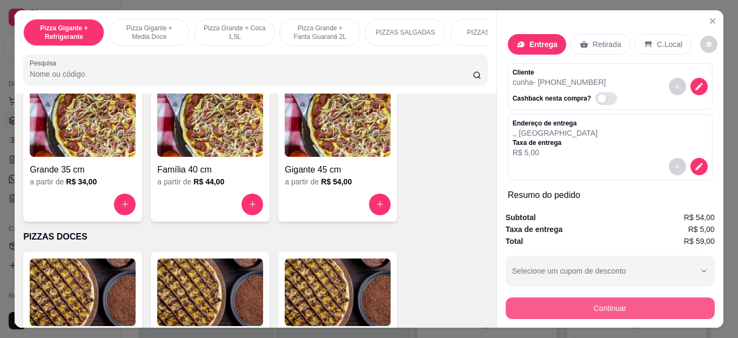
click at [617, 300] on button "Continuar" at bounding box center [610, 308] width 209 height 22
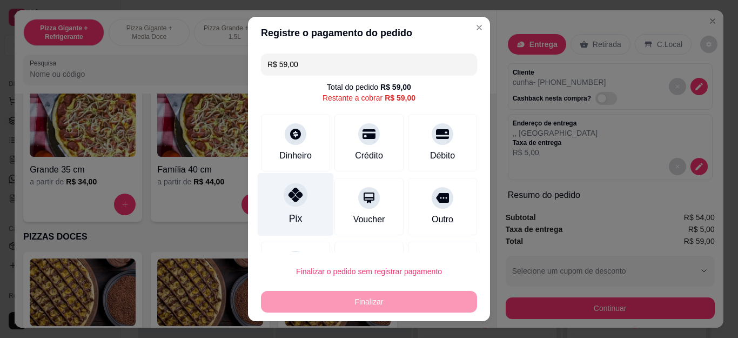
click at [289, 199] on icon at bounding box center [296, 195] width 14 height 14
type input "R$ 0,00"
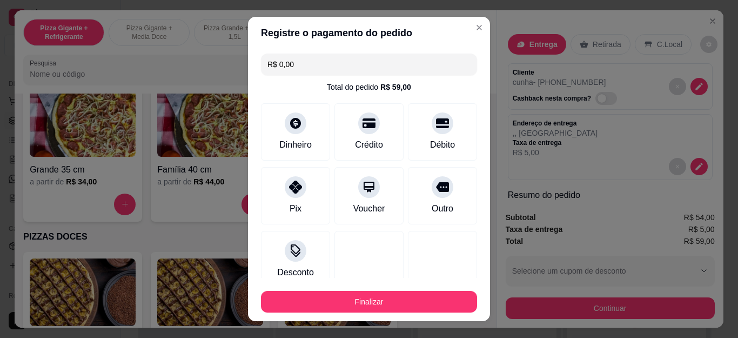
click at [362, 308] on button "Finalizar" at bounding box center [369, 302] width 216 height 22
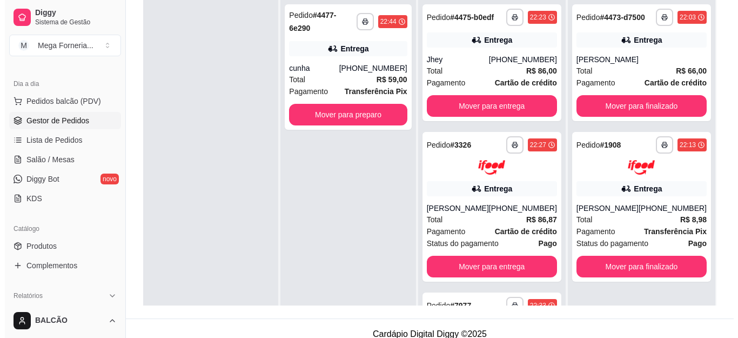
scroll to position [165, 0]
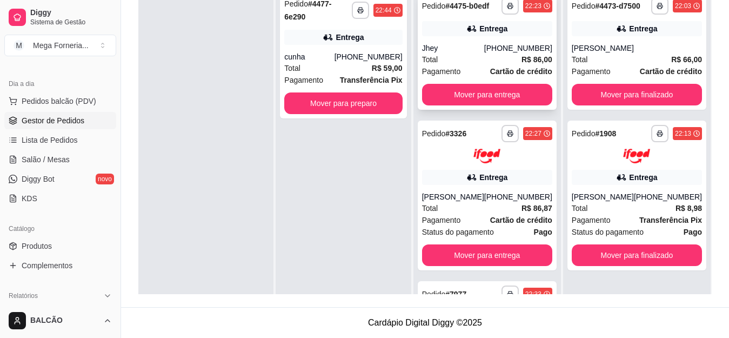
click at [511, 54] on div "[PHONE_NUMBER]" at bounding box center [518, 48] width 68 height 11
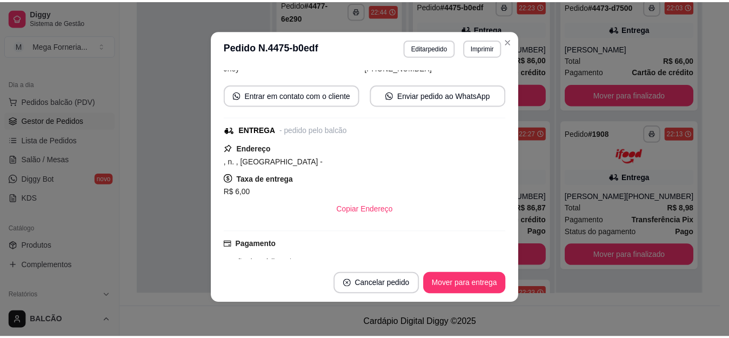
scroll to position [340, 0]
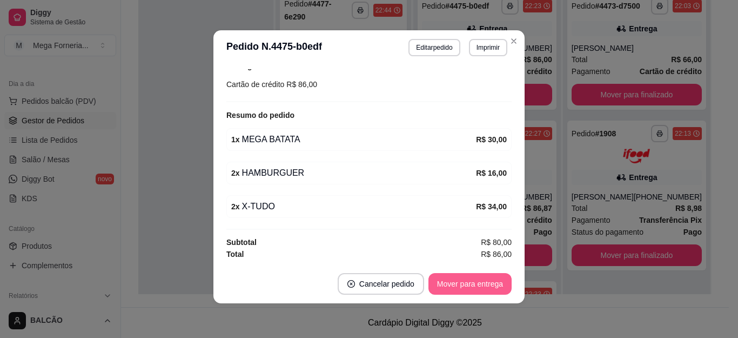
click at [461, 283] on button "Mover para entrega" at bounding box center [470, 284] width 83 height 22
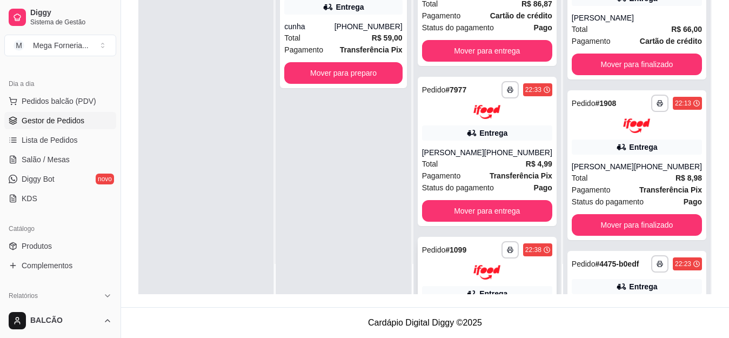
scroll to position [46, 0]
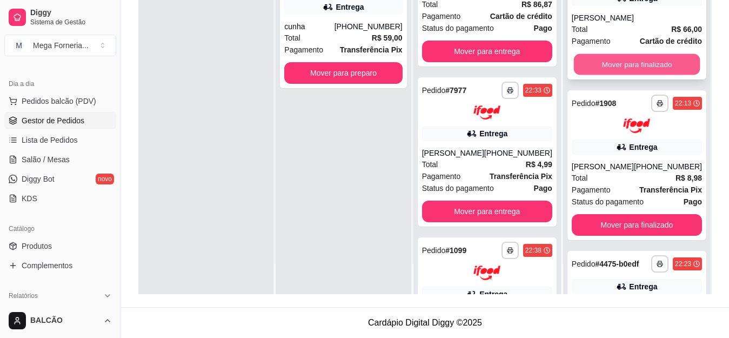
click at [606, 70] on button "Mover para finalizado" at bounding box center [636, 64] width 126 height 21
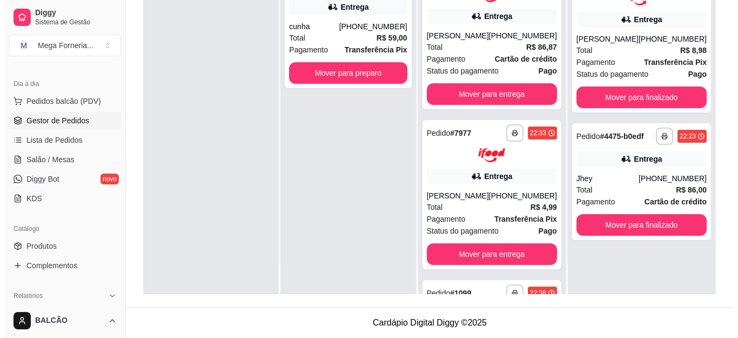
scroll to position [0, 0]
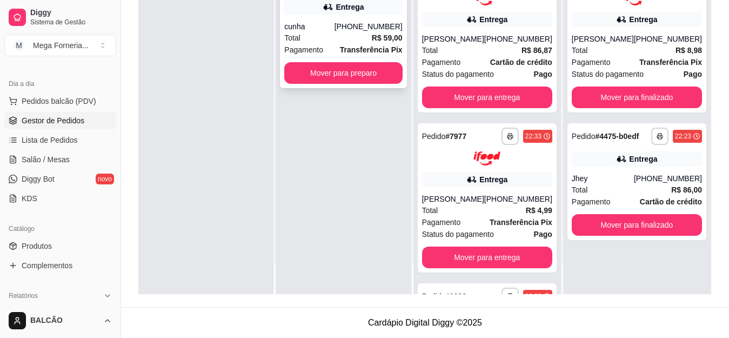
click at [334, 32] on div "Total R$ 59,00" at bounding box center [343, 38] width 118 height 12
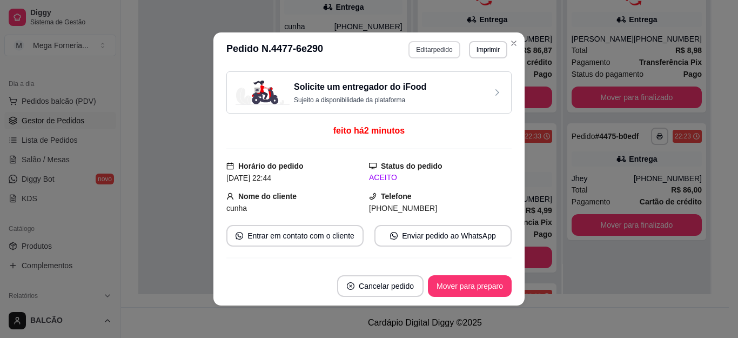
click at [439, 56] on button "Editar pedido" at bounding box center [434, 49] width 51 height 17
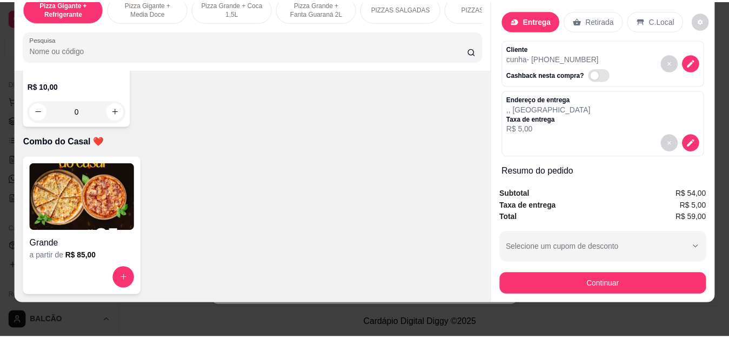
scroll to position [3189, 0]
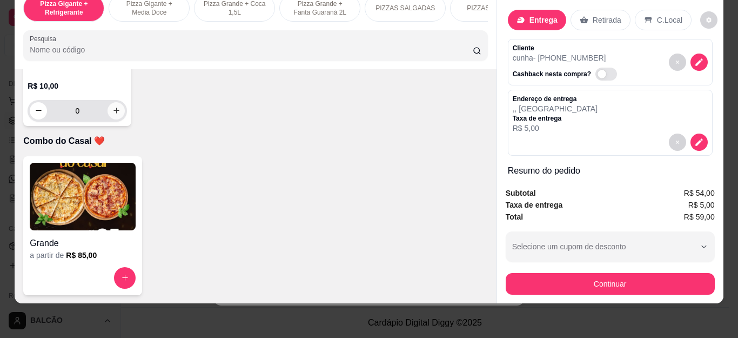
click at [113, 114] on icon "increase-product-quantity" at bounding box center [116, 111] width 6 height 6
type input "1"
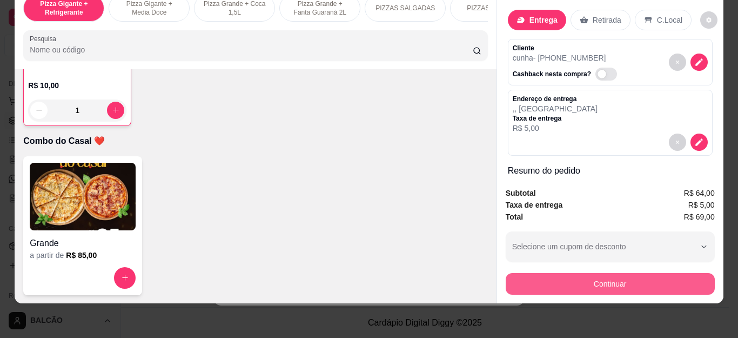
click at [510, 273] on button "Continuar" at bounding box center [610, 284] width 209 height 22
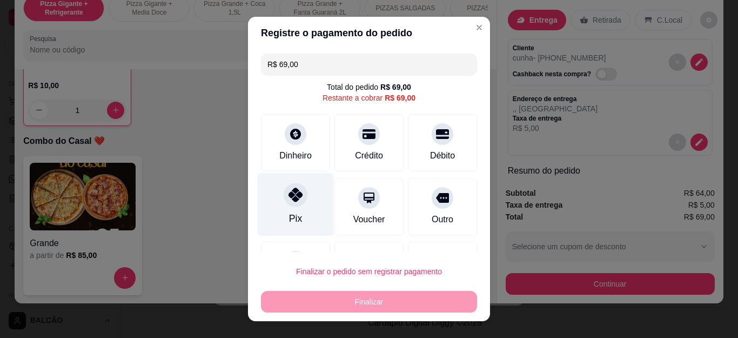
click at [289, 197] on icon at bounding box center [296, 195] width 14 height 14
type input "R$ 0,00"
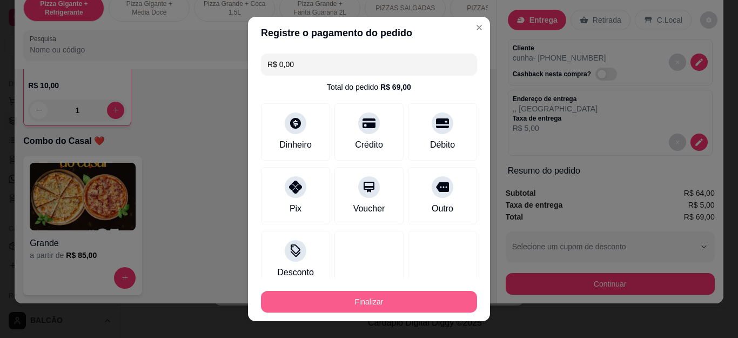
click at [339, 302] on button "Finalizar" at bounding box center [369, 302] width 216 height 22
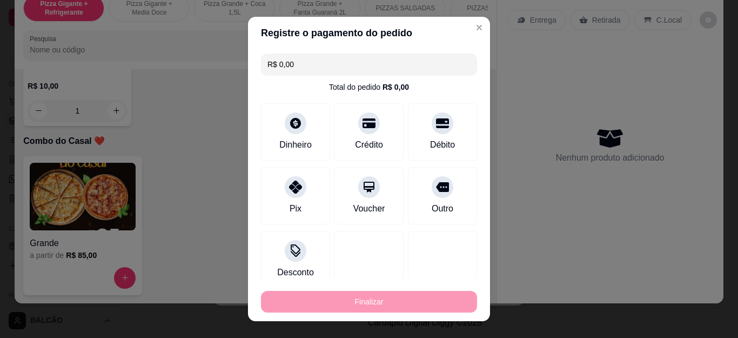
type input "0"
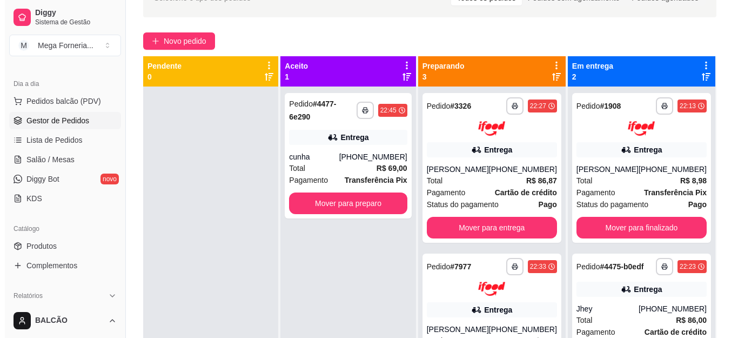
scroll to position [57, 0]
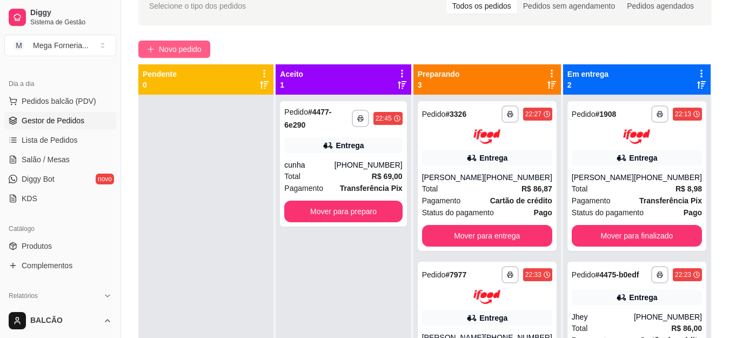
click at [158, 44] on button "Novo pedido" at bounding box center [174, 49] width 72 height 17
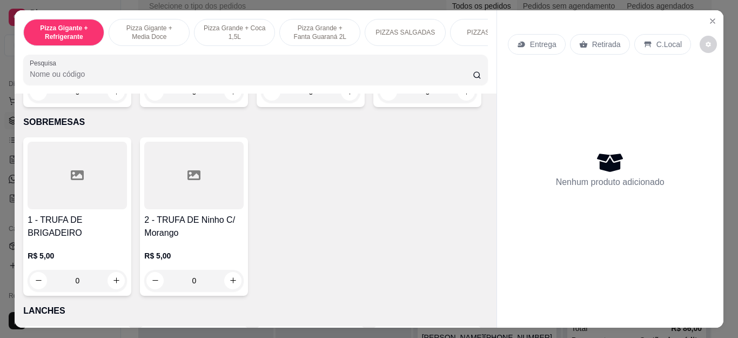
scroll to position [1189, 0]
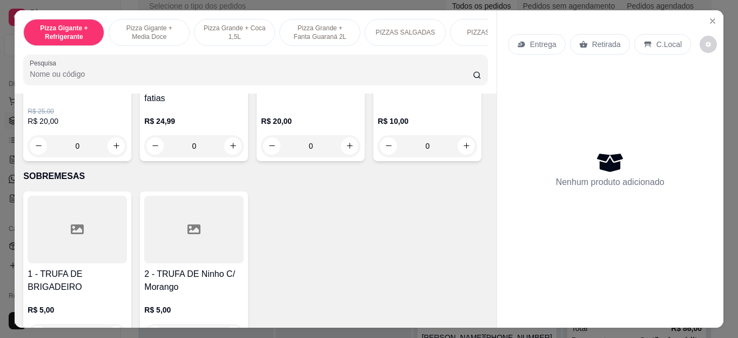
click at [345, 156] on div "0" at bounding box center [310, 146] width 99 height 22
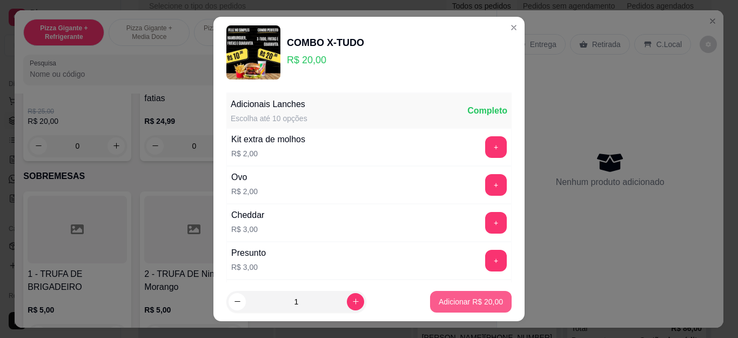
click at [439, 296] on p "Adicionar R$ 20,00" at bounding box center [471, 301] width 64 height 11
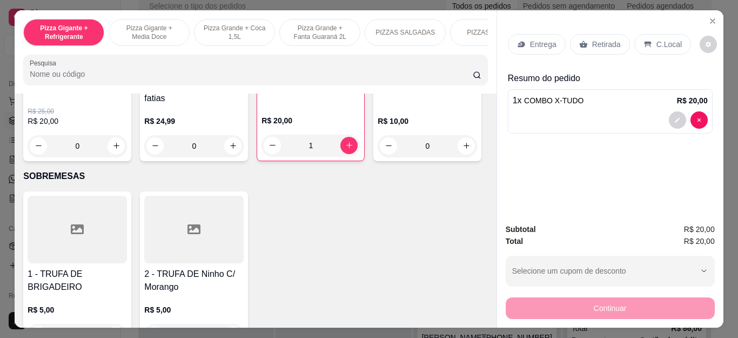
type input "1"
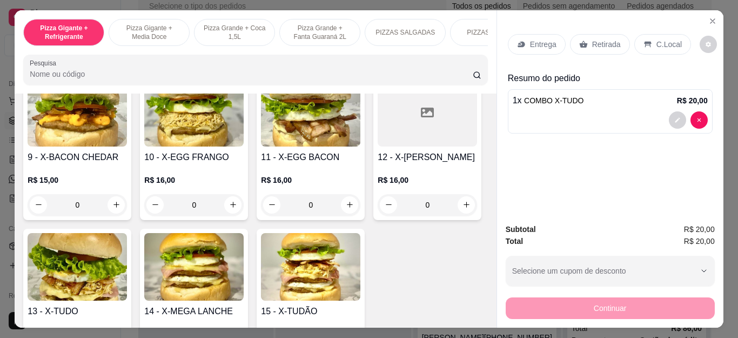
scroll to position [1729, 0]
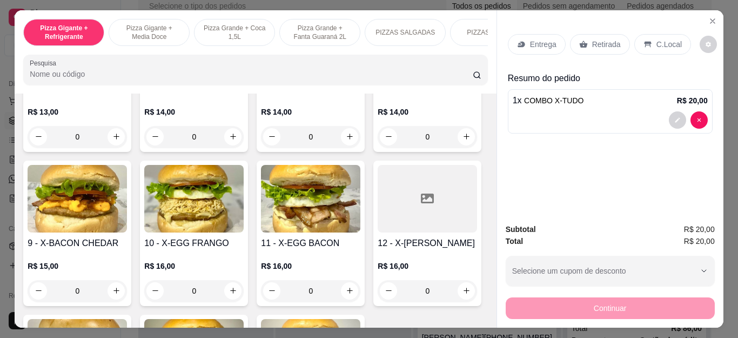
click at [127, 148] on div "0" at bounding box center [77, 137] width 99 height 22
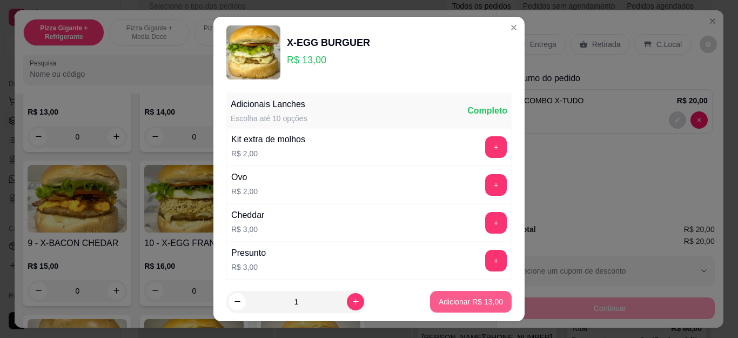
click at [473, 303] on p "Adicionar R$ 13,00" at bounding box center [471, 301] width 64 height 11
type input "1"
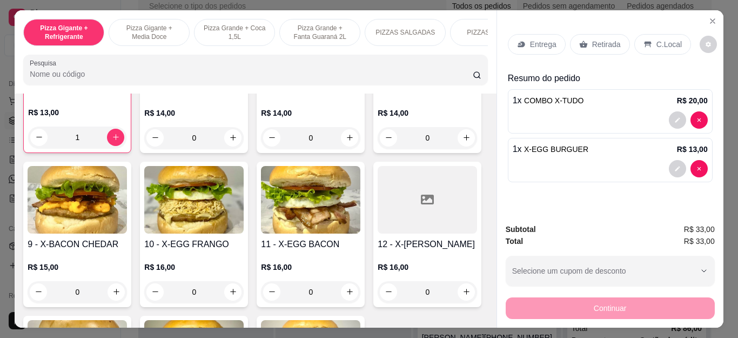
click at [543, 39] on p "Entrega" at bounding box center [543, 44] width 26 height 11
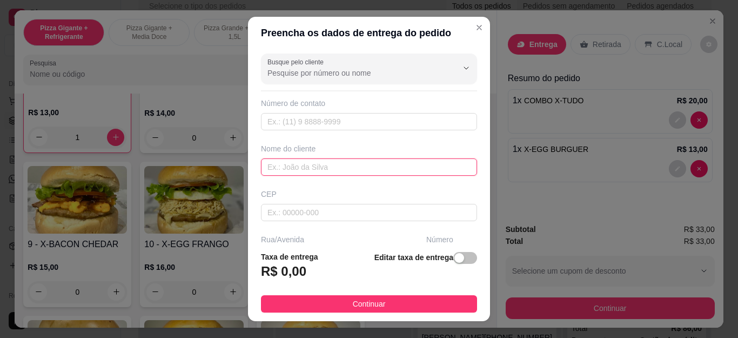
click at [359, 168] on input "text" at bounding box center [369, 166] width 216 height 17
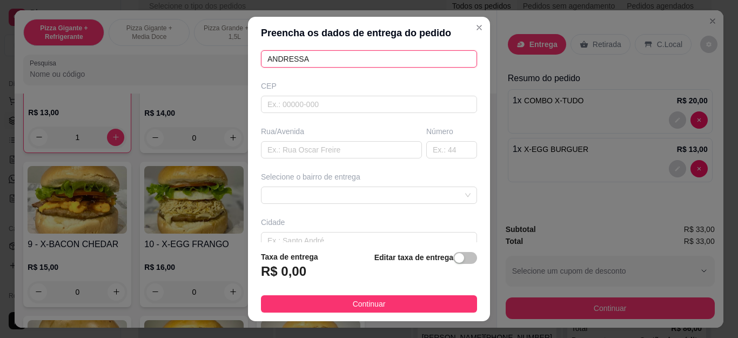
type input "ANDRESSA"
click at [384, 205] on div "Busque pelo cliente Número de contato Nome do cliente [PERSON_NAME] Rua/[GEOGRA…" at bounding box center [369, 145] width 242 height 193
click at [382, 191] on span at bounding box center [369, 195] width 203 height 16
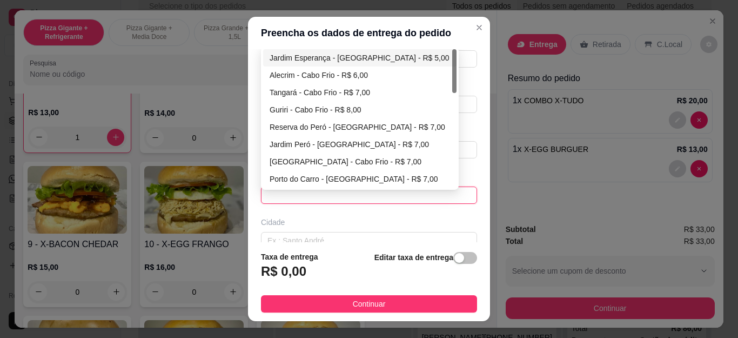
click at [362, 54] on div "Jardim Esperança - [GEOGRAPHIC_DATA] - R$ 5,00" at bounding box center [360, 58] width 181 height 12
type input "Cabo Frio"
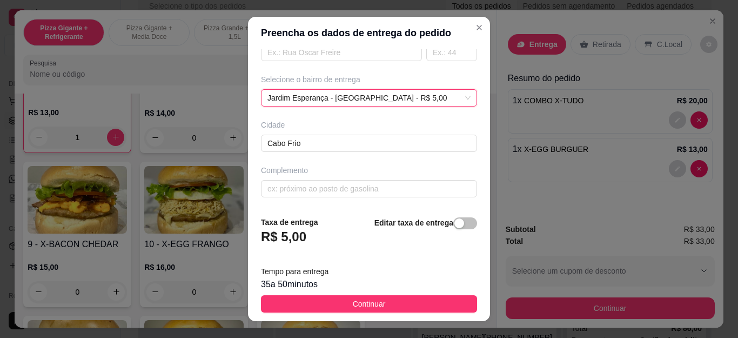
scroll to position [206, 0]
drag, startPoint x: 382, startPoint y: 303, endPoint x: 604, endPoint y: 295, distance: 222.3
click at [382, 303] on button "Continuar" at bounding box center [369, 303] width 216 height 17
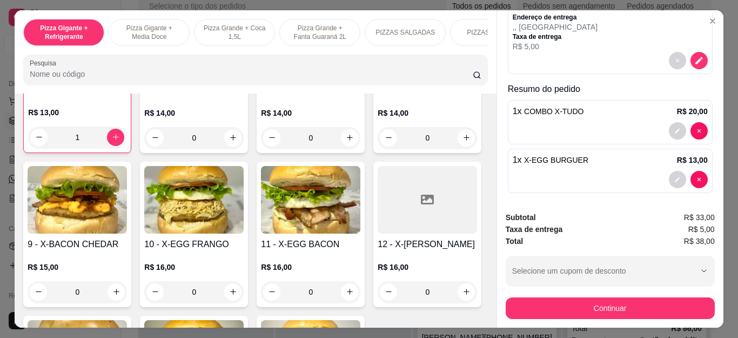
scroll to position [111, 0]
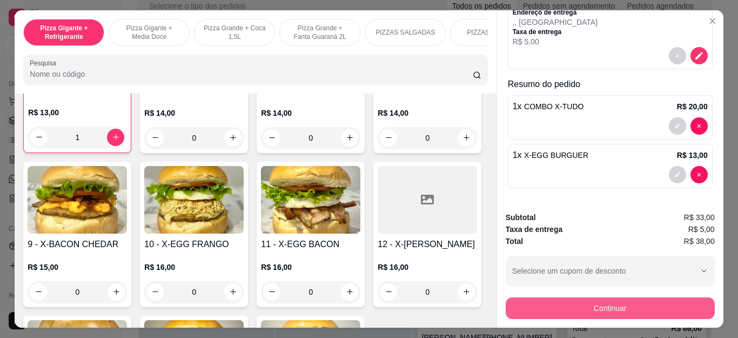
click at [559, 302] on button "Continuar" at bounding box center [610, 308] width 209 height 22
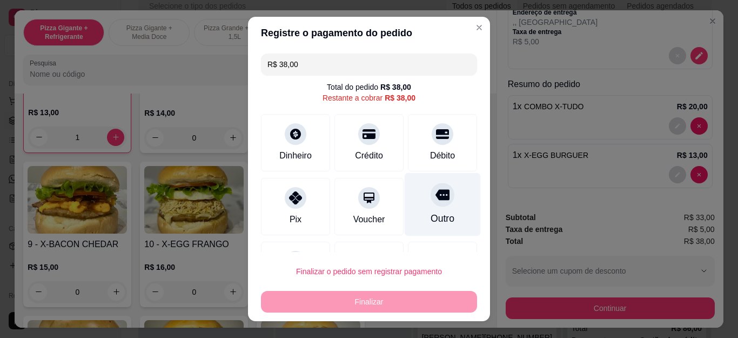
click at [429, 211] on div "Outro" at bounding box center [443, 204] width 76 height 63
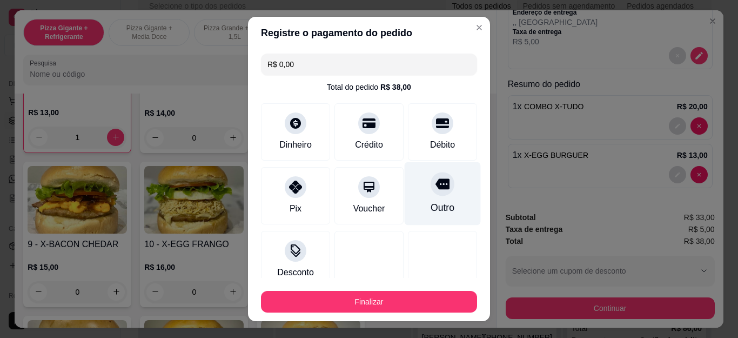
type input "R$ 0,00"
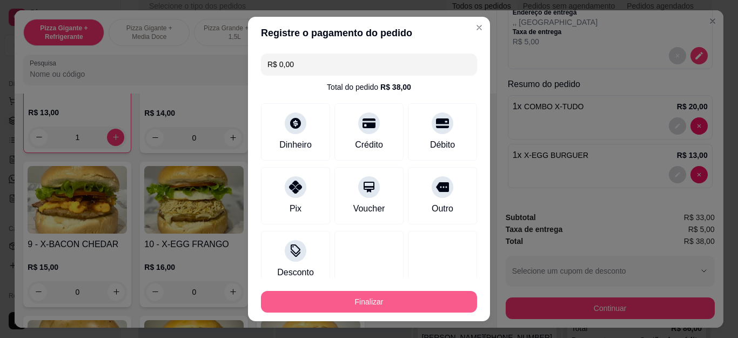
click at [384, 299] on button "Finalizar" at bounding box center [369, 302] width 216 height 22
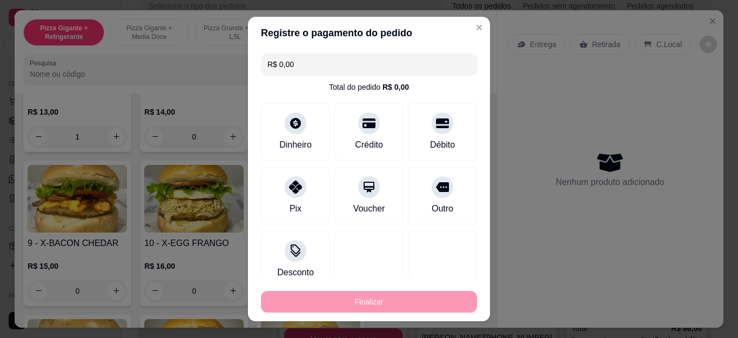
type input "0"
type input "-R$ 38,00"
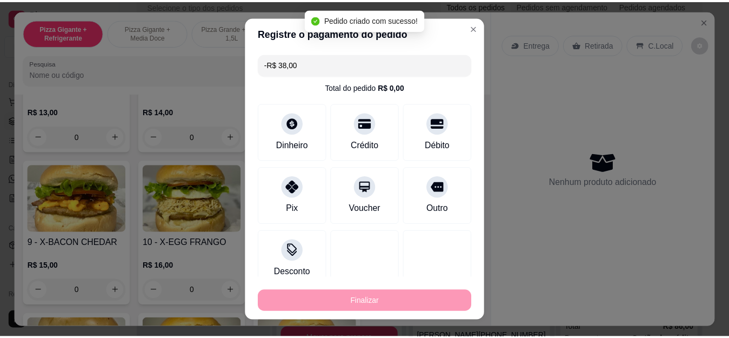
scroll to position [0, 0]
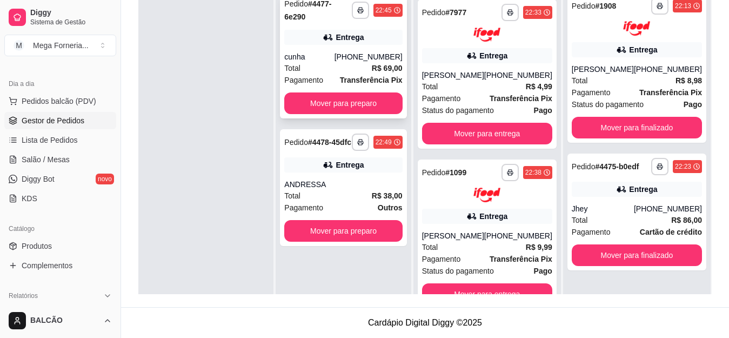
click at [373, 62] on div "Total R$ 69,00" at bounding box center [343, 68] width 118 height 12
click at [304, 38] on div "**********" at bounding box center [343, 55] width 126 height 125
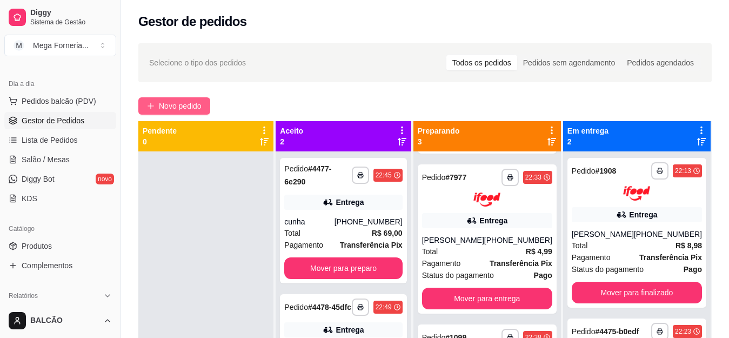
click at [165, 106] on span "Novo pedido" at bounding box center [180, 106] width 43 height 12
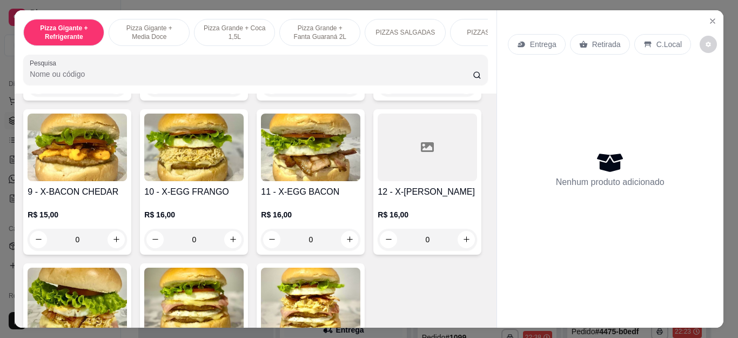
scroll to position [1783, 0]
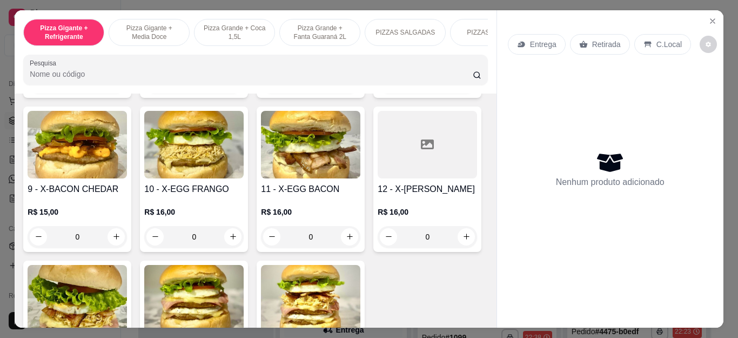
click at [127, 93] on div "0" at bounding box center [77, 83] width 99 height 22
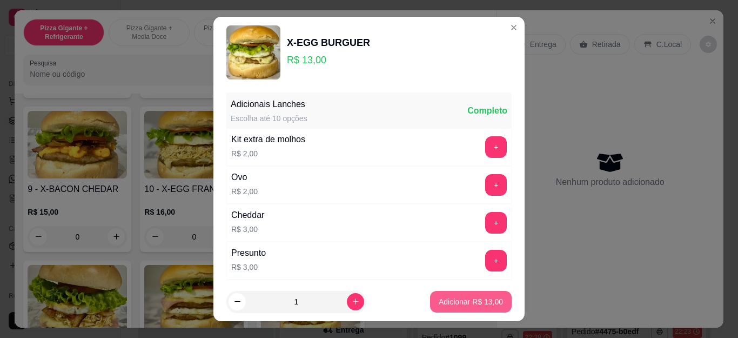
click at [472, 296] on button "Adicionar R$ 13,00" at bounding box center [471, 302] width 82 height 22
type input "1"
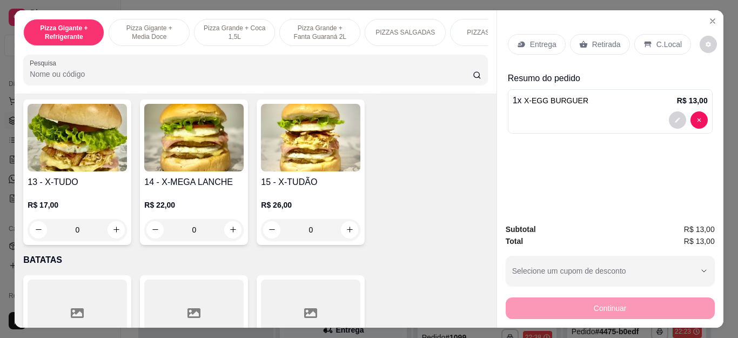
scroll to position [2000, 0]
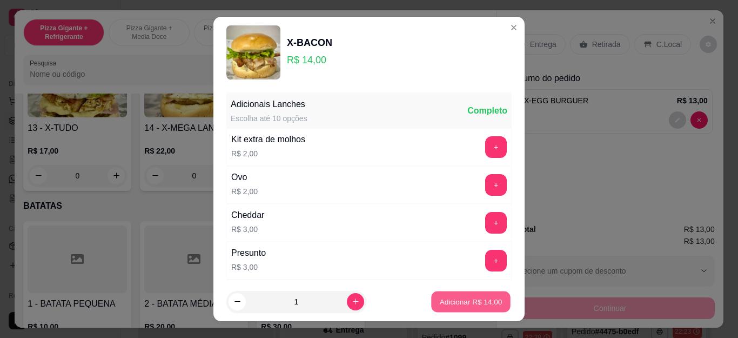
click at [443, 298] on p "Adicionar R$ 14,00" at bounding box center [471, 301] width 63 height 10
type input "1"
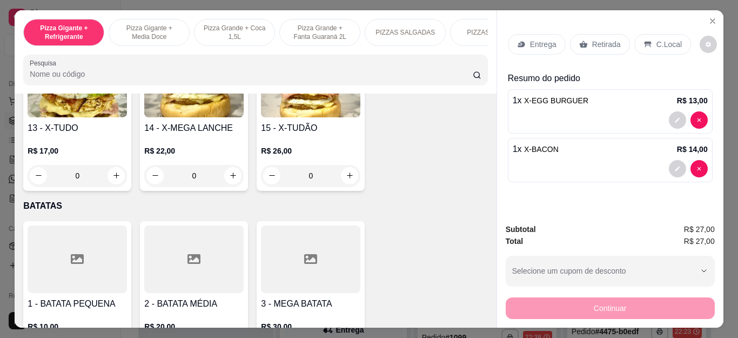
click at [607, 39] on p "Retirada" at bounding box center [606, 44] width 29 height 11
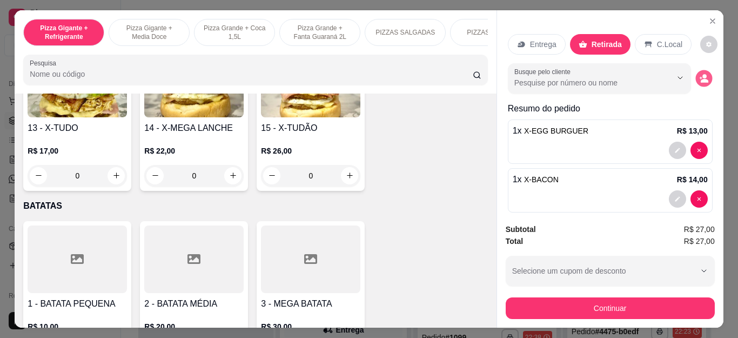
click at [699, 73] on icon "decrease-product-quantity" at bounding box center [703, 77] width 9 height 9
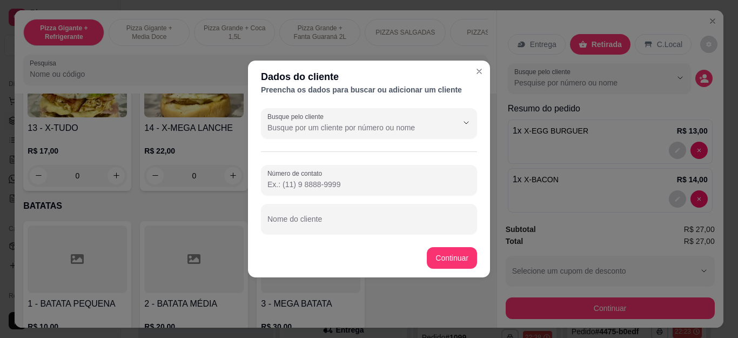
click at [357, 239] on footer "Continuar" at bounding box center [369, 257] width 242 height 39
click at [349, 222] on input "Nome do cliente" at bounding box center [369, 223] width 203 height 11
type input "[PERSON_NAME]"
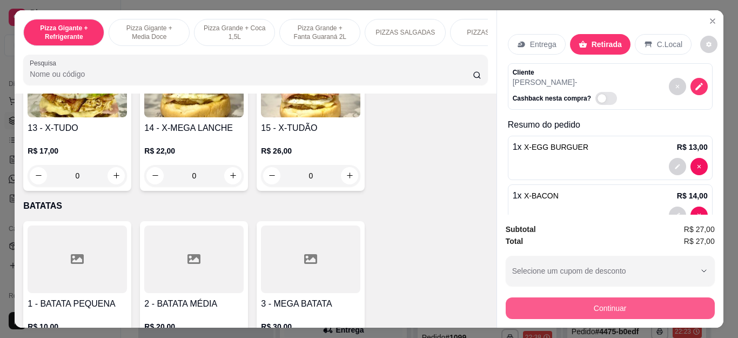
click at [631, 301] on button "Continuar" at bounding box center [610, 308] width 209 height 22
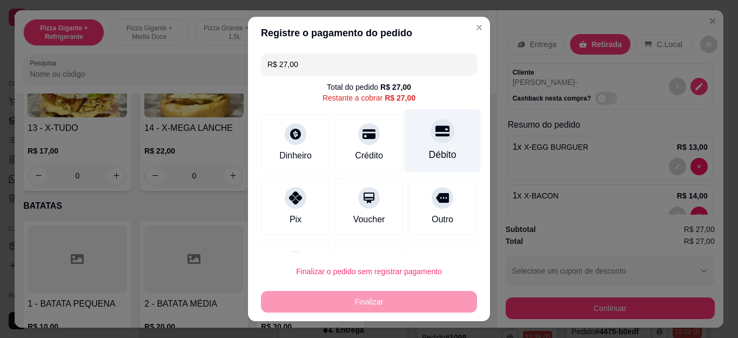
click at [442, 143] on div "Débito" at bounding box center [443, 140] width 76 height 63
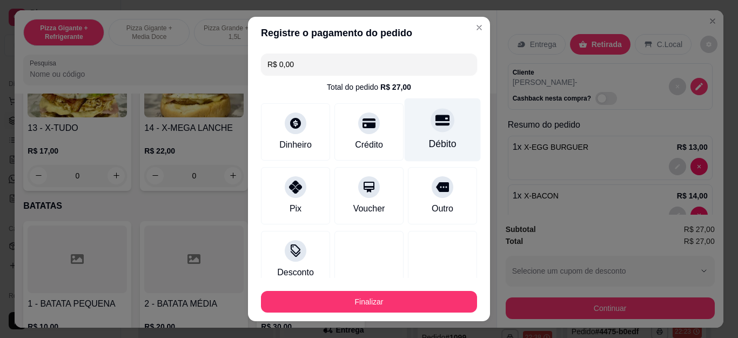
type input "R$ 0,00"
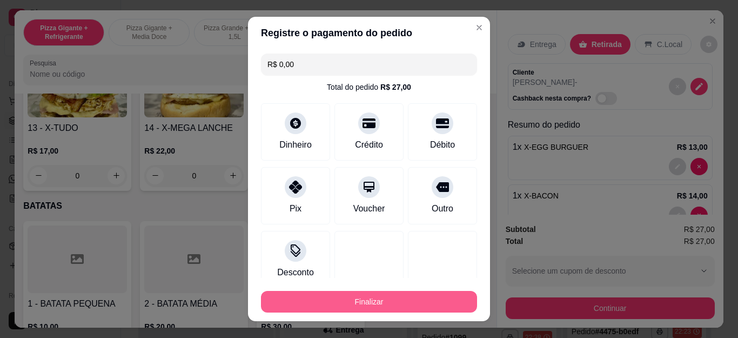
click at [419, 304] on button "Finalizar" at bounding box center [369, 302] width 216 height 22
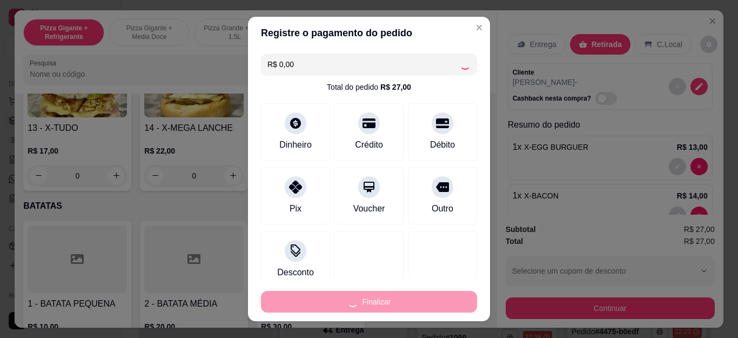
type input "0"
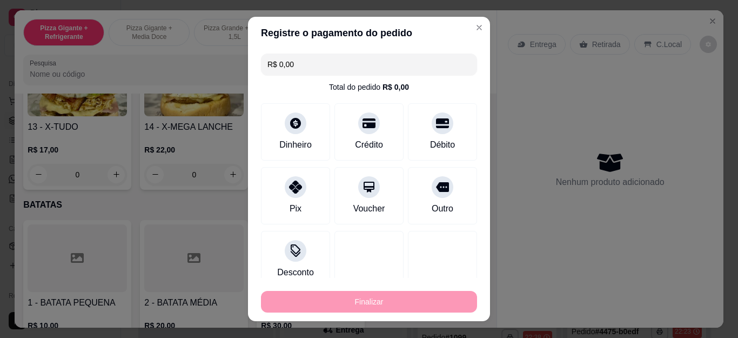
type input "-R$ 27,00"
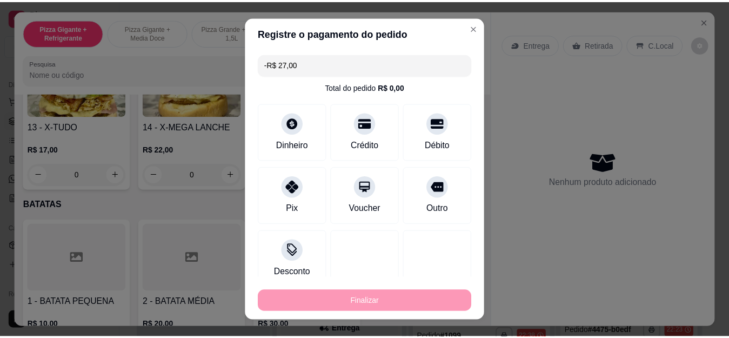
scroll to position [1999, 0]
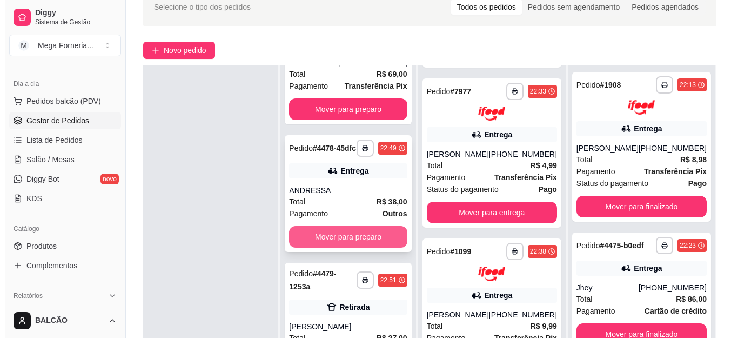
scroll to position [108, 0]
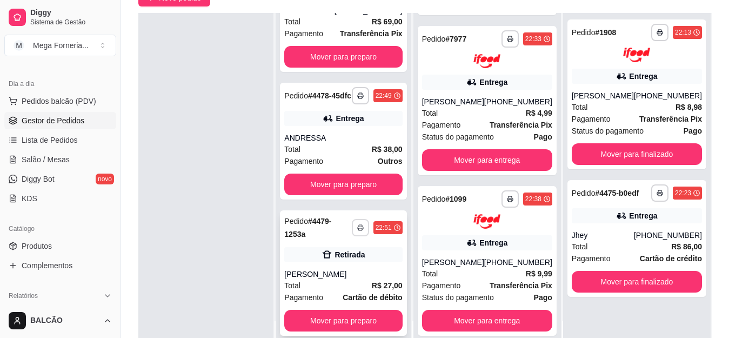
click at [364, 226] on button "button" at bounding box center [360, 227] width 17 height 17
click at [316, 269] on button "IMPRESSORA" at bounding box center [330, 265] width 78 height 17
click at [316, 269] on div "[PERSON_NAME]" at bounding box center [343, 274] width 118 height 11
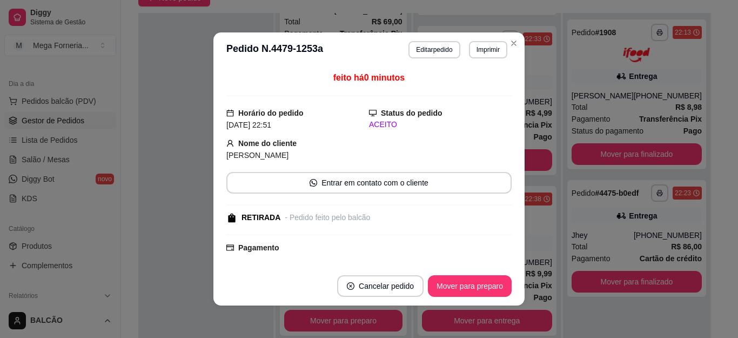
scroll to position [146, 0]
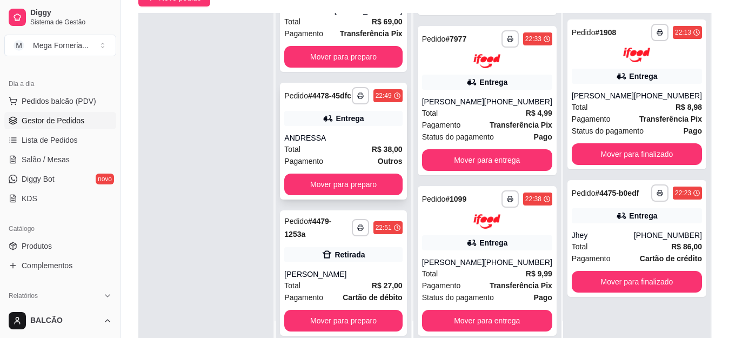
click at [356, 156] on div "Pagamento Outros" at bounding box center [343, 161] width 118 height 12
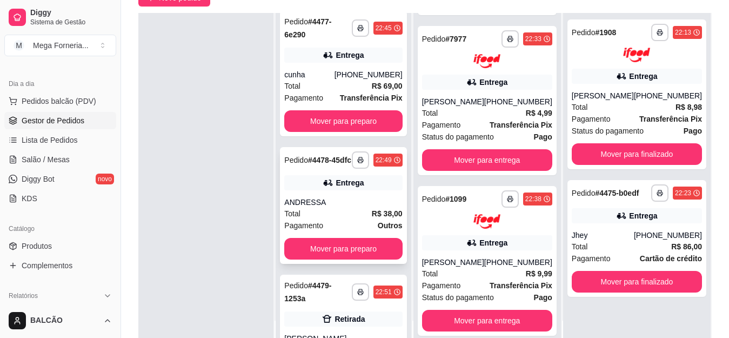
scroll to position [0, 0]
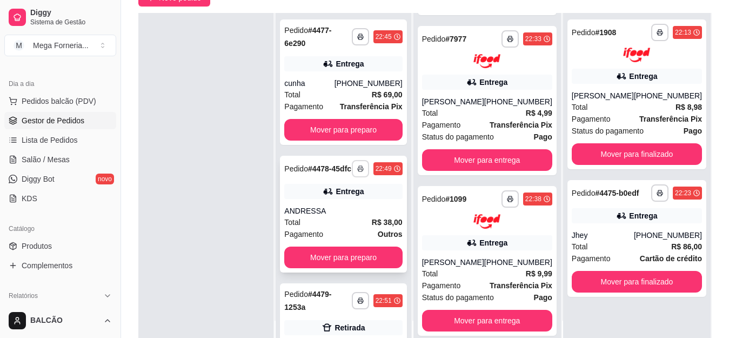
click at [360, 172] on icon "button" at bounding box center [360, 168] width 6 height 6
click at [386, 199] on div "Entrega" at bounding box center [343, 191] width 118 height 15
click at [334, 85] on div "cunha" at bounding box center [309, 83] width 50 height 11
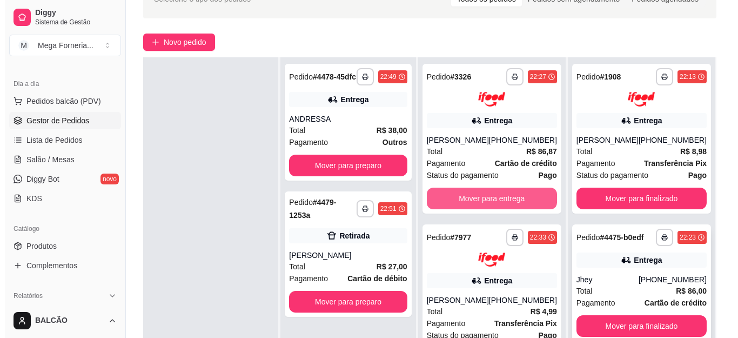
scroll to position [162, 0]
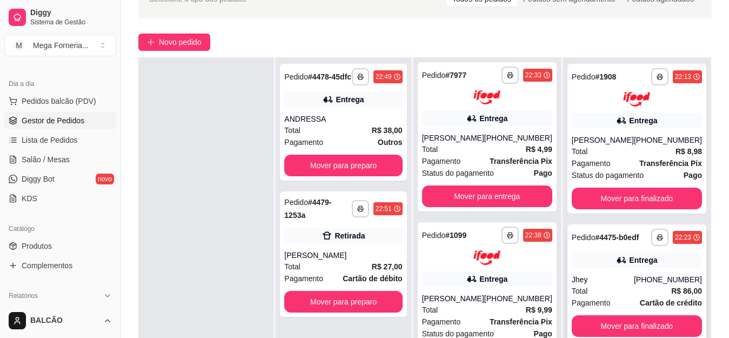
click at [631, 285] on div "Jhey" at bounding box center [603, 279] width 62 height 11
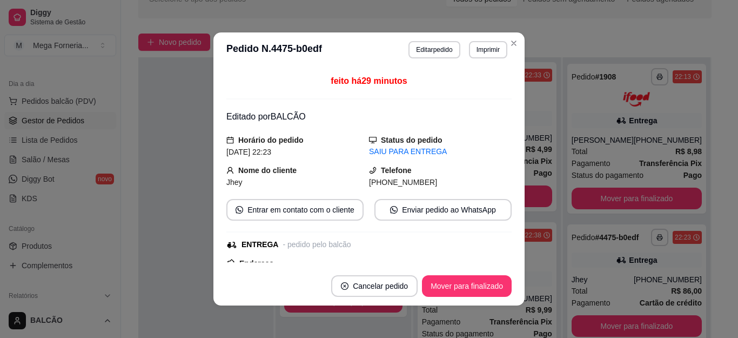
scroll to position [108, 0]
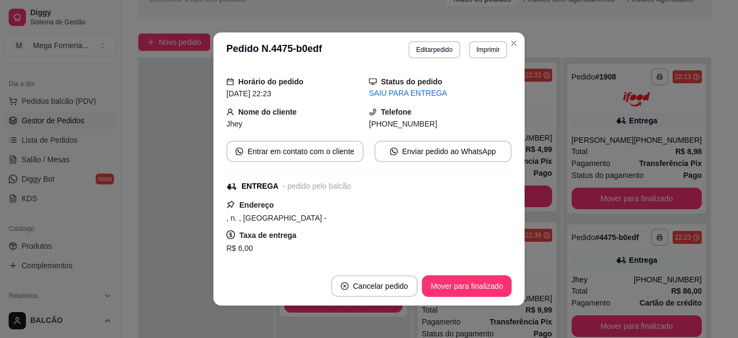
click at [378, 124] on span "[PHONE_NUMBER]" at bounding box center [403, 123] width 68 height 9
copy div "[PHONE_NUMBER] Entrar em contato com o cliente Enviar pedido ao WhatsApp"
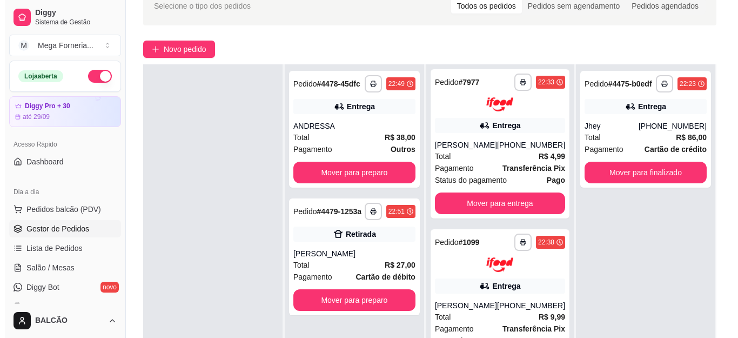
scroll to position [0, 0]
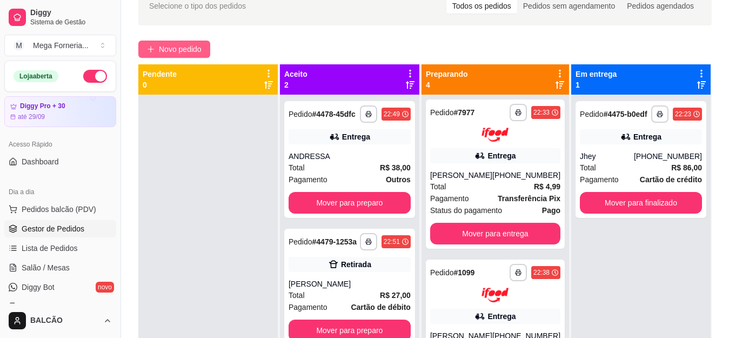
click at [178, 41] on button "Novo pedido" at bounding box center [174, 49] width 72 height 17
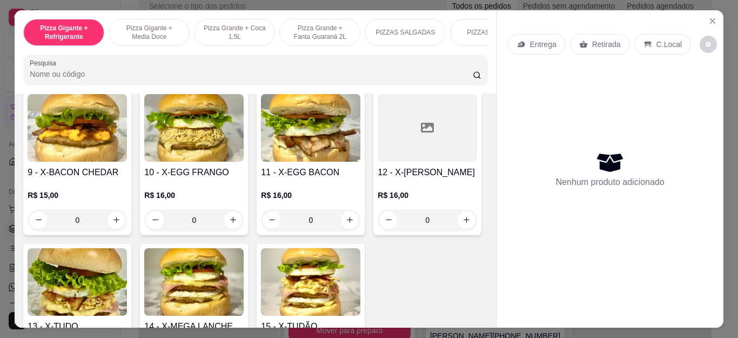
scroll to position [1729, 0]
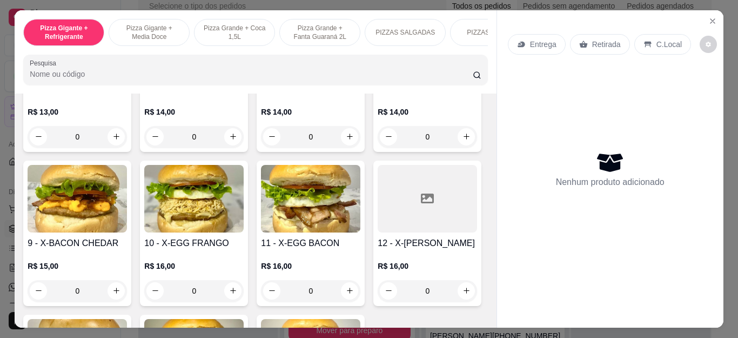
click at [127, 148] on div "0" at bounding box center [77, 137] width 99 height 22
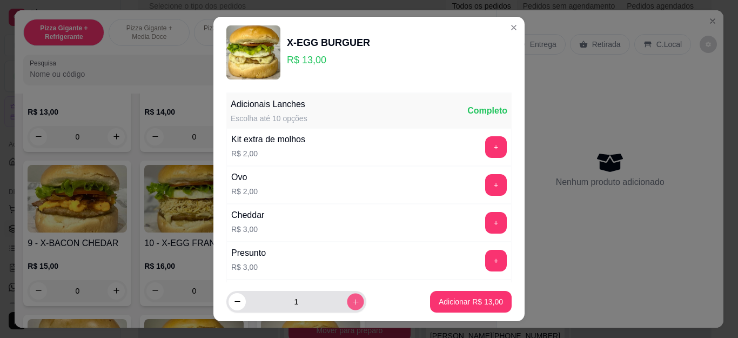
click at [348, 303] on button "increase-product-quantity" at bounding box center [355, 301] width 17 height 17
type input "2"
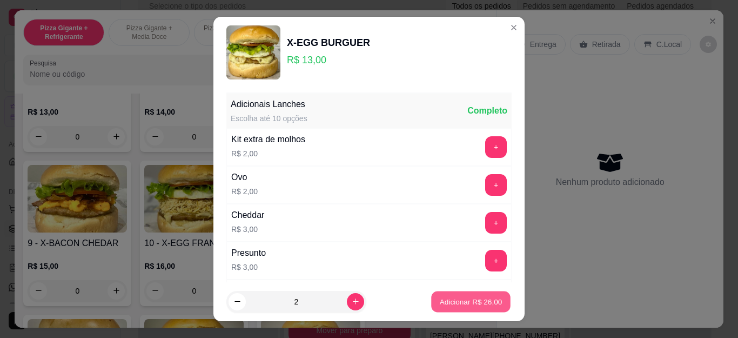
click at [440, 303] on p "Adicionar R$ 26,00" at bounding box center [471, 301] width 63 height 10
type input "2"
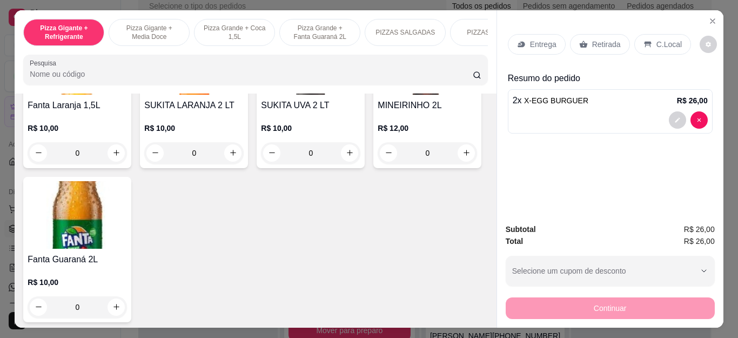
scroll to position [2648, 0]
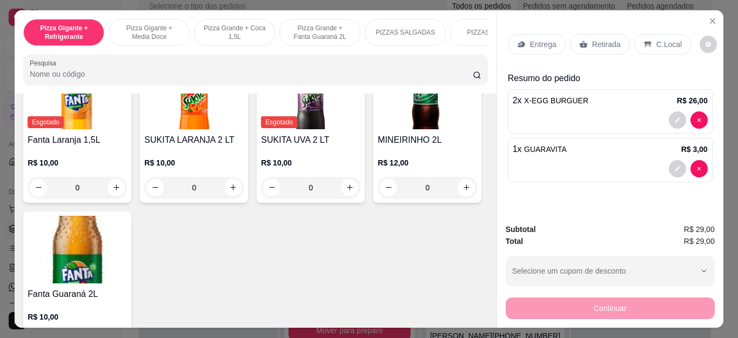
scroll to position [2649, 0]
type input "2"
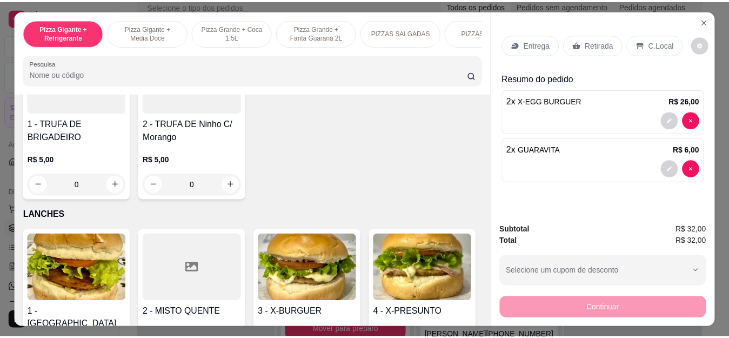
scroll to position [1421, 0]
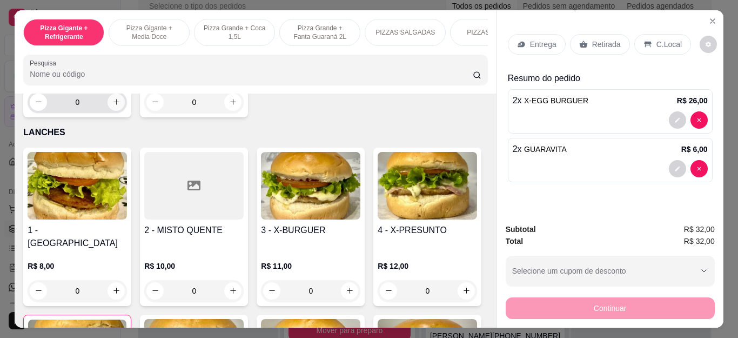
click at [115, 106] on icon "increase-product-quantity" at bounding box center [116, 102] width 8 height 8
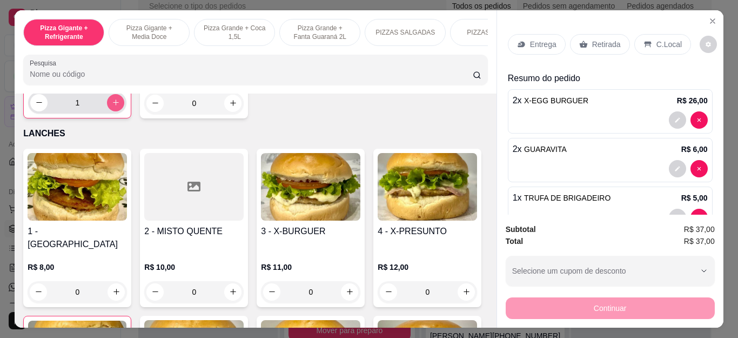
type input "1"
click at [611, 40] on p "Retirada" at bounding box center [606, 44] width 29 height 11
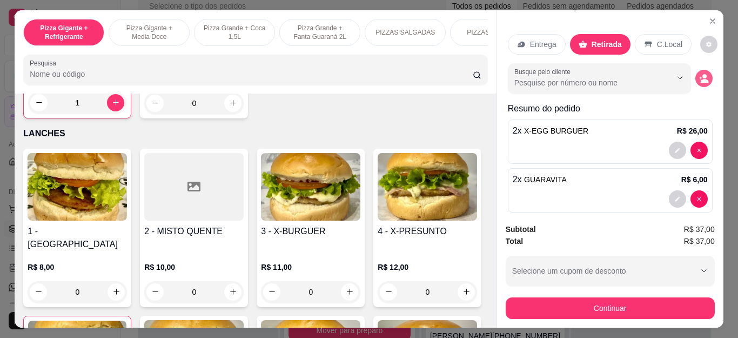
click at [699, 76] on icon "decrease-product-quantity" at bounding box center [700, 77] width 3 height 3
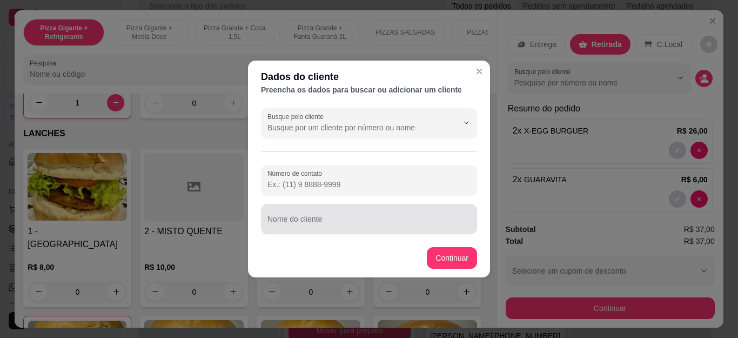
click at [369, 223] on input "Nome do cliente" at bounding box center [369, 223] width 203 height 11
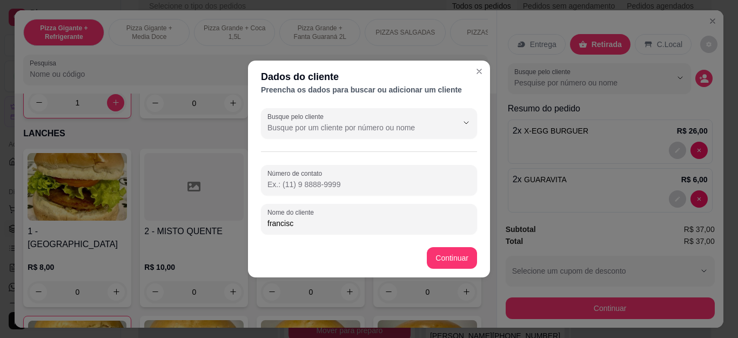
type input "francisco"
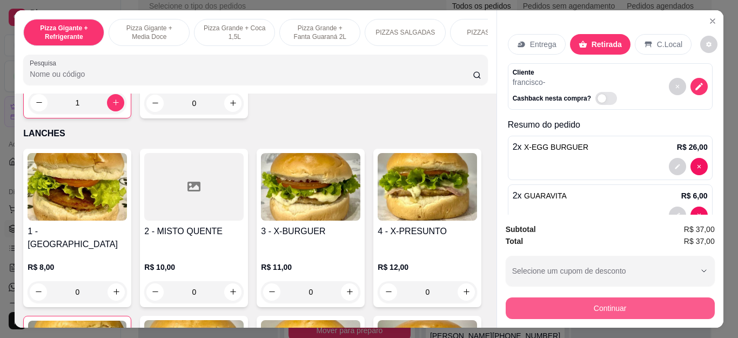
click at [624, 297] on button "Continuar" at bounding box center [610, 308] width 209 height 22
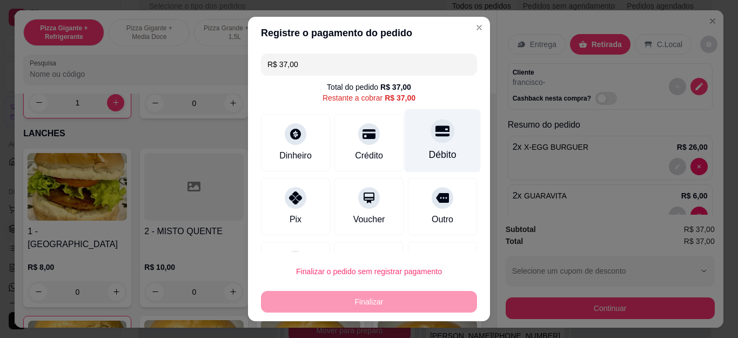
click at [429, 148] on div "Débito" at bounding box center [443, 155] width 28 height 14
type input "R$ 0,00"
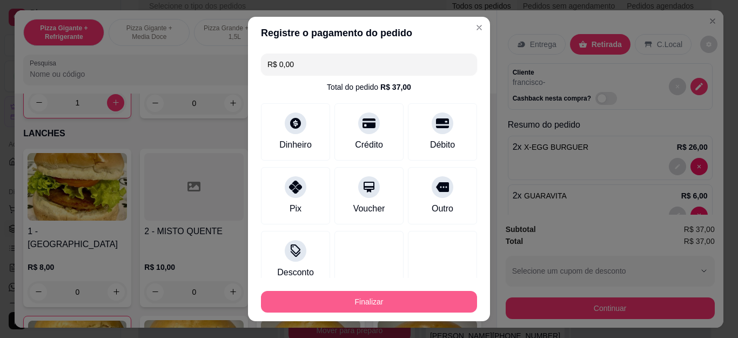
click at [405, 302] on button "Finalizar" at bounding box center [369, 302] width 216 height 22
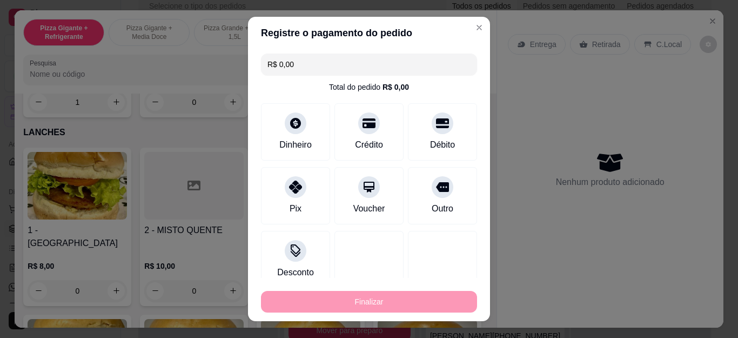
type input "0"
type input "-R$ 37,00"
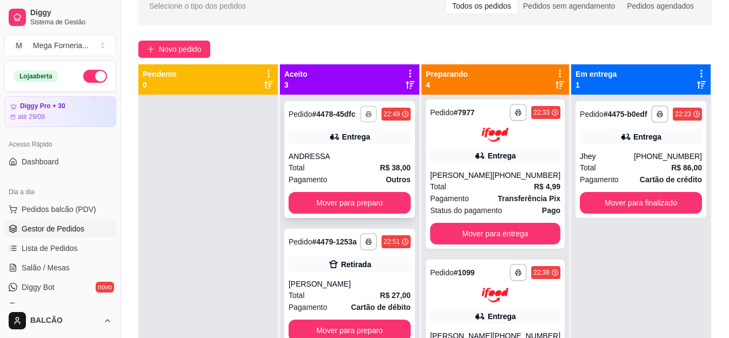
click at [360, 122] on button "button" at bounding box center [368, 113] width 17 height 17
click at [385, 79] on div "Aceito 3" at bounding box center [349, 80] width 131 height 22
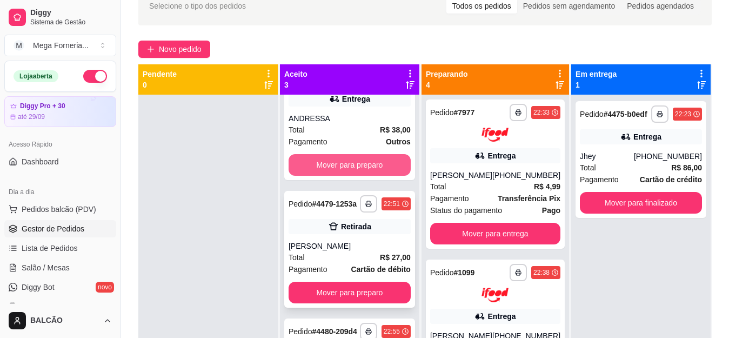
scroll to position [82, 0]
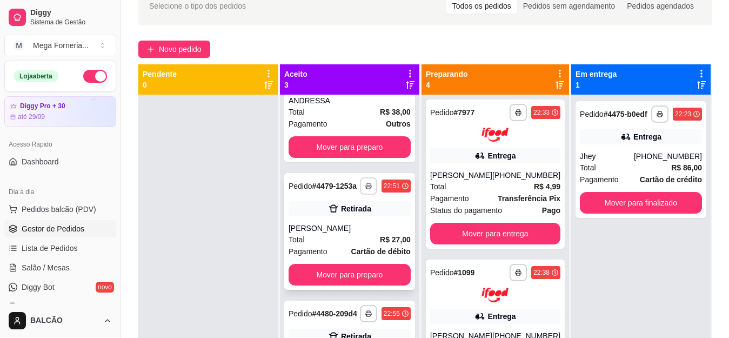
click at [360, 181] on button "button" at bounding box center [368, 185] width 17 height 17
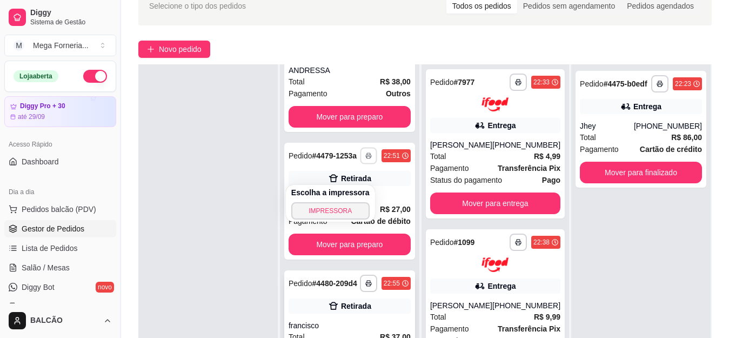
scroll to position [111, 0]
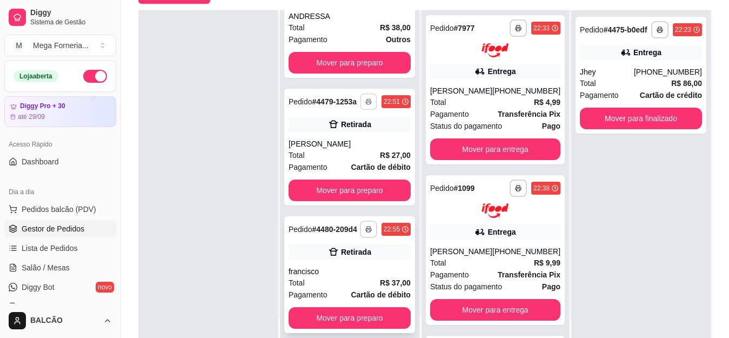
click at [360, 221] on button "button" at bounding box center [368, 228] width 17 height 17
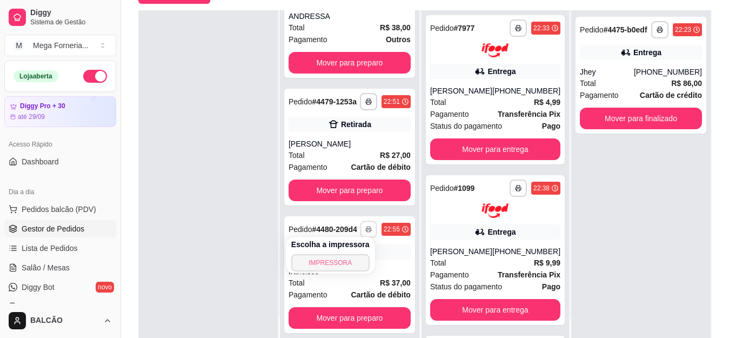
click at [356, 263] on button "IMPRESSORA" at bounding box center [330, 262] width 78 height 17
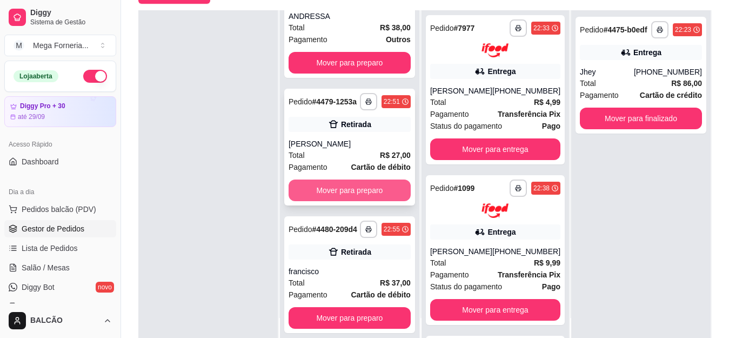
click at [340, 184] on button "Mover para preparo" at bounding box center [350, 190] width 122 height 22
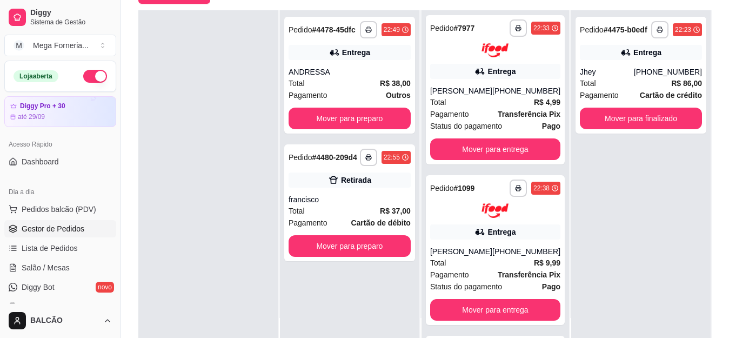
scroll to position [0, 0]
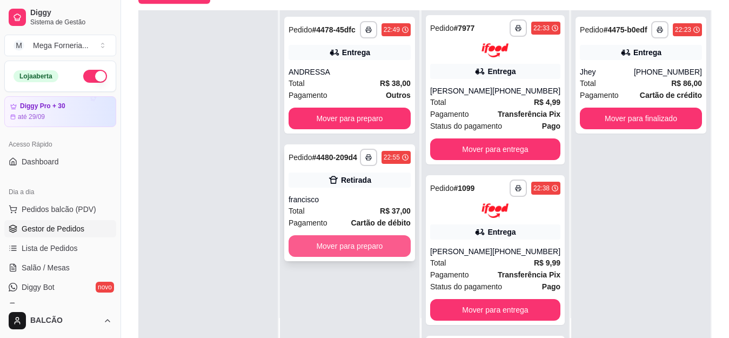
click at [360, 253] on button "Mover para preparo" at bounding box center [350, 246] width 122 height 22
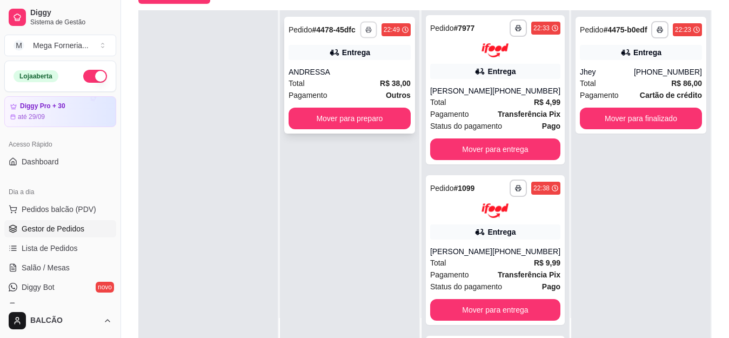
click at [367, 27] on polyline "button" at bounding box center [368, 28] width 3 height 2
click at [348, 67] on button "IMPRESSORA" at bounding box center [335, 67] width 78 height 17
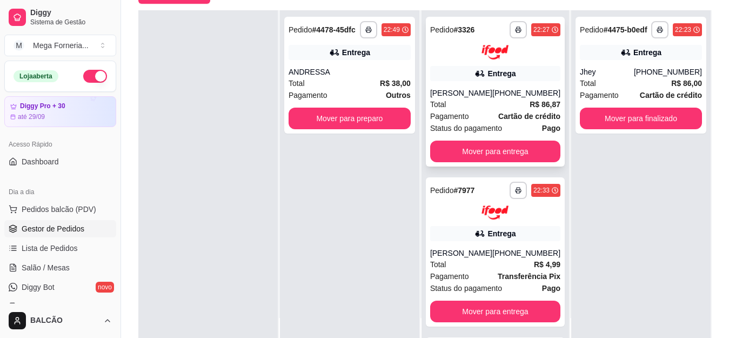
click at [500, 77] on div "Entrega" at bounding box center [501, 73] width 28 height 11
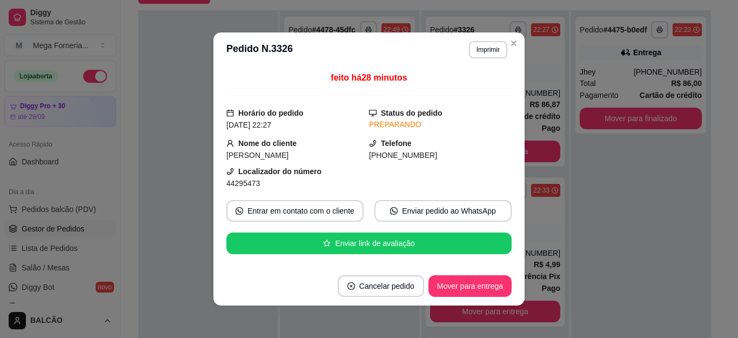
click at [248, 179] on span "44295473" at bounding box center [243, 183] width 34 height 9
copy div "44295473 Entrar em contato com o cliente Enviar pedido ao WhatsApp Enviar link …"
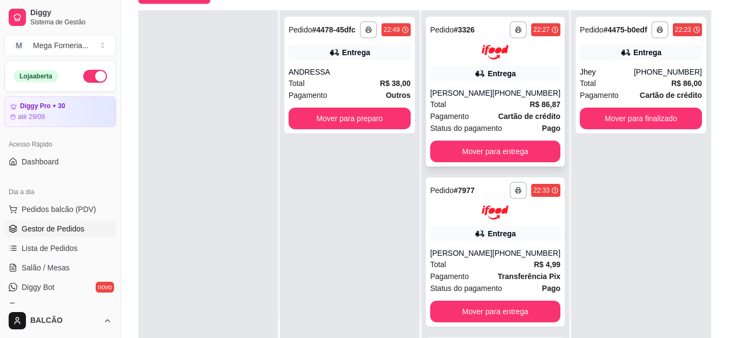
click at [486, 91] on div "[PERSON_NAME]" at bounding box center [461, 93] width 62 height 11
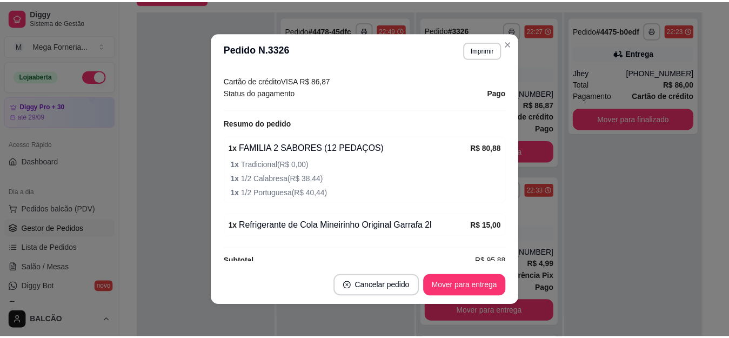
scroll to position [328, 0]
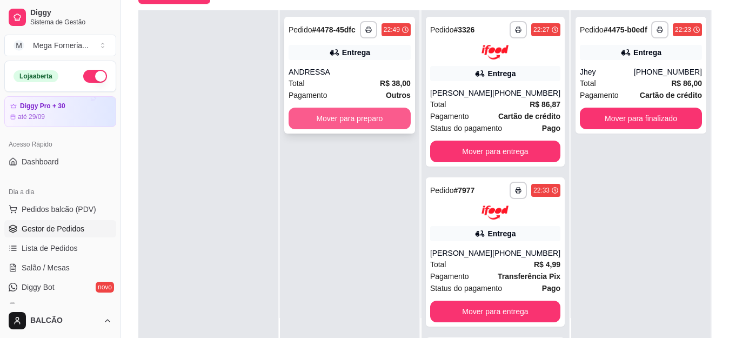
click at [373, 123] on button "Mover para preparo" at bounding box center [350, 119] width 122 height 22
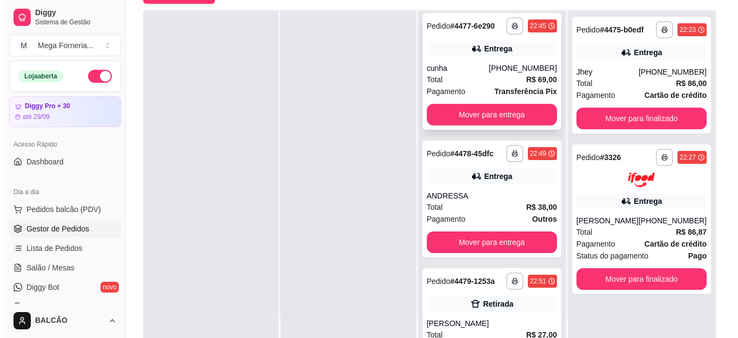
scroll to position [270, 0]
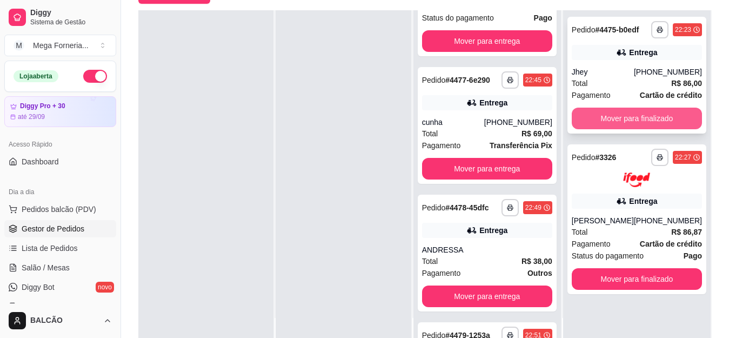
click at [605, 119] on button "Mover para finalizado" at bounding box center [637, 119] width 130 height 22
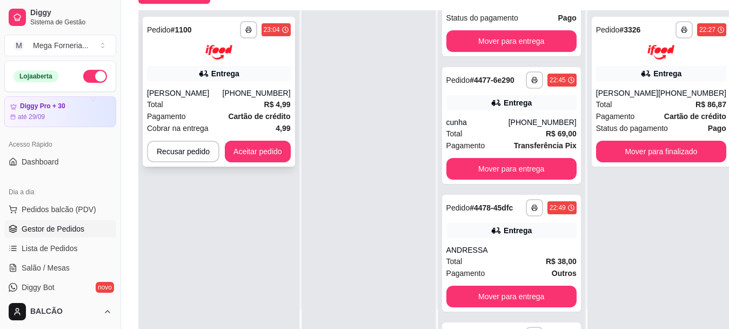
click at [249, 105] on div "Total R$ 4,99" at bounding box center [219, 104] width 144 height 12
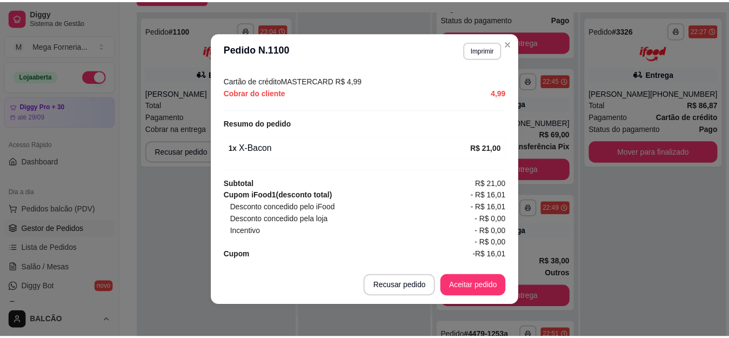
scroll to position [353, 0]
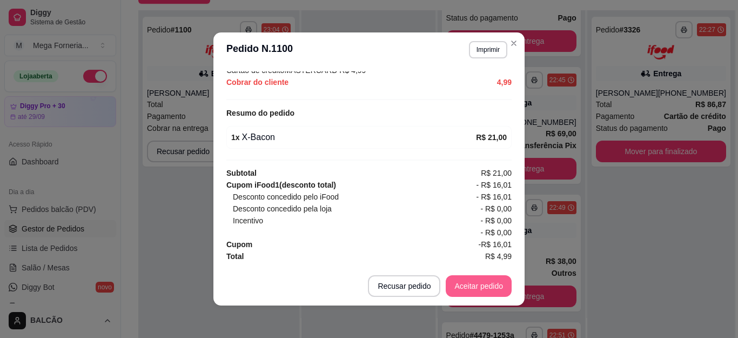
click at [499, 280] on button "Aceitar pedido" at bounding box center [479, 286] width 66 height 22
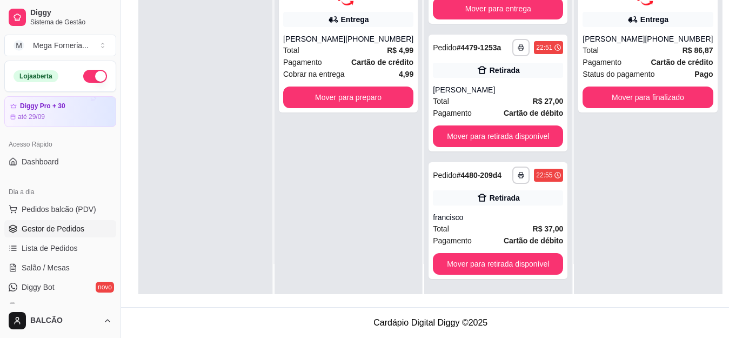
scroll to position [530, 0]
click at [372, 26] on div "Entrega" at bounding box center [348, 19] width 130 height 15
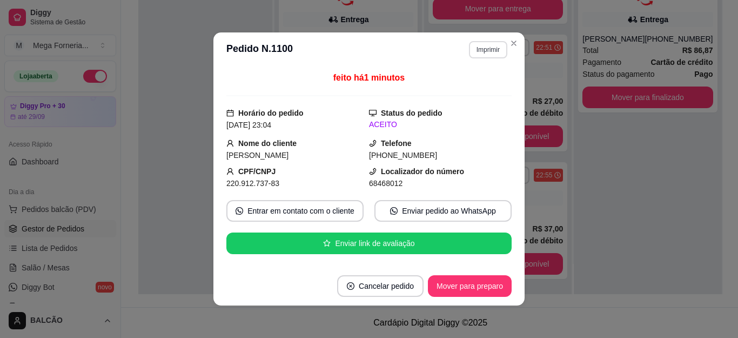
click at [473, 55] on button "Imprimir" at bounding box center [488, 49] width 38 height 17
click at [473, 89] on button "IMPRESSORA" at bounding box center [464, 87] width 78 height 17
click at [472, 289] on button "Mover para preparo" at bounding box center [469, 286] width 81 height 21
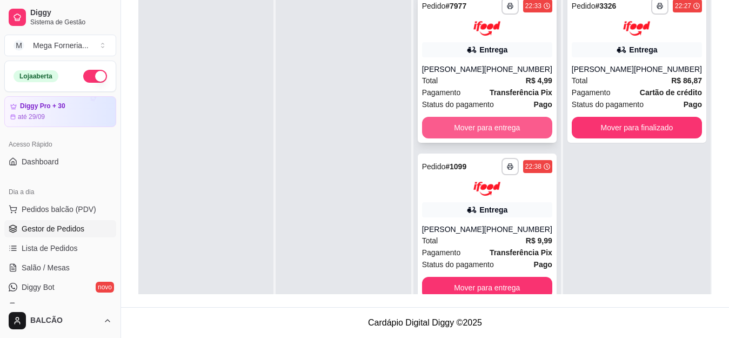
scroll to position [111, 0]
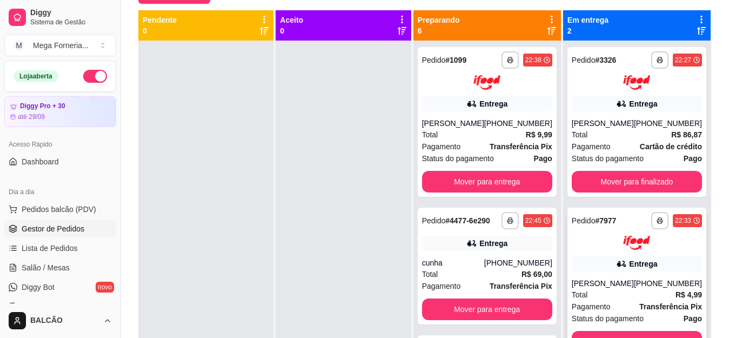
click at [624, 279] on div "[PERSON_NAME]" at bounding box center [603, 283] width 62 height 11
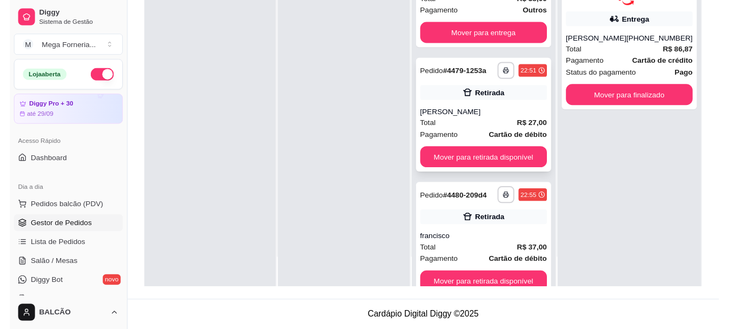
scroll to position [324, 0]
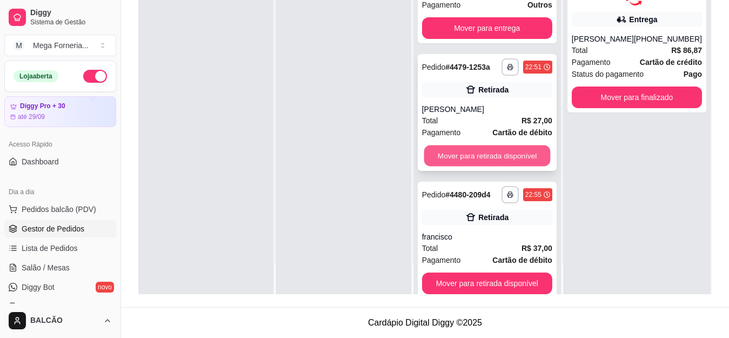
click at [504, 166] on button "Mover para retirada disponível" at bounding box center [487, 155] width 126 height 21
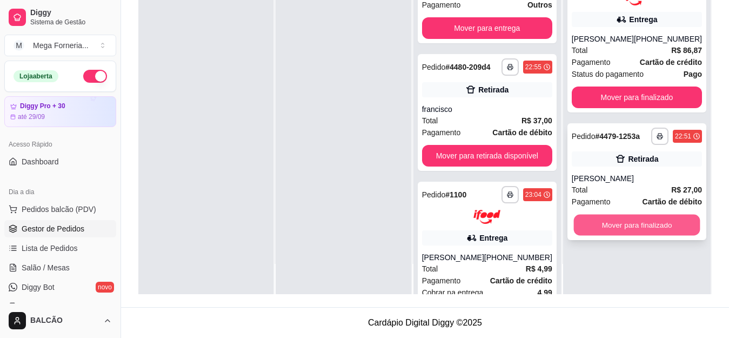
click at [659, 225] on button "Mover para finalizado" at bounding box center [636, 224] width 126 height 21
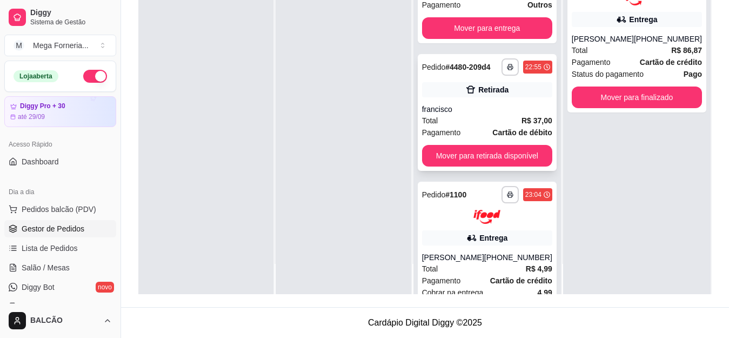
click at [528, 115] on div "francisco" at bounding box center [487, 109] width 130 height 11
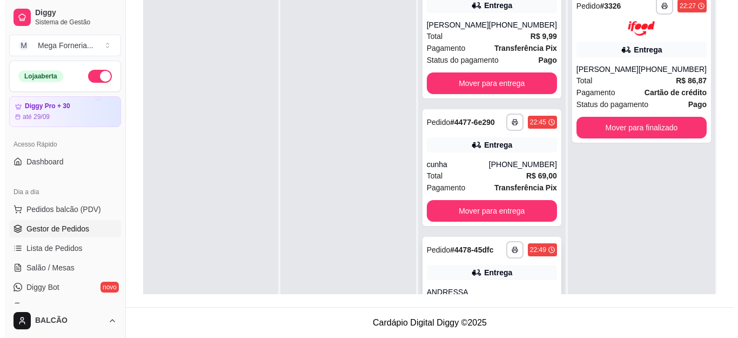
scroll to position [0, 0]
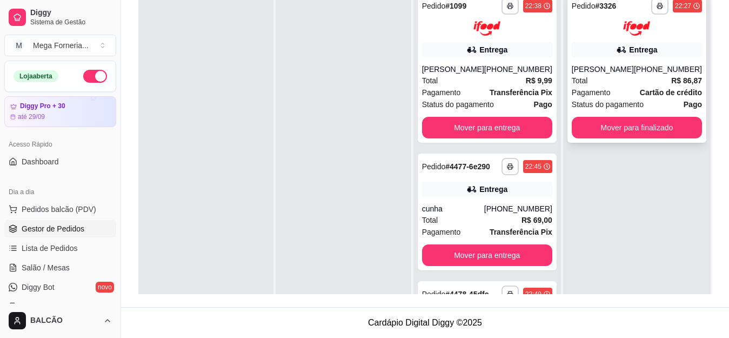
click at [608, 69] on div "[PERSON_NAME]" at bounding box center [603, 69] width 62 height 11
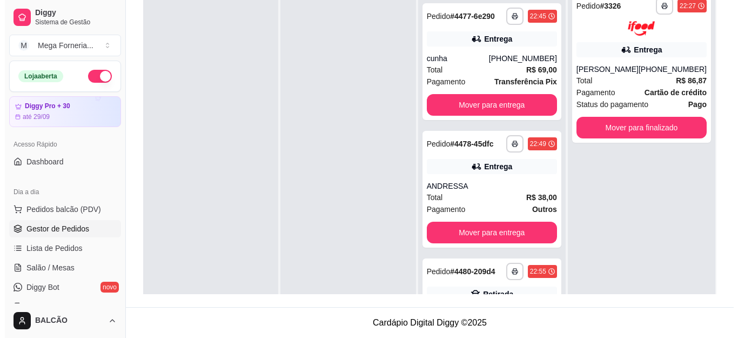
scroll to position [162, 0]
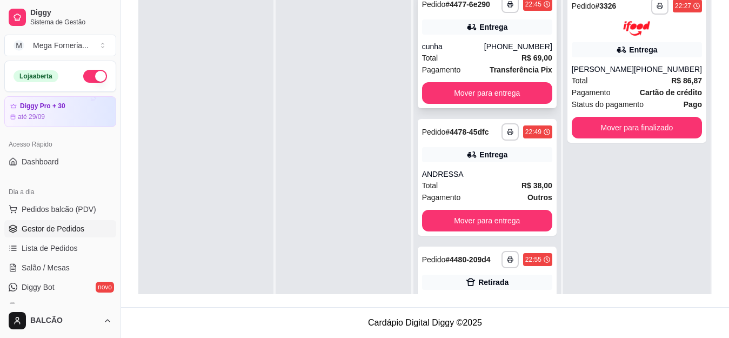
click at [489, 63] on div "Total R$ 69,00" at bounding box center [487, 58] width 130 height 12
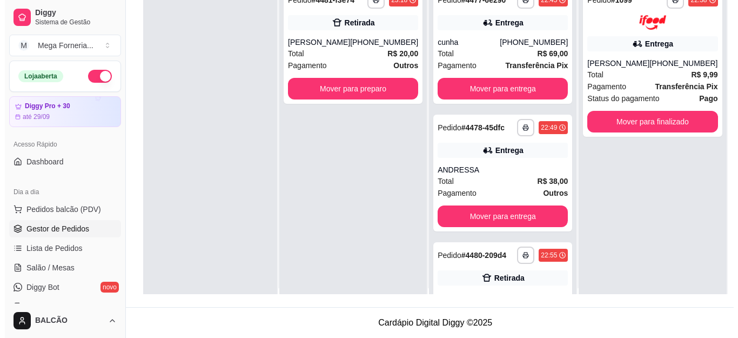
scroll to position [0, 0]
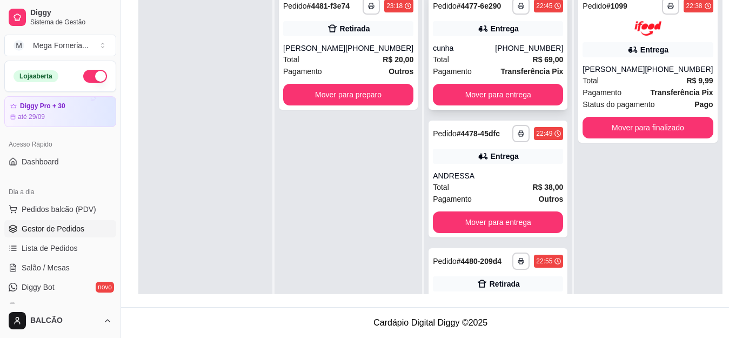
click at [514, 31] on div "Entrega" at bounding box center [498, 28] width 130 height 15
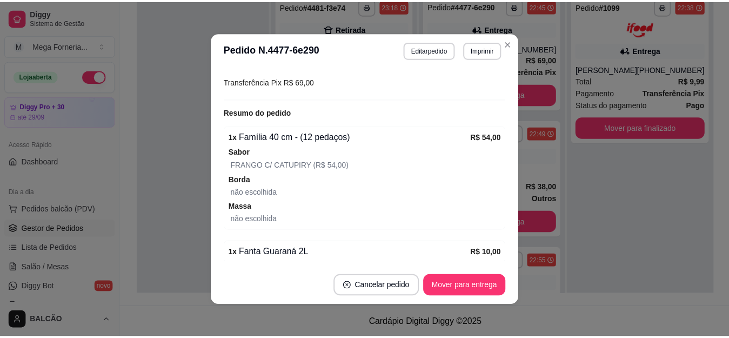
scroll to position [389, 0]
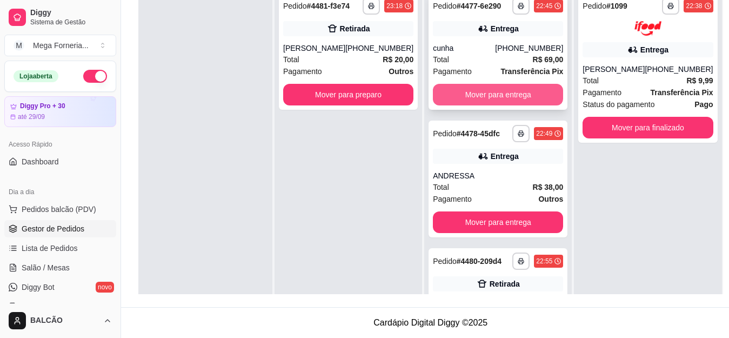
click at [490, 104] on button "Mover para entrega" at bounding box center [498, 95] width 130 height 22
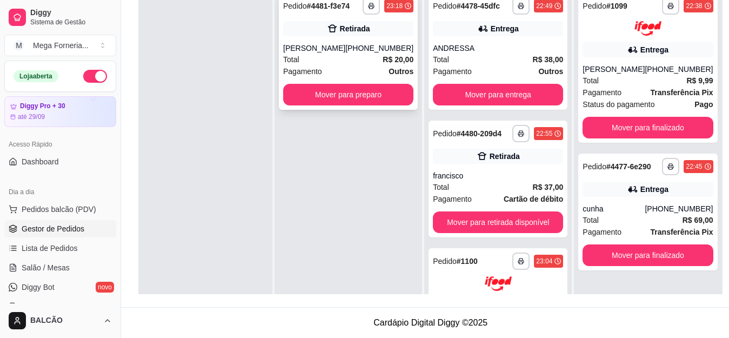
scroll to position [111, 0]
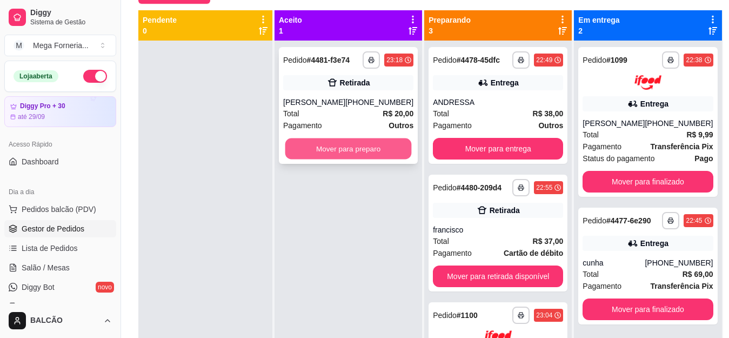
click at [389, 145] on button "Mover para preparo" at bounding box center [348, 148] width 126 height 21
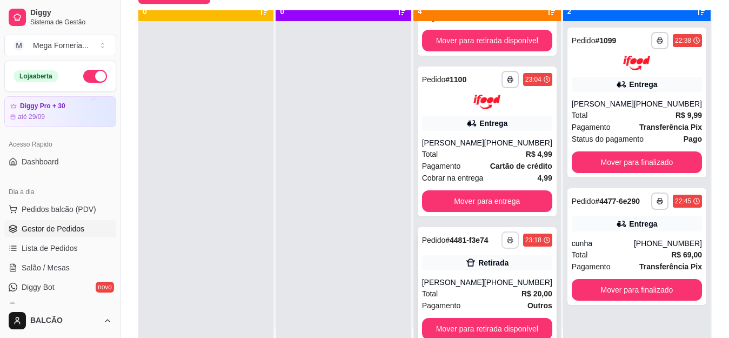
scroll to position [30, 0]
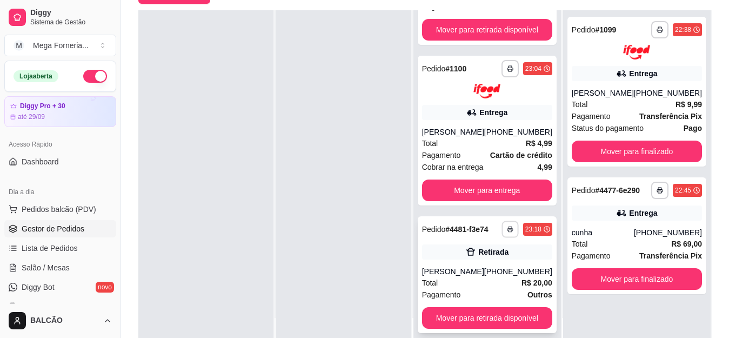
click at [502, 235] on button "button" at bounding box center [510, 228] width 17 height 17
click at [479, 266] on button "IMPRESSORA" at bounding box center [474, 266] width 78 height 17
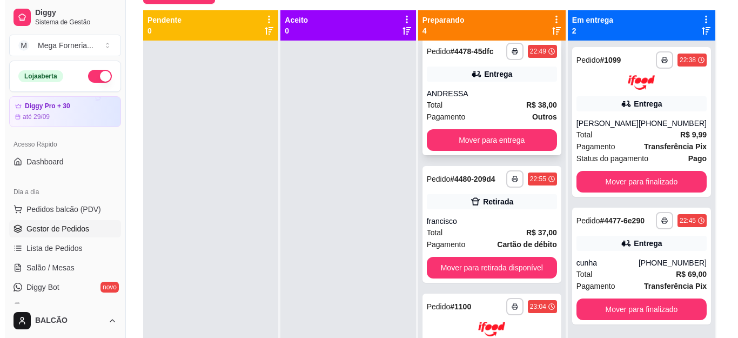
scroll to position [0, 0]
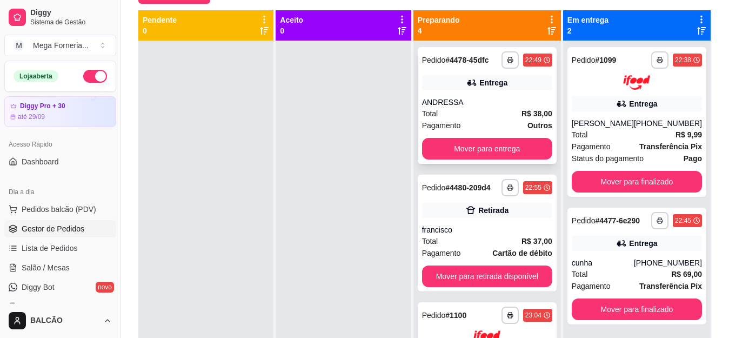
click at [498, 105] on div "ANDRESSA" at bounding box center [487, 102] width 130 height 11
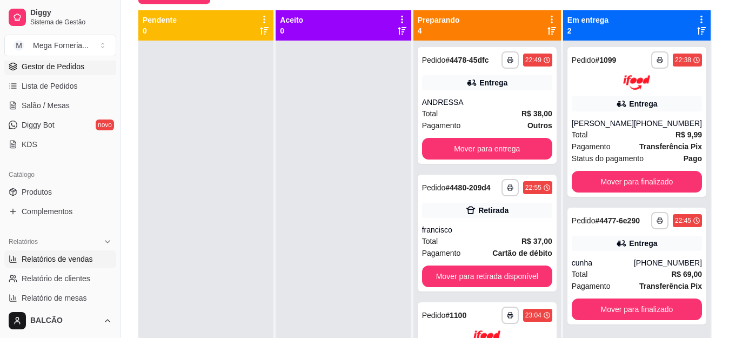
click at [49, 262] on span "Relatórios de vendas" at bounding box center [57, 258] width 71 height 11
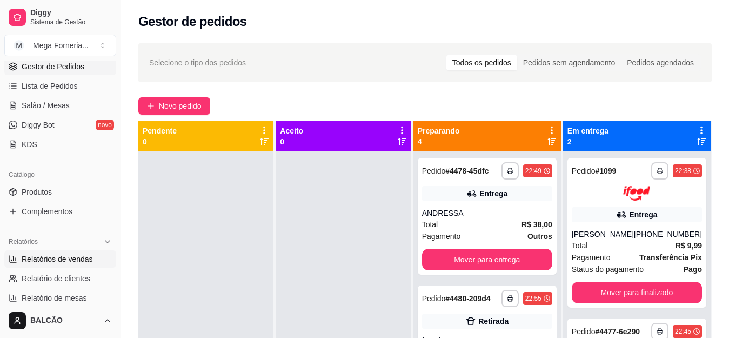
select select "ALL"
select select "0"
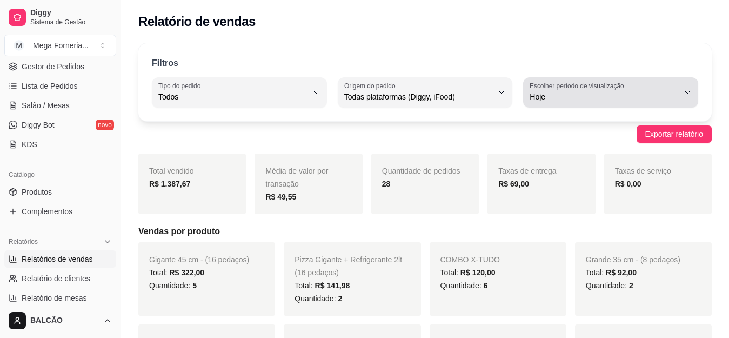
click at [634, 85] on div "Hoje" at bounding box center [604, 93] width 149 height 22
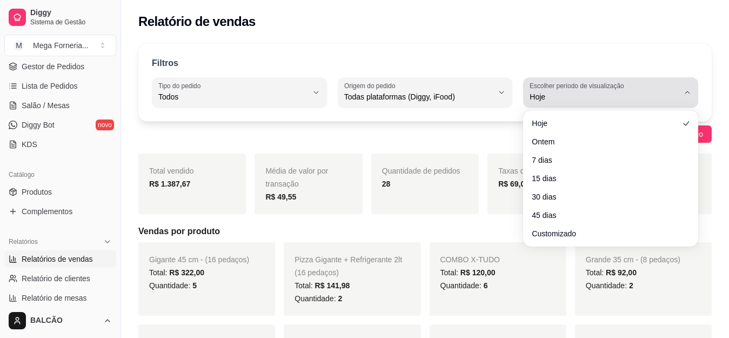
click at [634, 85] on div "Hoje" at bounding box center [604, 93] width 149 height 22
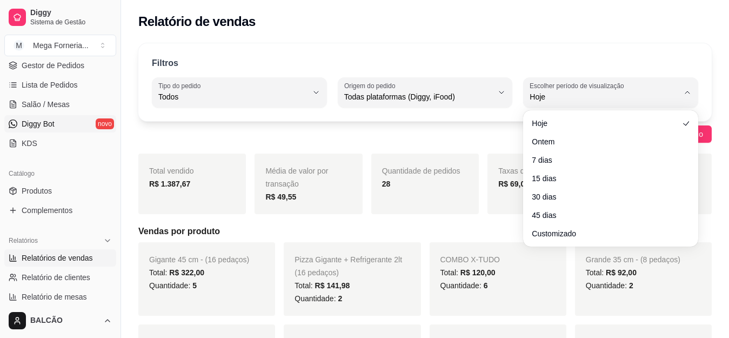
scroll to position [108, 0]
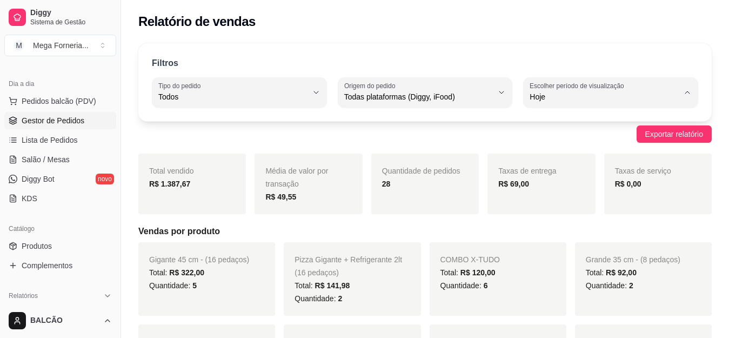
click at [71, 119] on span "Gestor de Pedidos" at bounding box center [53, 120] width 63 height 11
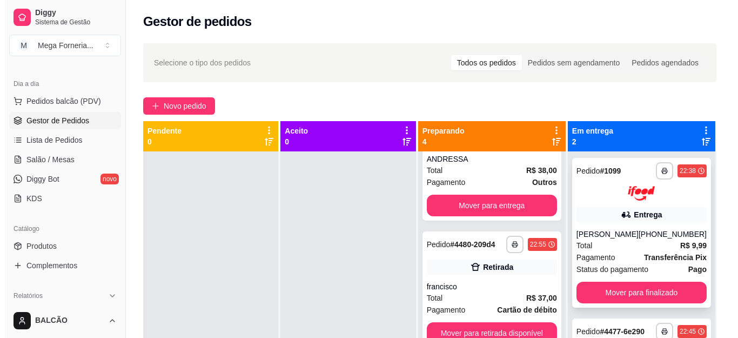
scroll to position [30, 0]
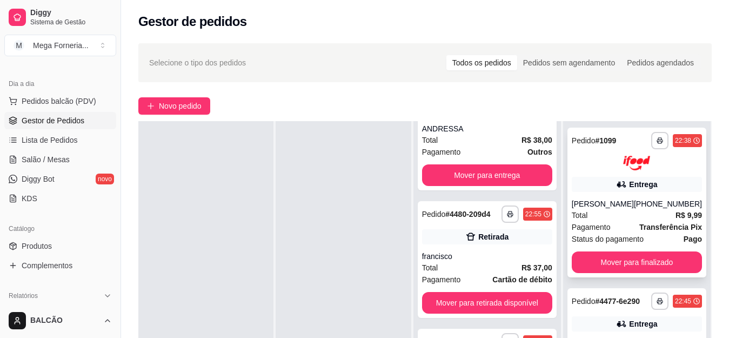
click at [601, 201] on div "[PERSON_NAME]" at bounding box center [603, 203] width 62 height 11
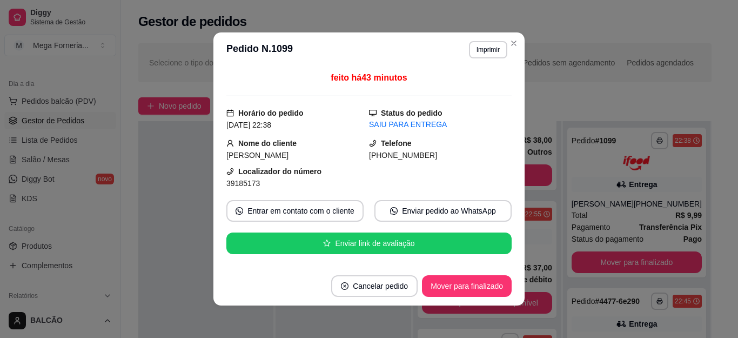
scroll to position [162, 0]
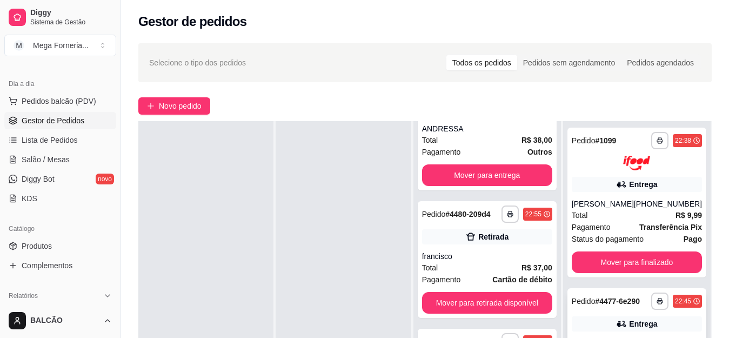
click at [610, 308] on div "Pedido # 4477-6e290" at bounding box center [606, 301] width 68 height 13
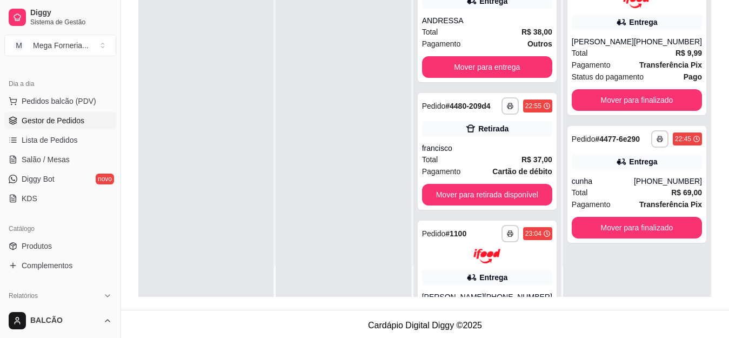
scroll to position [0, 0]
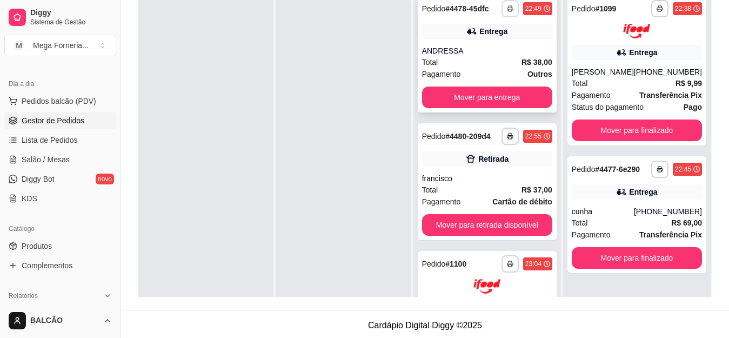
click at [507, 6] on icon "button" at bounding box center [510, 8] width 6 height 6
click at [504, 66] on div "Total R$ 38,00" at bounding box center [487, 62] width 130 height 12
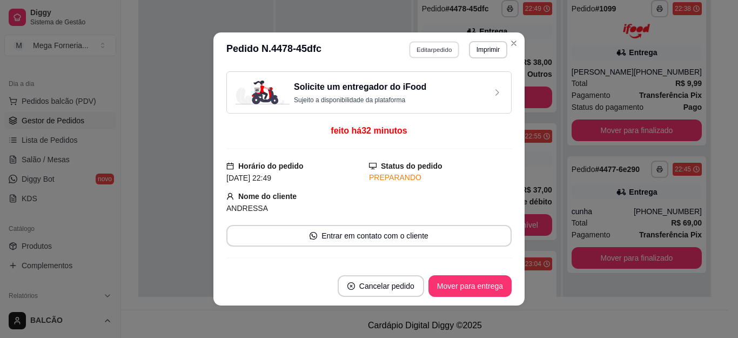
click at [410, 48] on button "Editar pedido" at bounding box center [435, 49] width 50 height 17
click at [560, 302] on button "Continuar" at bounding box center [610, 308] width 209 height 22
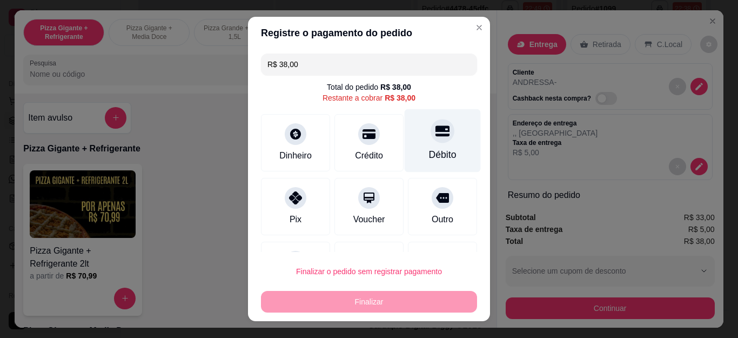
click at [431, 131] on div at bounding box center [443, 131] width 24 height 24
type input "R$ 0,00"
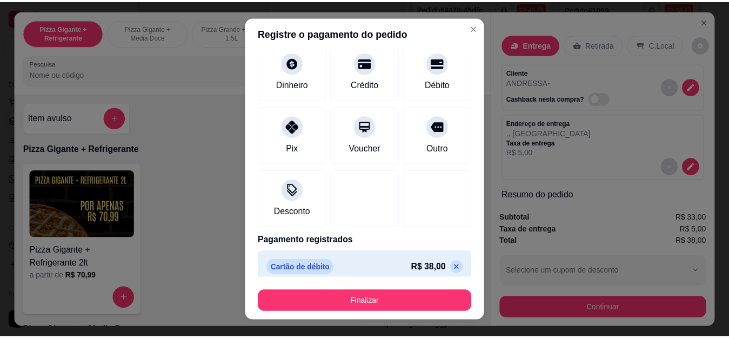
scroll to position [71, 0]
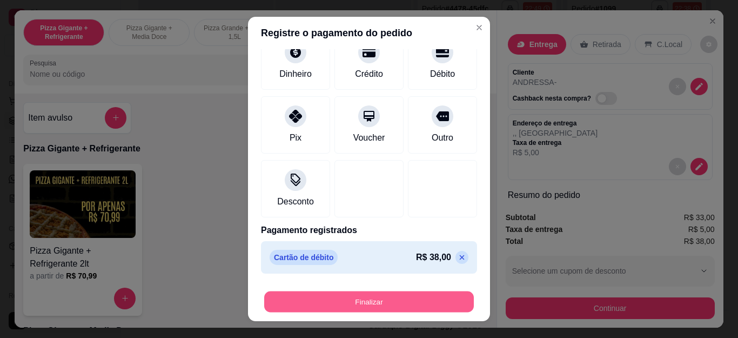
click at [400, 308] on button "Finalizar" at bounding box center [369, 301] width 210 height 21
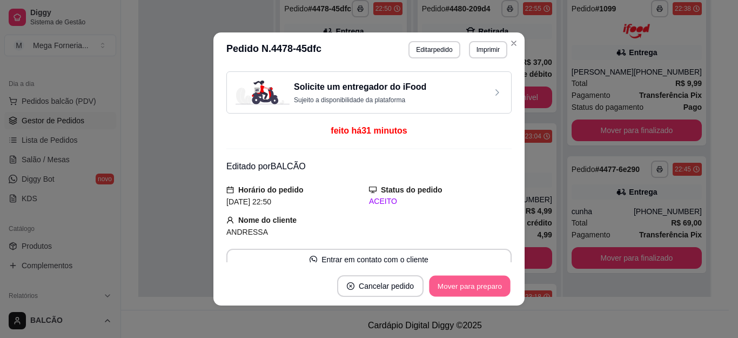
click at [478, 285] on button "Mover para preparo" at bounding box center [469, 286] width 81 height 21
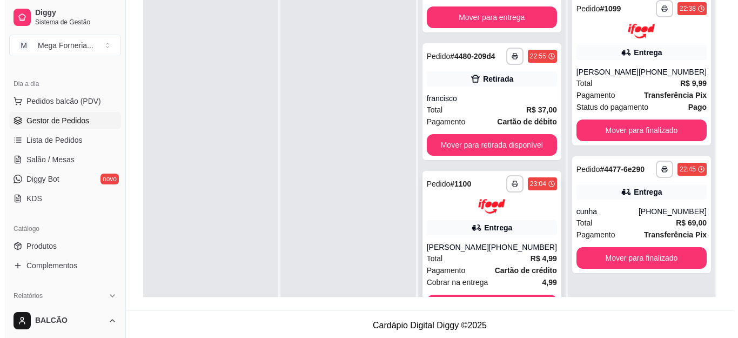
scroll to position [9, 0]
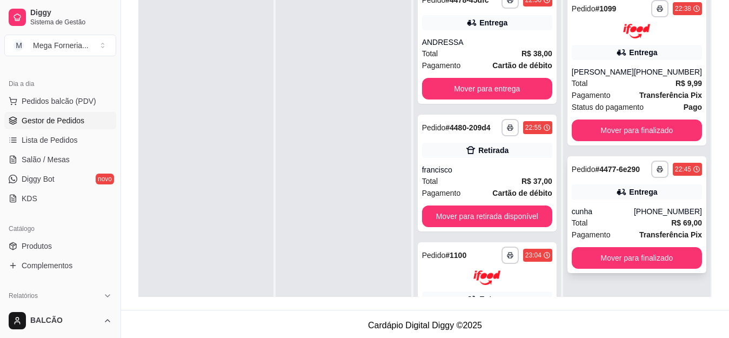
click at [648, 156] on div "**********" at bounding box center [636, 214] width 139 height 117
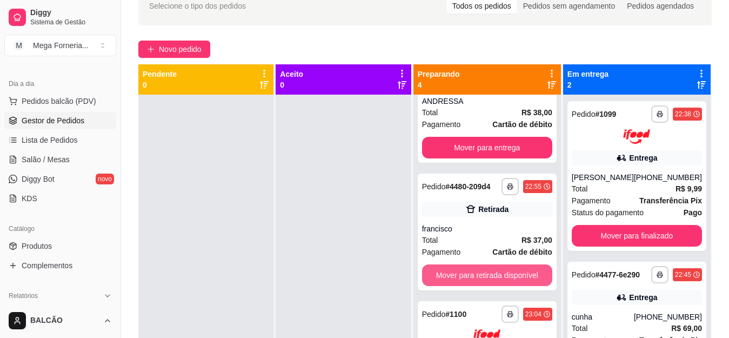
scroll to position [108, 0]
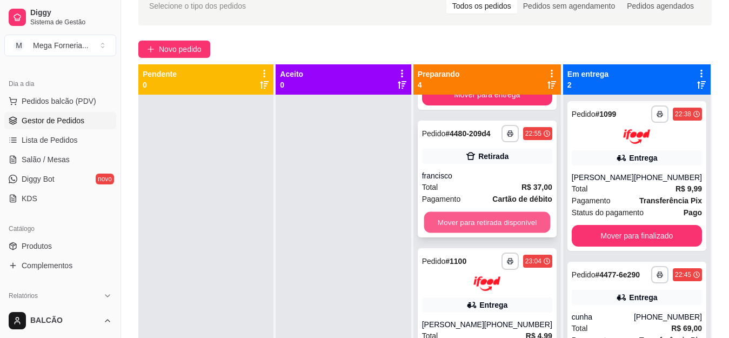
click at [503, 232] on button "Mover para retirada disponível" at bounding box center [487, 222] width 126 height 21
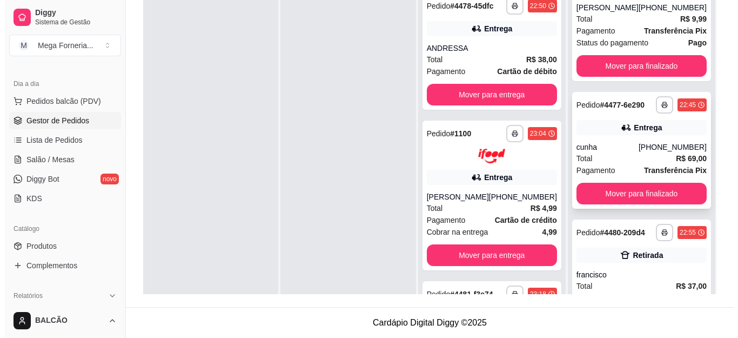
scroll to position [106, 0]
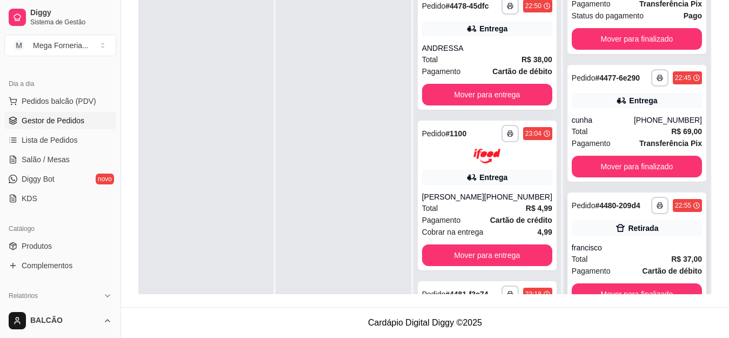
click at [643, 232] on div "Retirada" at bounding box center [643, 228] width 30 height 11
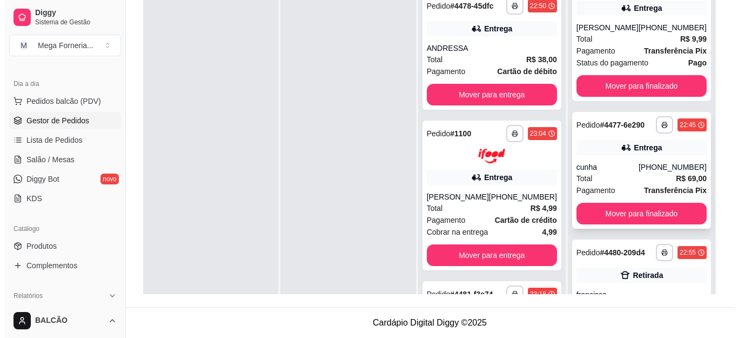
scroll to position [0, 0]
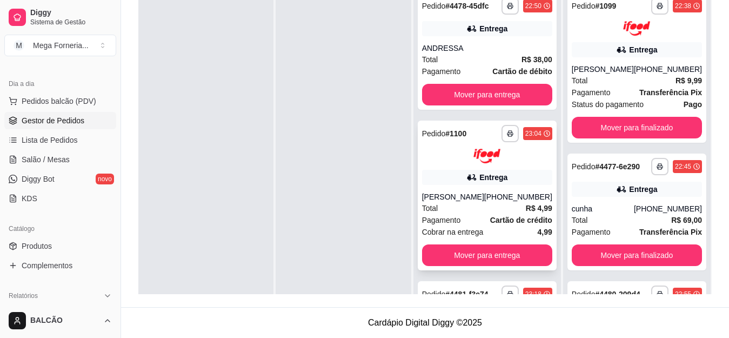
click at [468, 173] on icon at bounding box center [471, 177] width 11 height 11
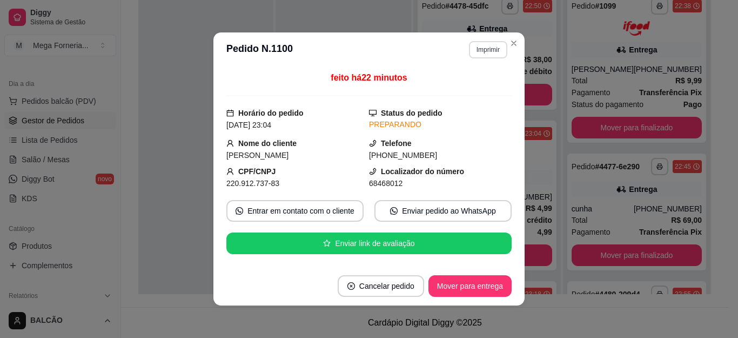
click at [500, 52] on button "Imprimir" at bounding box center [488, 49] width 38 height 17
click at [510, 44] on icon "Close" at bounding box center [514, 43] width 9 height 9
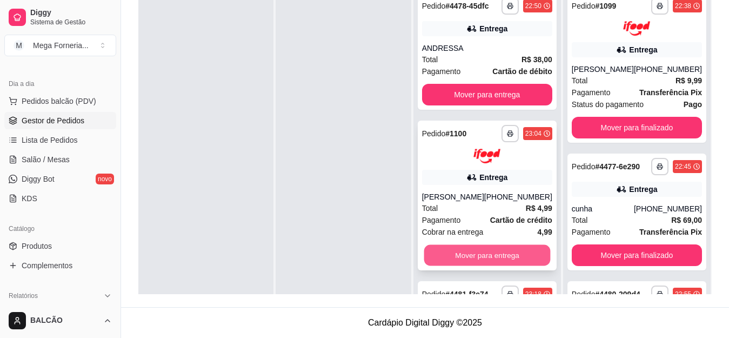
click at [496, 259] on button "Mover para entrega" at bounding box center [487, 254] width 126 height 21
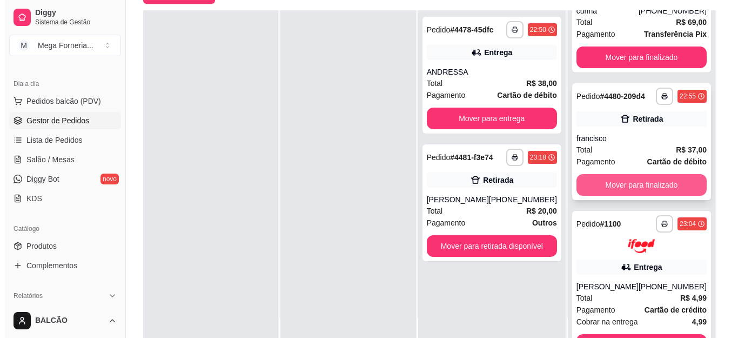
scroll to position [158, 0]
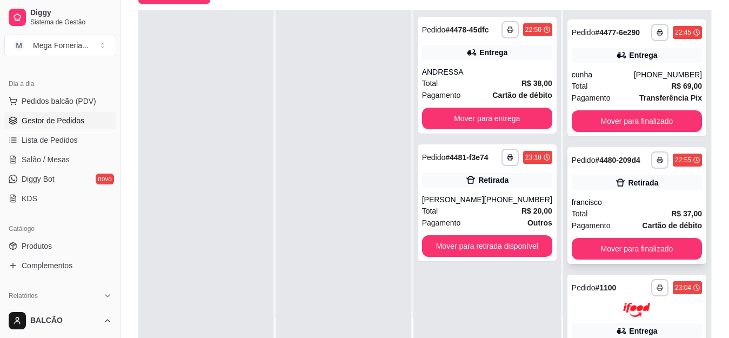
click at [599, 208] on div "francisco" at bounding box center [637, 202] width 130 height 11
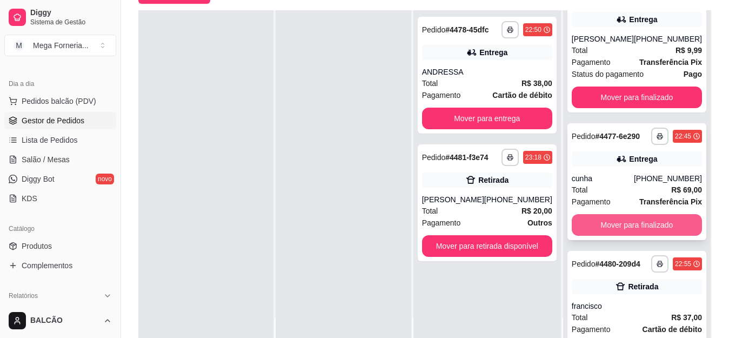
scroll to position [0, 0]
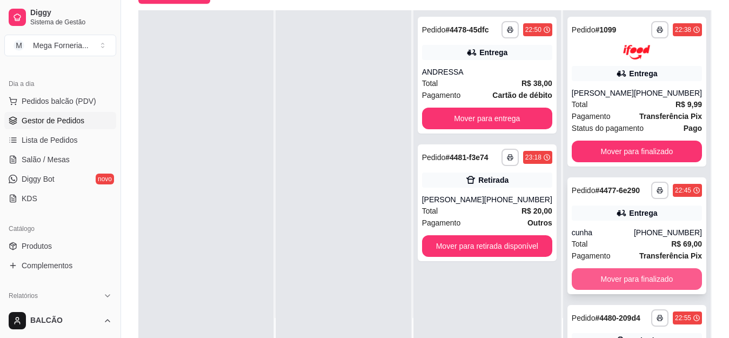
click at [628, 290] on button "Mover para finalizado" at bounding box center [637, 279] width 130 height 22
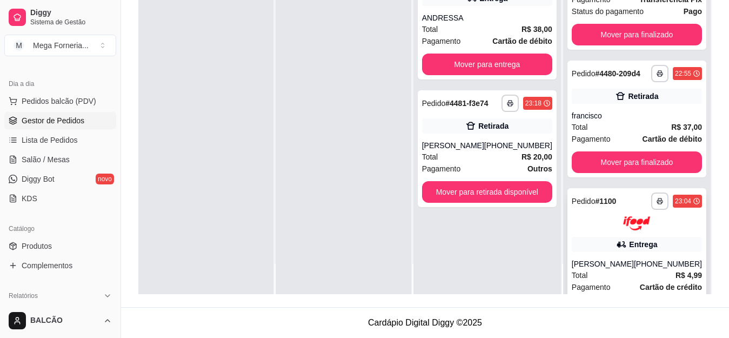
scroll to position [130, 0]
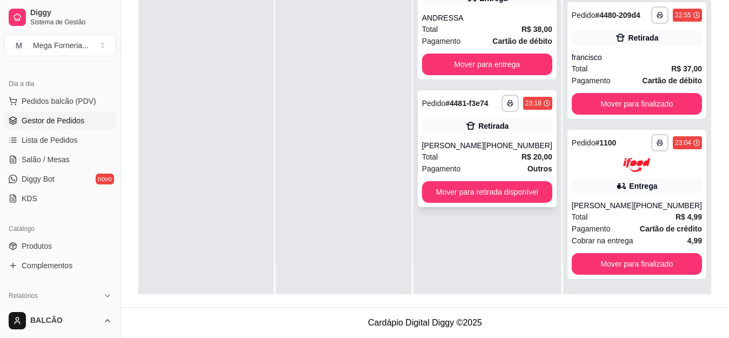
click at [481, 145] on div "[PERSON_NAME]" at bounding box center [453, 145] width 62 height 11
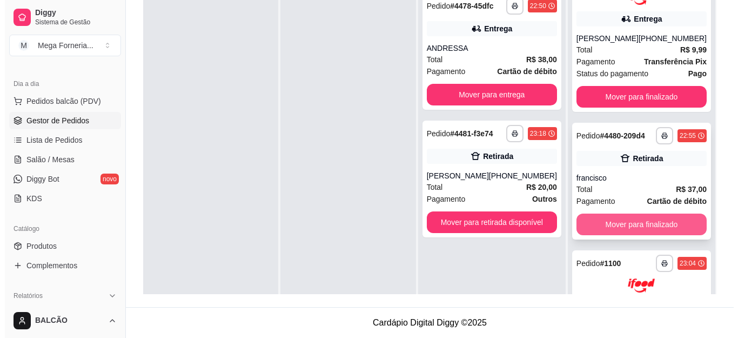
scroll to position [22, 0]
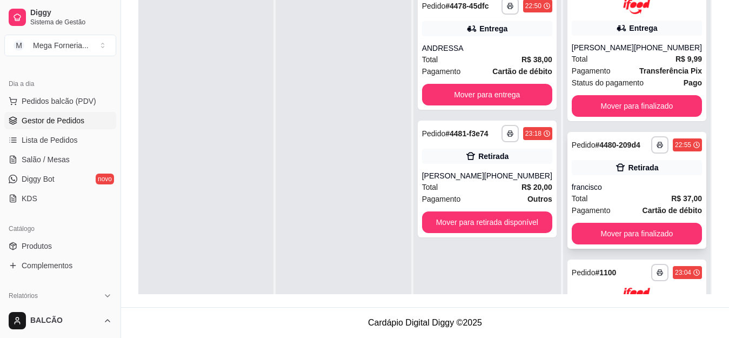
click at [621, 184] on div "**********" at bounding box center [636, 190] width 139 height 117
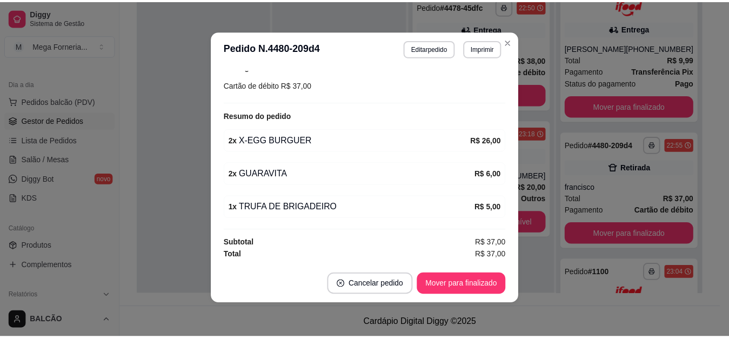
scroll to position [2, 0]
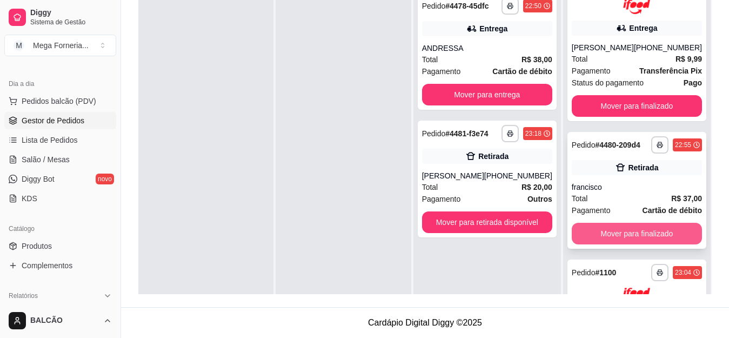
click at [658, 238] on button "Mover para finalizado" at bounding box center [637, 234] width 130 height 22
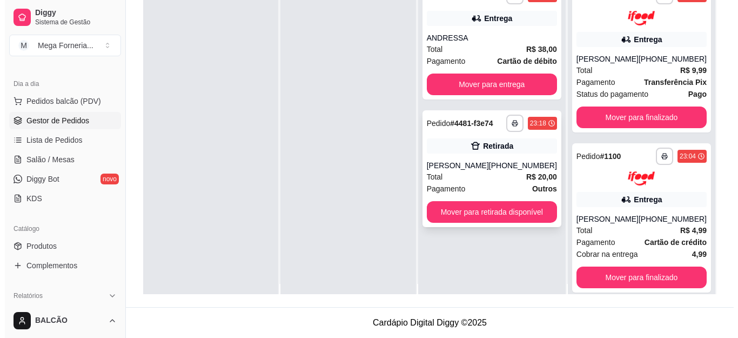
scroll to position [0, 0]
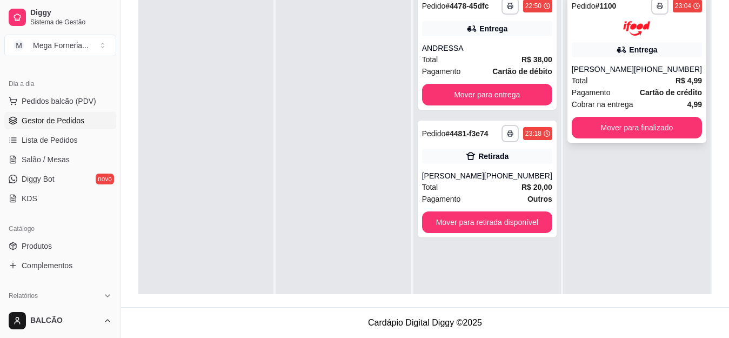
click at [629, 66] on div "[PERSON_NAME]" at bounding box center [603, 69] width 62 height 11
click at [502, 163] on div "Retirada" at bounding box center [487, 156] width 130 height 15
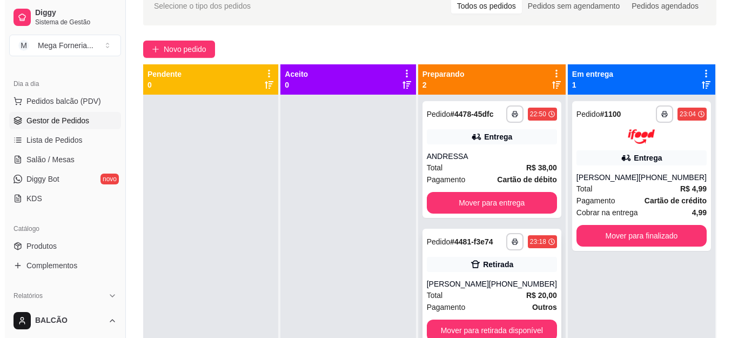
scroll to position [165, 0]
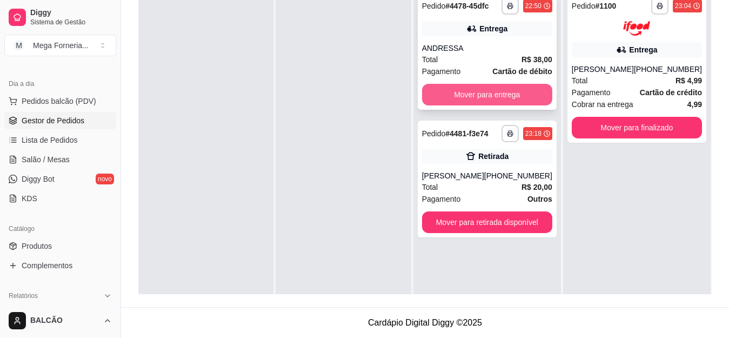
click at [532, 90] on button "Mover para entrega" at bounding box center [487, 95] width 130 height 22
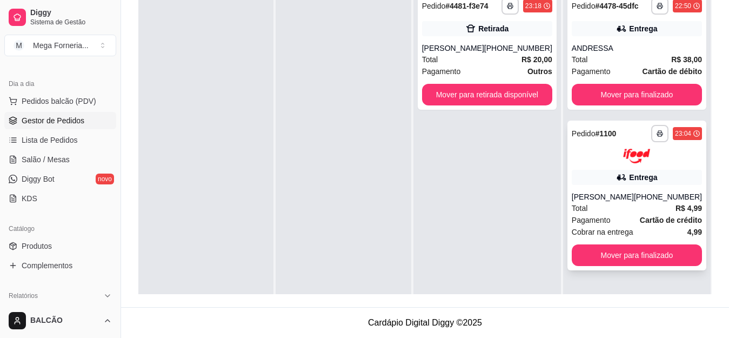
click at [675, 159] on div at bounding box center [637, 156] width 130 height 15
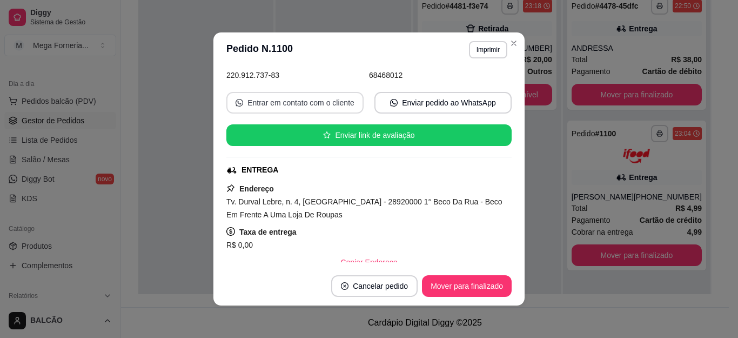
scroll to position [0, 0]
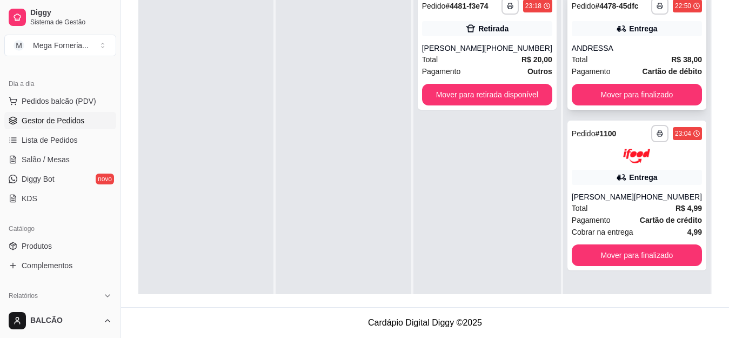
click at [627, 54] on div "Total R$ 38,00" at bounding box center [637, 60] width 130 height 12
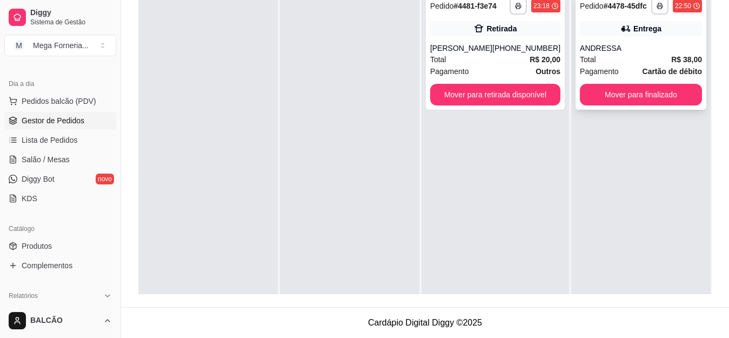
click at [594, 58] on div "Total R$ 38,00" at bounding box center [641, 60] width 122 height 12
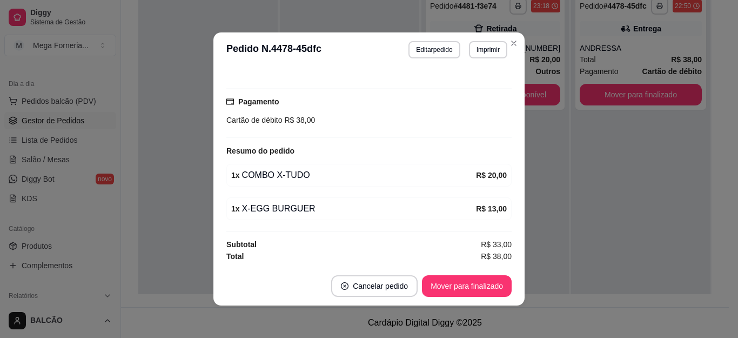
scroll to position [2, 0]
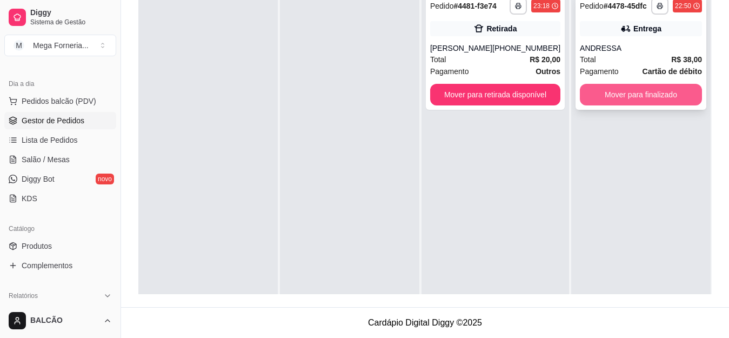
click at [637, 103] on button "Mover para finalizado" at bounding box center [641, 95] width 122 height 22
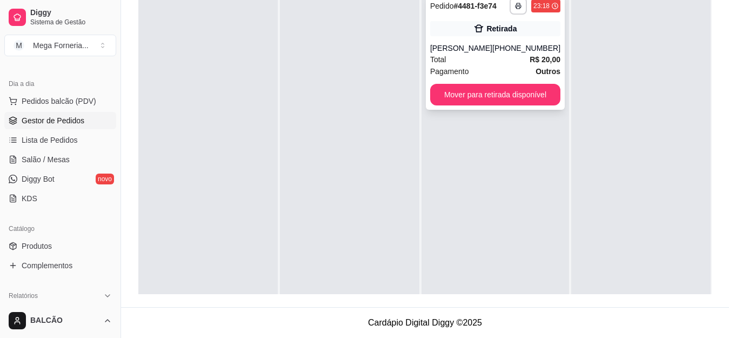
click at [459, 44] on div "[PERSON_NAME]" at bounding box center [461, 48] width 62 height 11
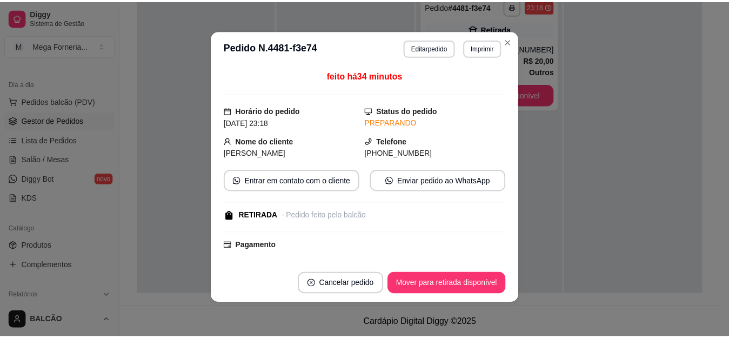
scroll to position [0, 0]
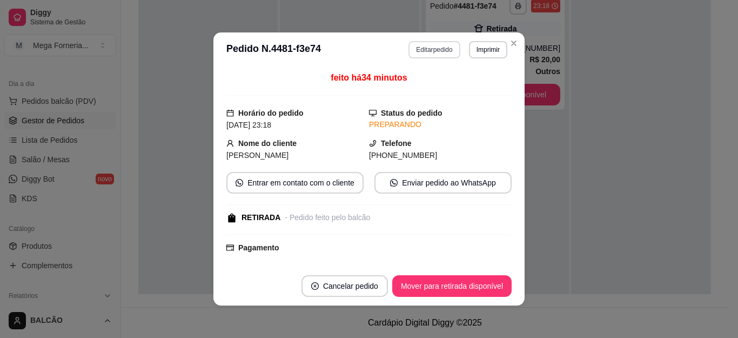
click at [444, 51] on button "Editar pedido" at bounding box center [434, 49] width 51 height 17
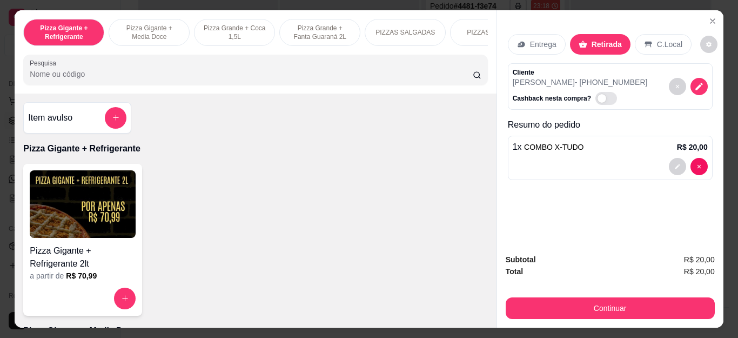
click at [590, 306] on button "Continuar" at bounding box center [610, 308] width 209 height 22
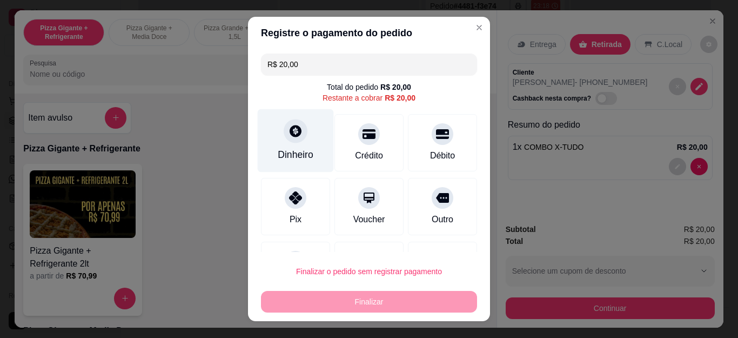
click at [284, 136] on div at bounding box center [296, 131] width 24 height 24
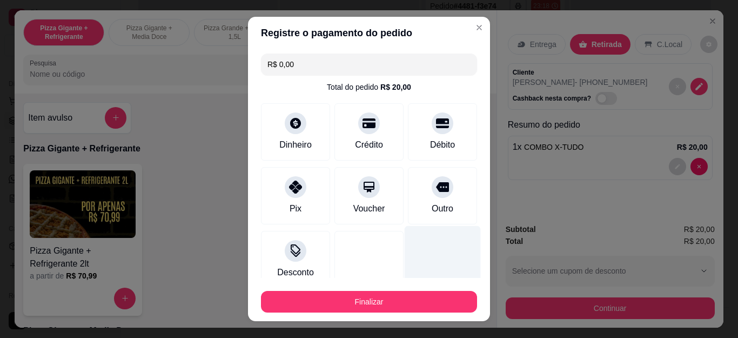
type input "R$ 0,00"
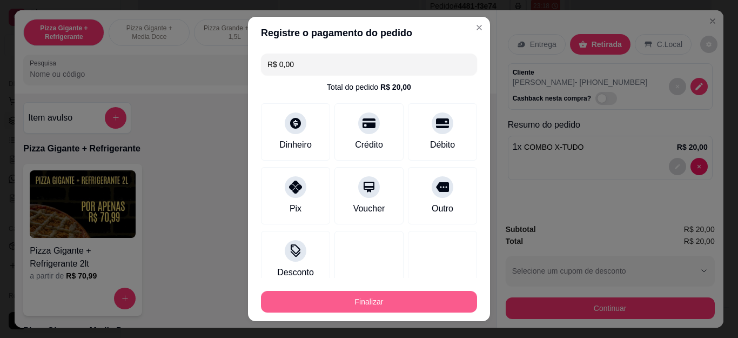
click at [432, 304] on button "Finalizar" at bounding box center [369, 302] width 216 height 22
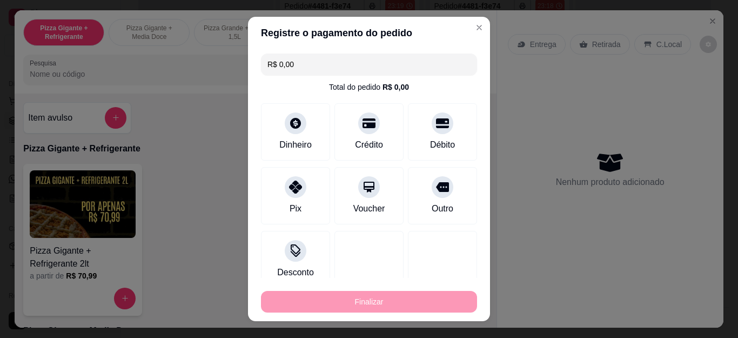
type input "0"
type input "-R$ 20,00"
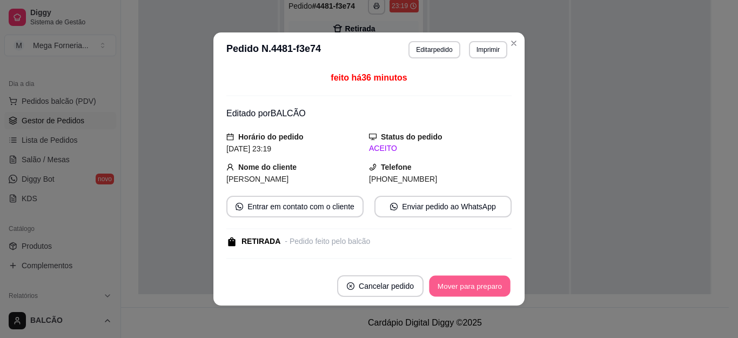
click at [477, 290] on button "Mover para preparo" at bounding box center [469, 286] width 81 height 21
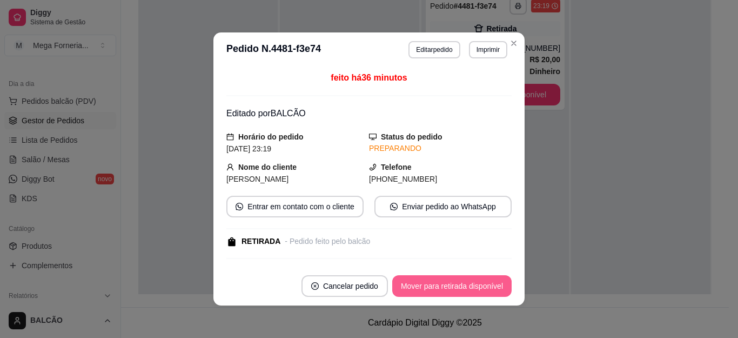
click at [477, 290] on button "Mover para retirada disponível" at bounding box center [451, 286] width 119 height 22
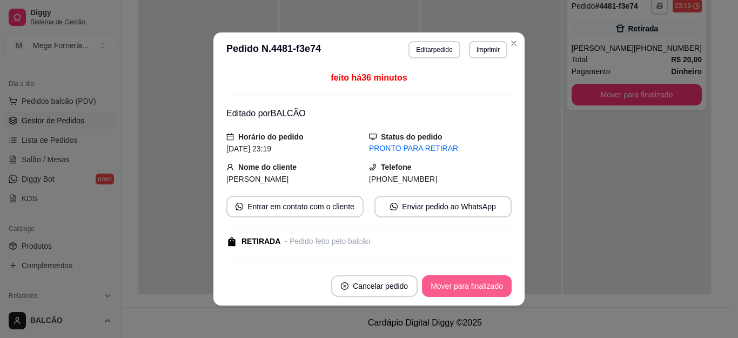
click at [477, 290] on button "Mover para finalizado" at bounding box center [467, 286] width 90 height 22
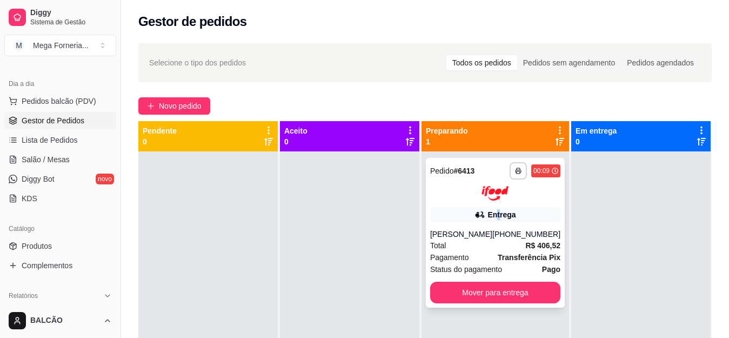
click at [493, 204] on div "**********" at bounding box center [495, 233] width 139 height 150
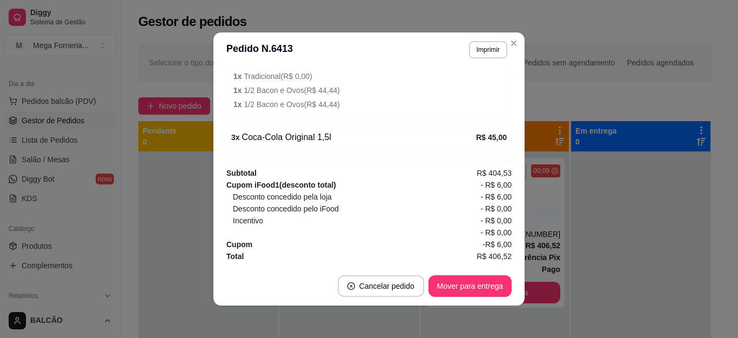
scroll to position [2, 0]
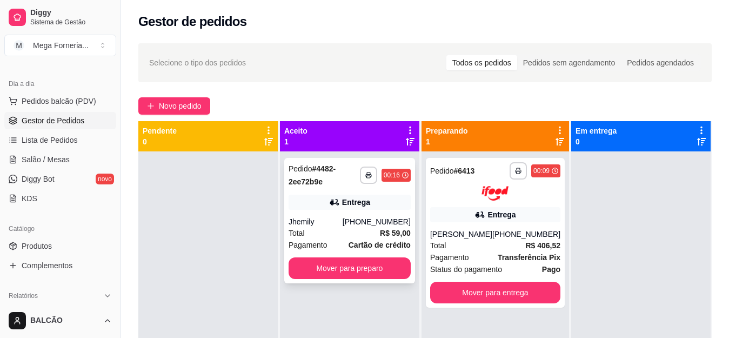
click at [343, 218] on div "Jhemily" at bounding box center [316, 221] width 54 height 11
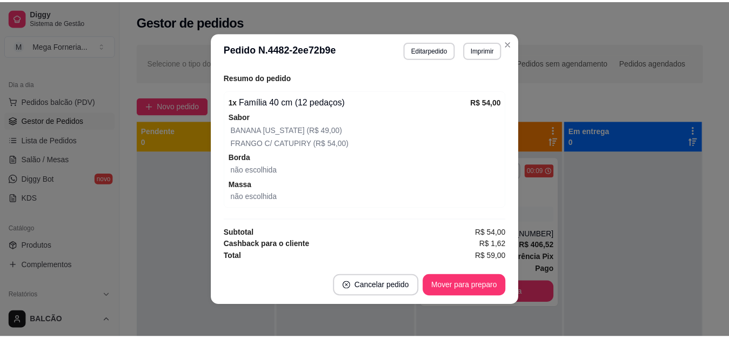
scroll to position [389, 0]
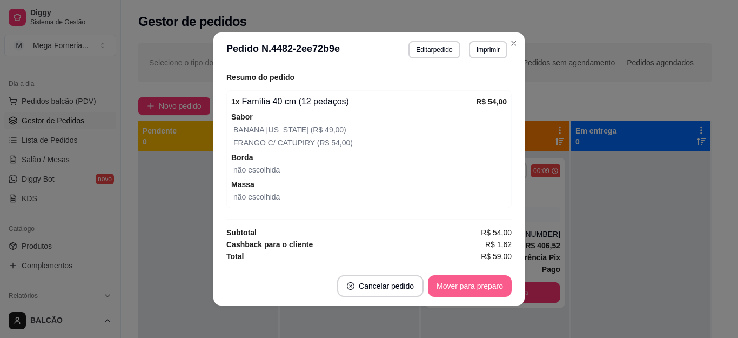
click at [479, 294] on button "Mover para preparo" at bounding box center [470, 286] width 84 height 22
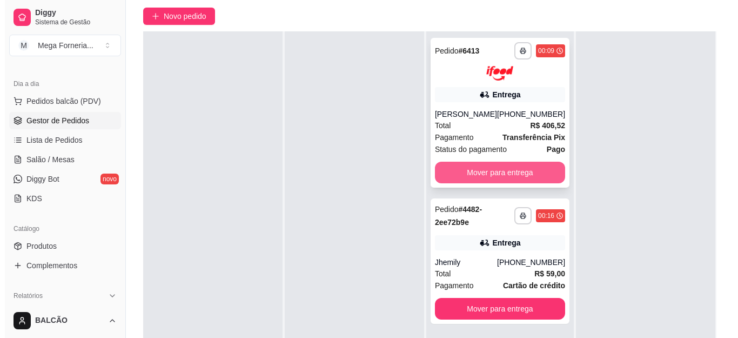
scroll to position [108, 0]
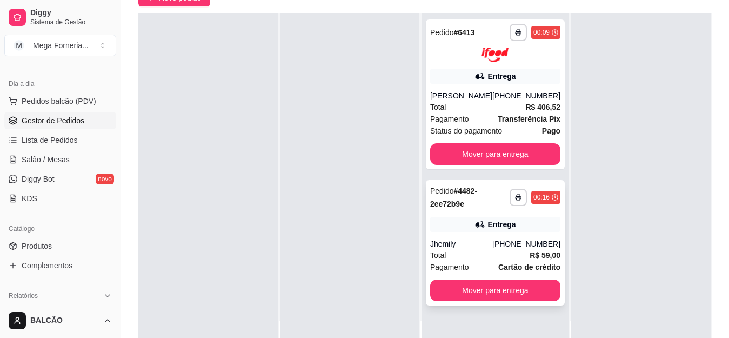
click at [504, 222] on div "Entrega" at bounding box center [501, 224] width 28 height 11
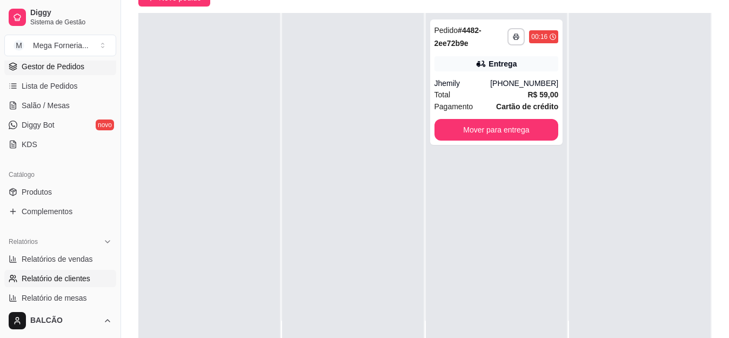
scroll to position [216, 0]
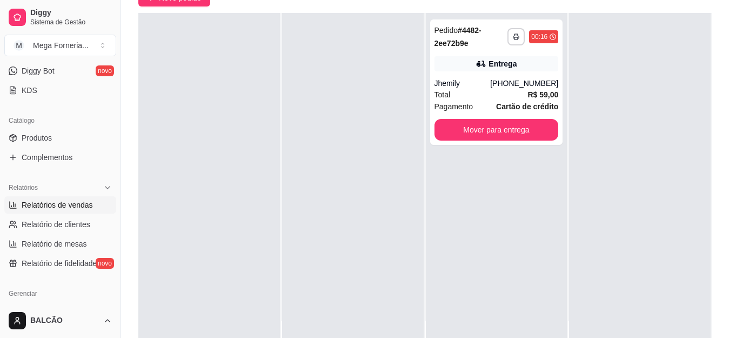
click at [56, 201] on span "Relatórios de vendas" at bounding box center [57, 204] width 71 height 11
select select "ALL"
select select "0"
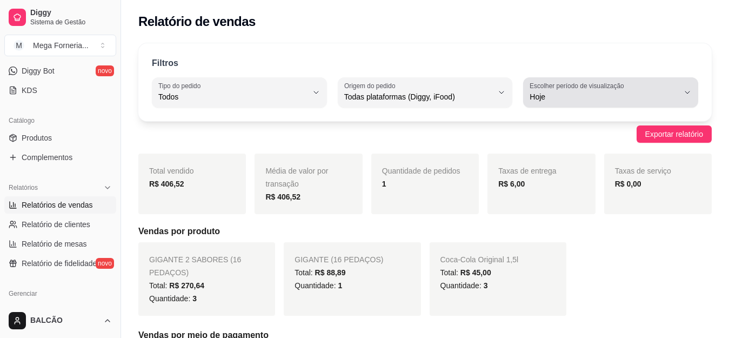
click at [559, 81] on label "Escolher período de visualização" at bounding box center [579, 85] width 98 height 9
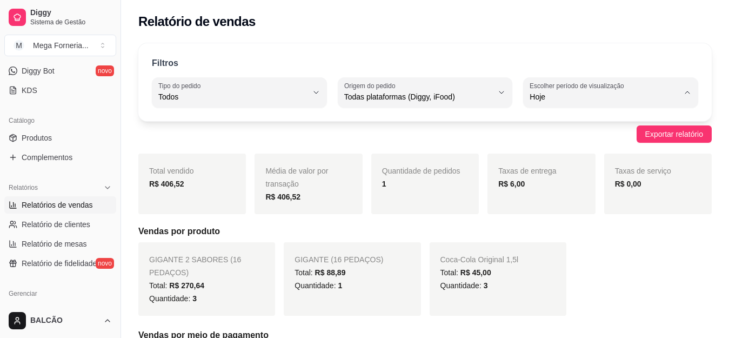
click at [541, 135] on li "Ontem" at bounding box center [610, 140] width 159 height 17
type input "1"
select select "1"
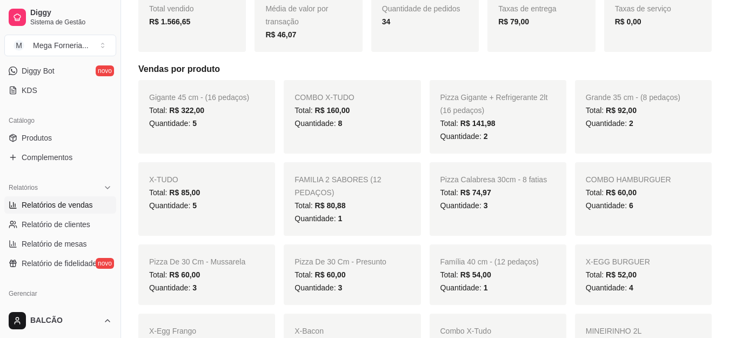
scroll to position [54, 0]
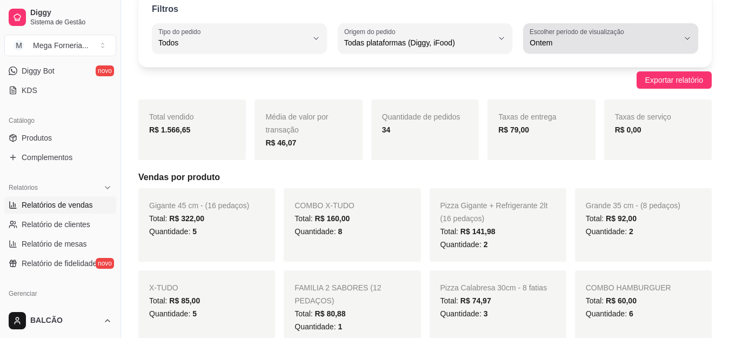
click at [586, 48] on div "Ontem" at bounding box center [604, 39] width 149 height 22
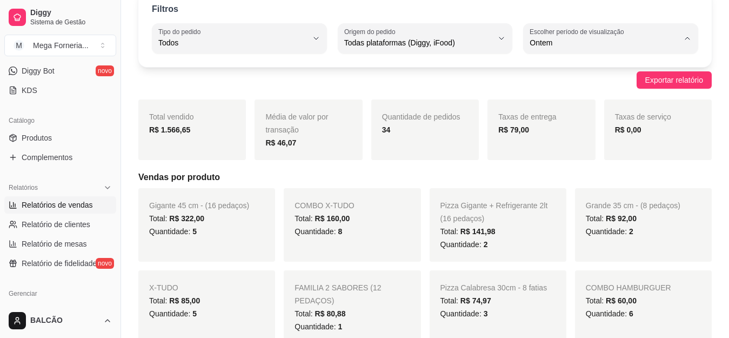
click at [571, 72] on span "Hoje" at bounding box center [605, 68] width 141 height 10
type input "0"
select select "0"
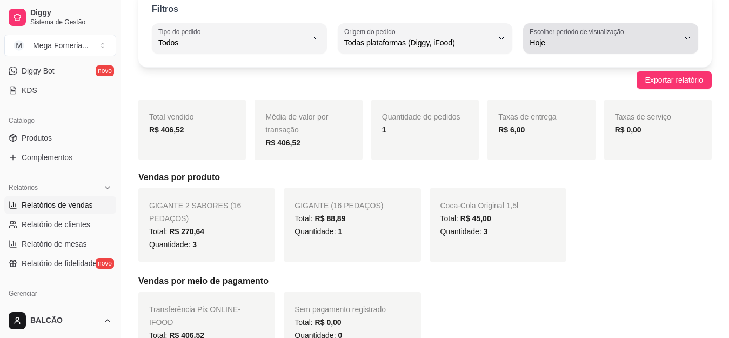
click at [572, 41] on span "Hoje" at bounding box center [604, 42] width 149 height 11
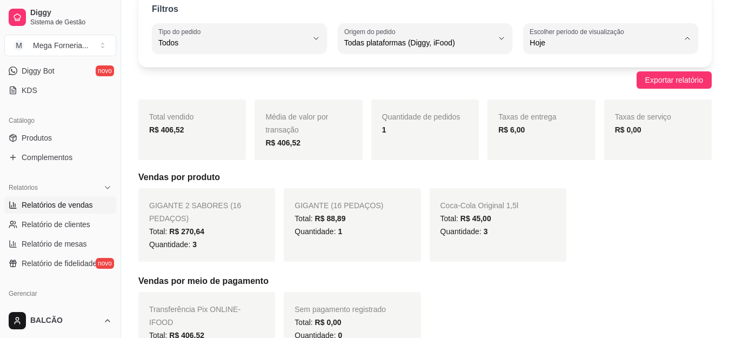
click at [559, 84] on span "Ontem" at bounding box center [605, 86] width 141 height 10
type input "1"
select select "1"
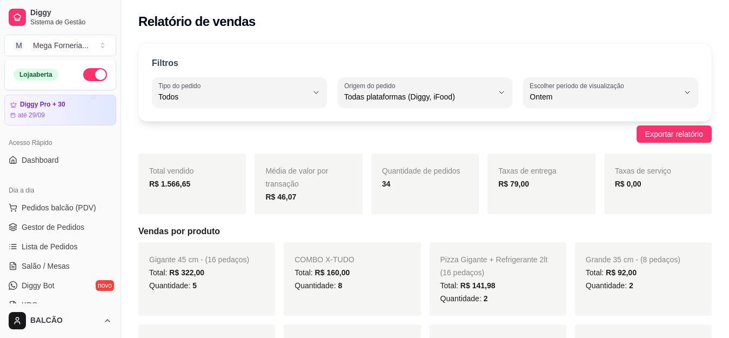
scroll to position [0, 0]
click at [71, 231] on span "Gestor de Pedidos" at bounding box center [53, 228] width 63 height 11
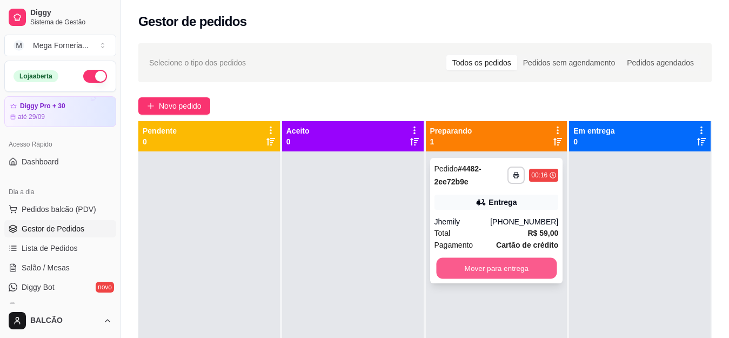
click at [513, 273] on button "Mover para entrega" at bounding box center [496, 268] width 121 height 21
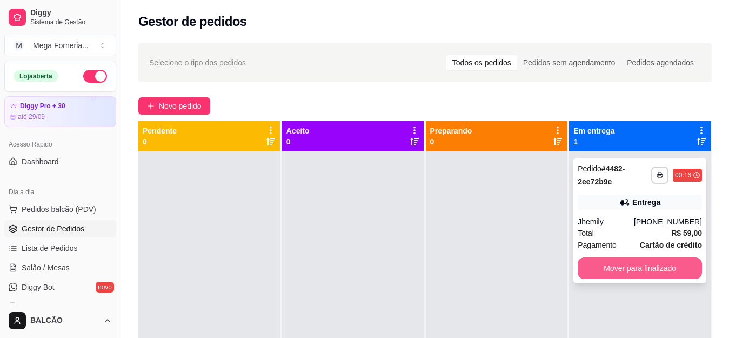
click at [622, 261] on button "Mover para finalizado" at bounding box center [640, 268] width 124 height 22
